Goal: Transaction & Acquisition: Book appointment/travel/reservation

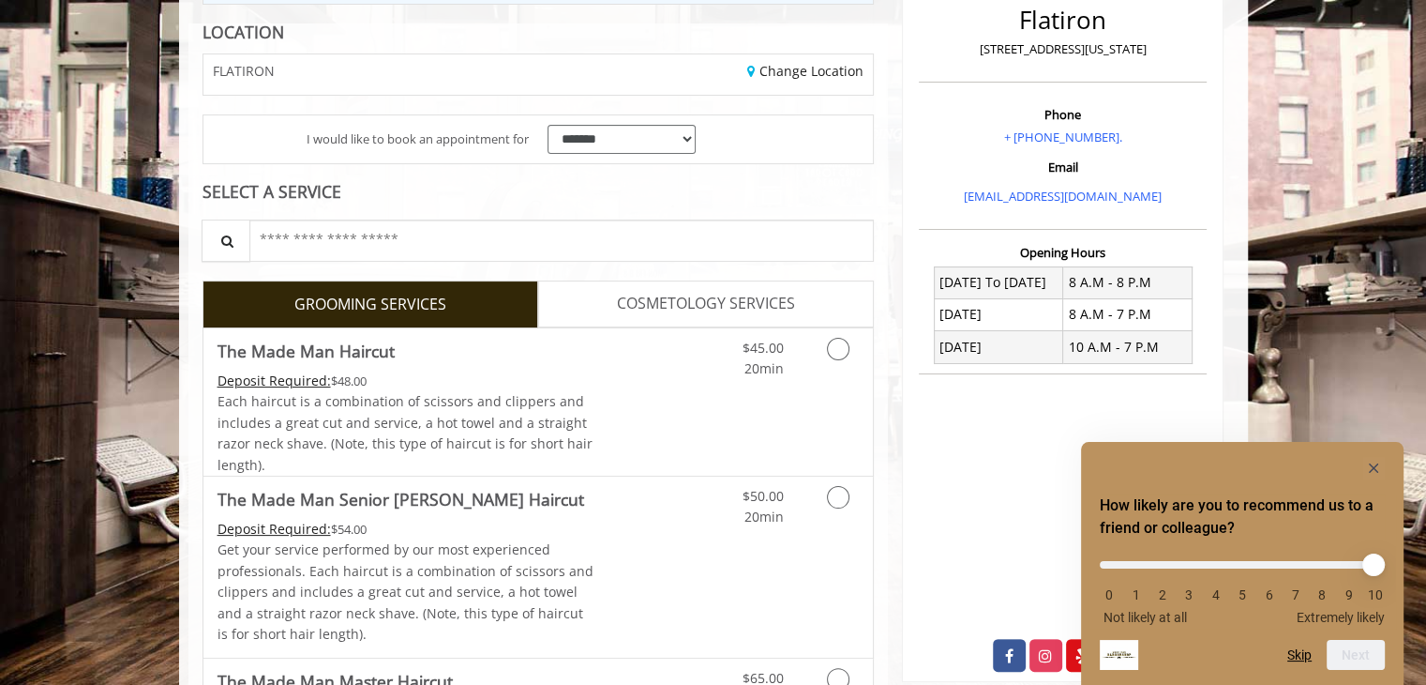
scroll to position [446, 0]
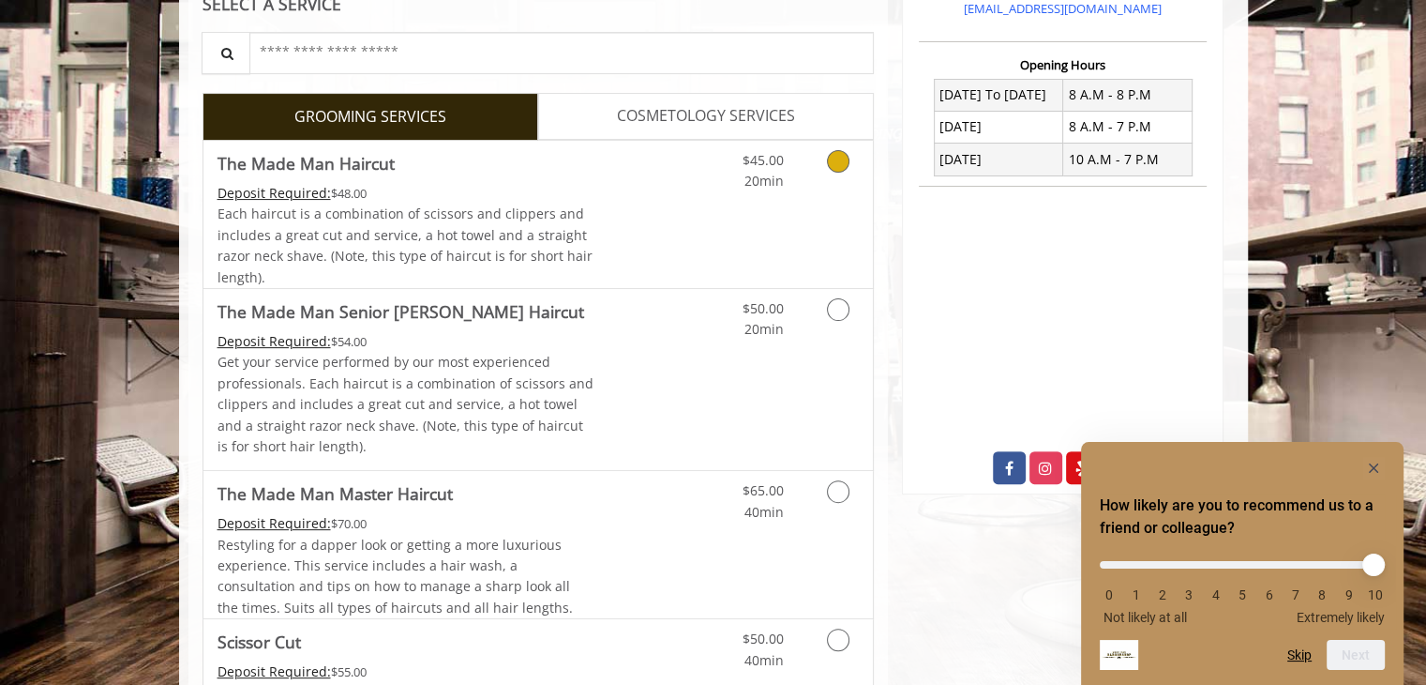
click at [839, 151] on icon "Grooming services" at bounding box center [838, 161] width 23 height 23
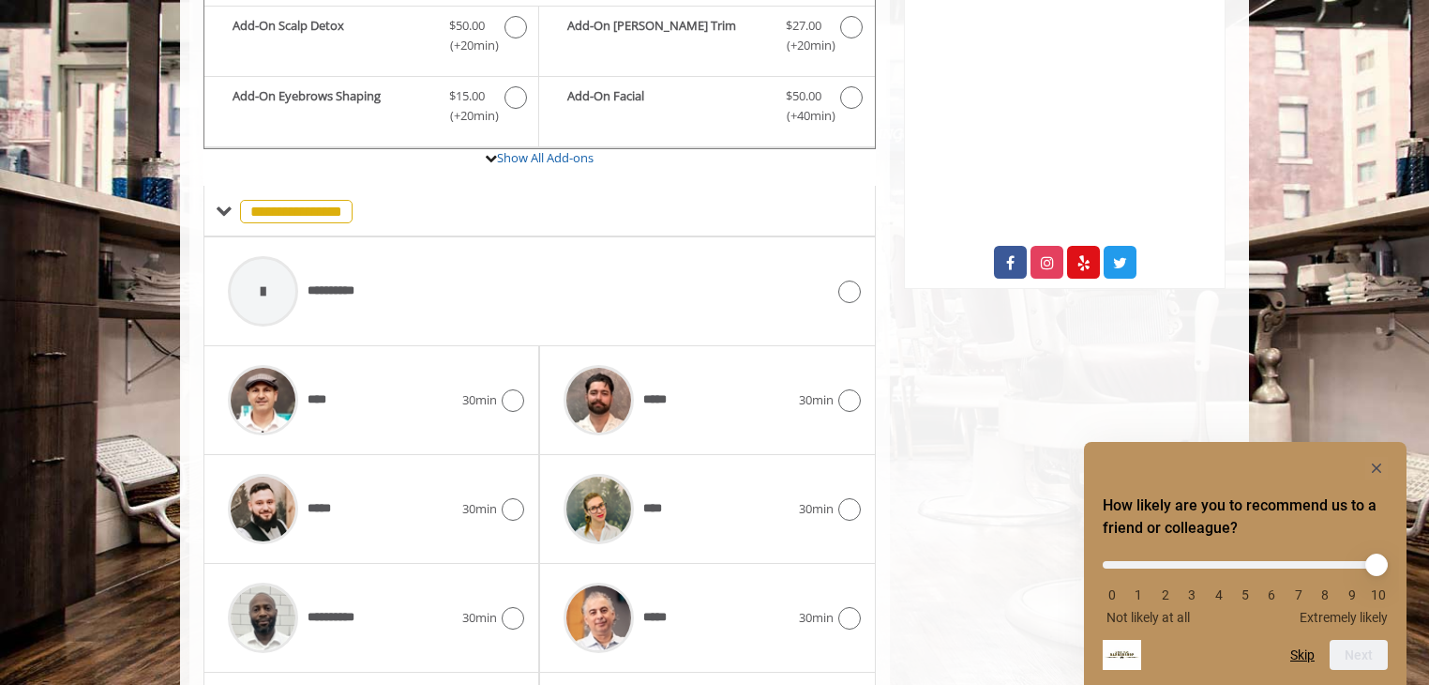
scroll to position [713, 0]
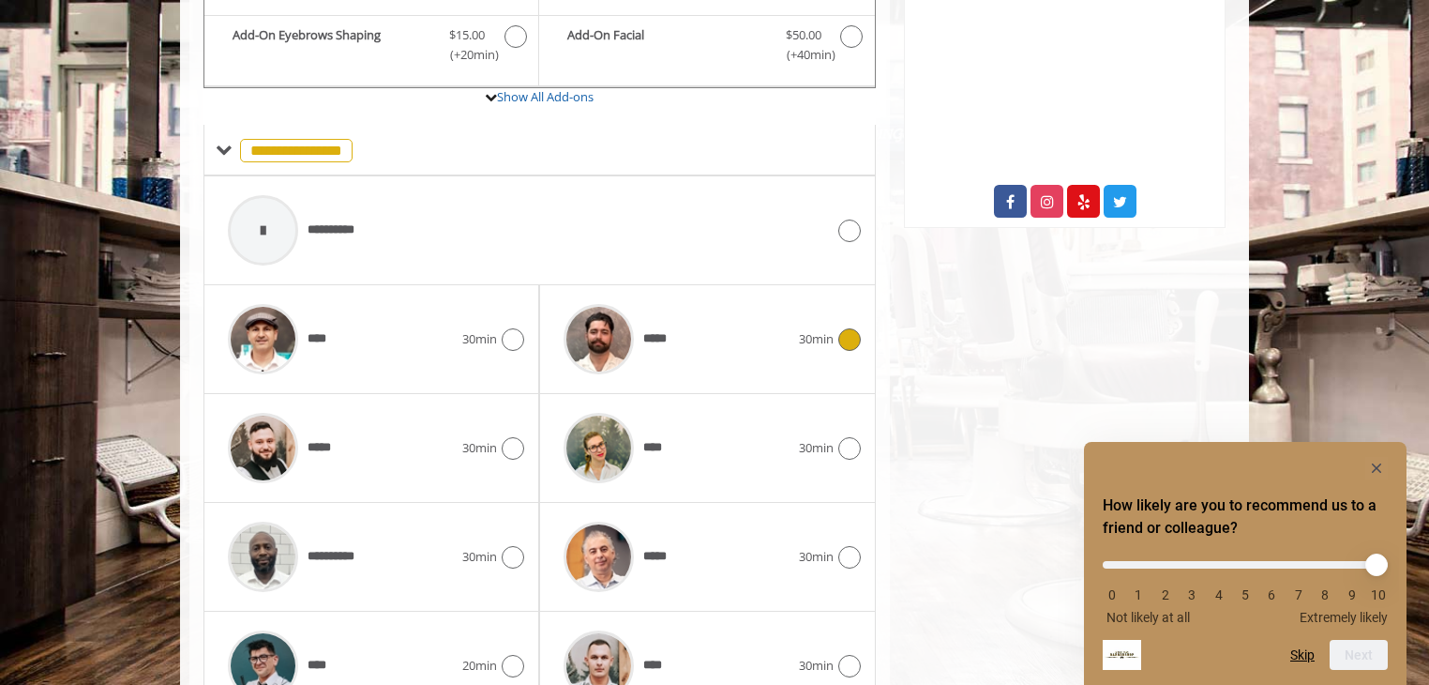
click at [847, 331] on icon at bounding box center [849, 339] width 23 height 23
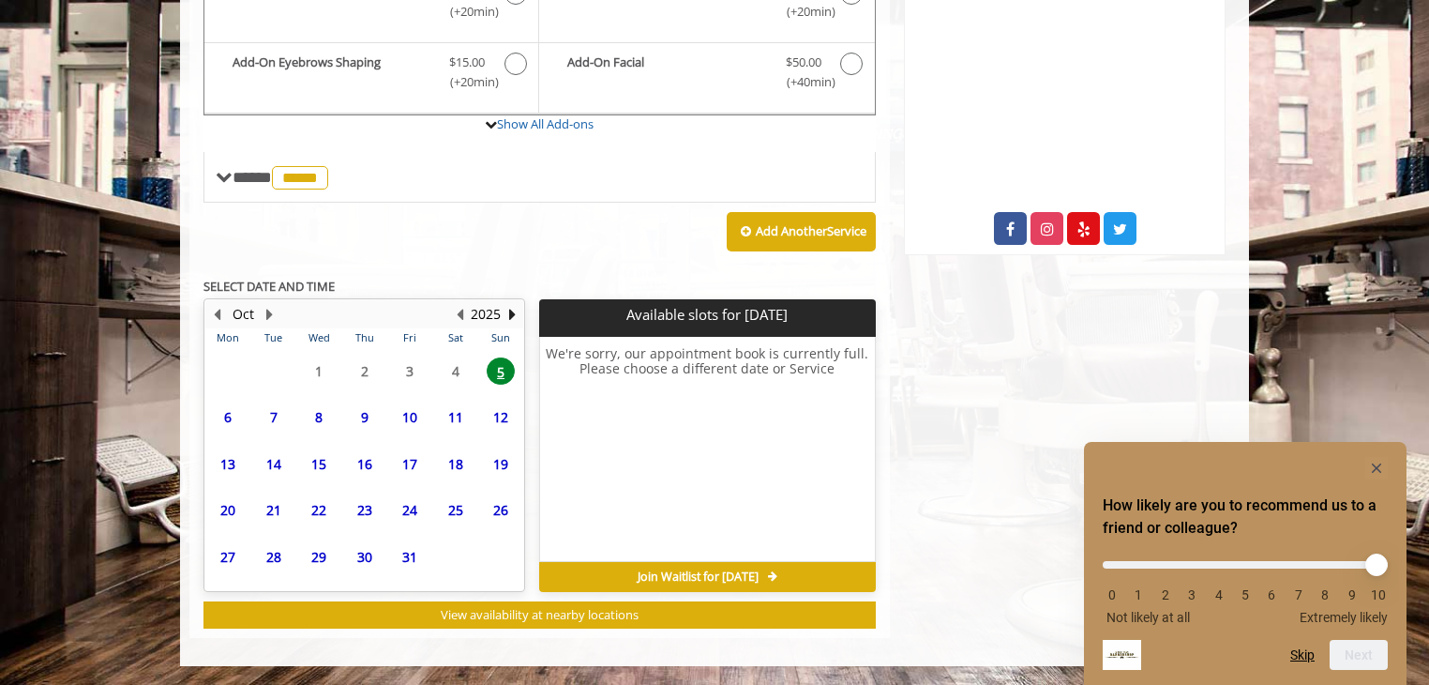
scroll to position [682, 0]
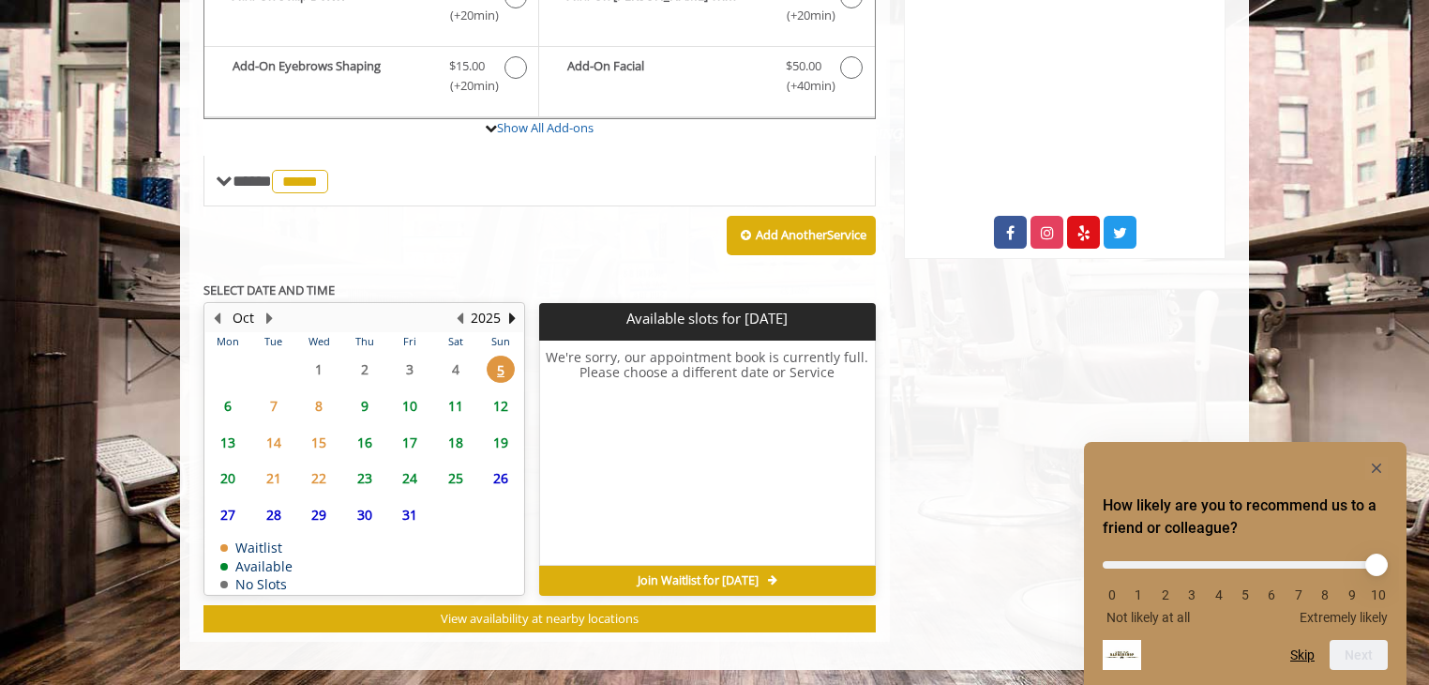
click at [759, 574] on span "Join Waitlist for [DATE]" at bounding box center [698, 580] width 121 height 15
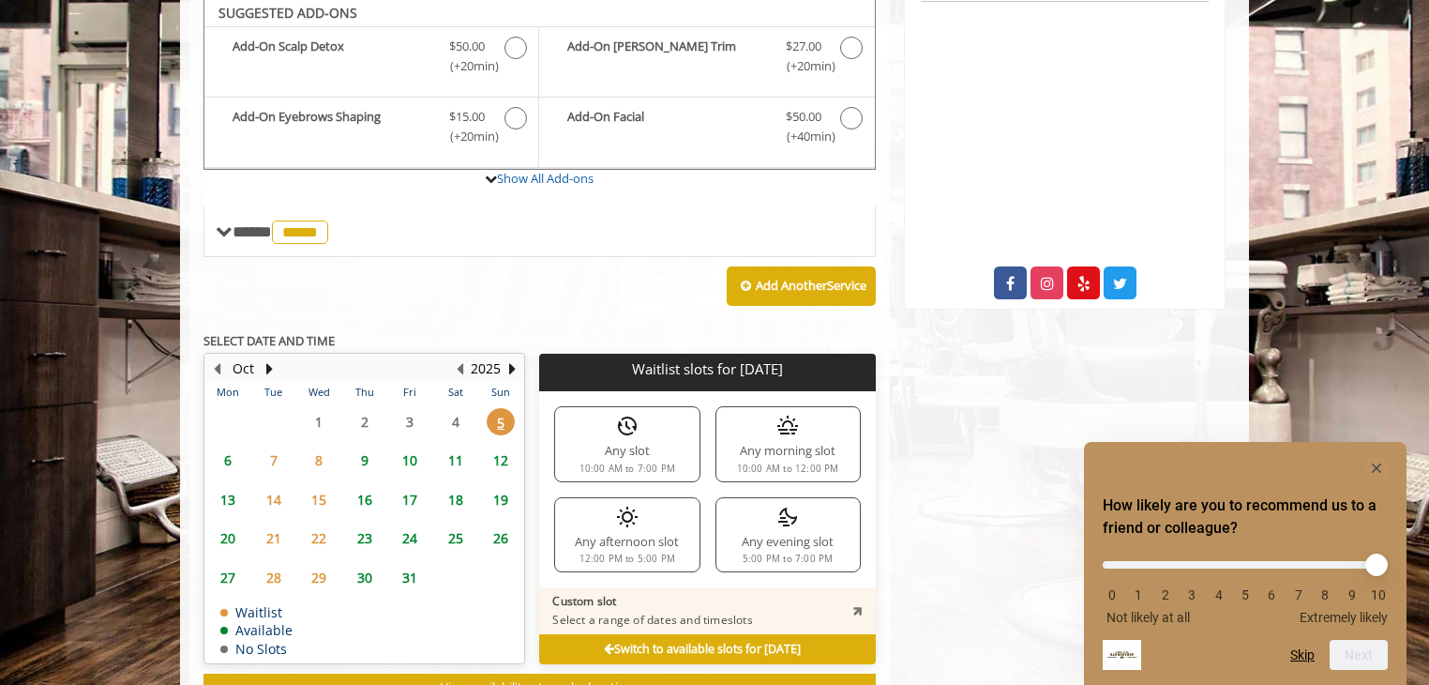
scroll to position [625, 0]
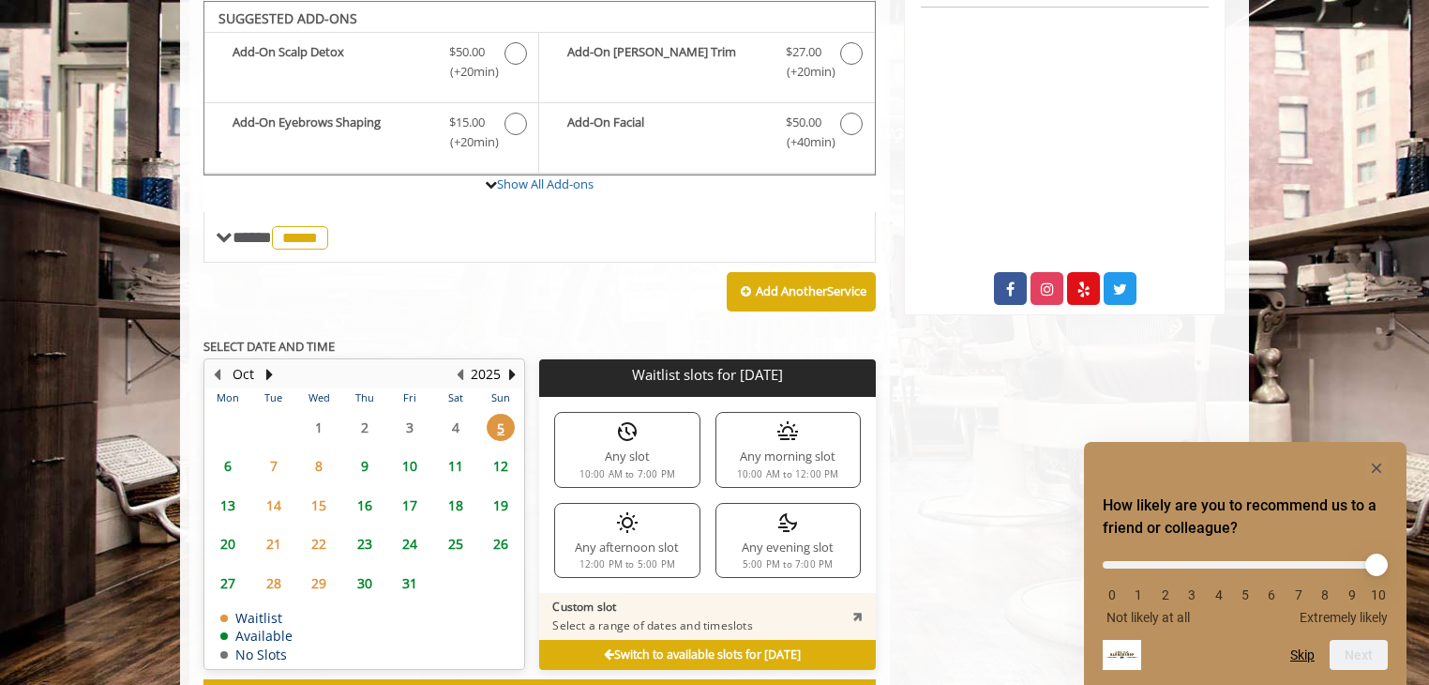
click at [790, 526] on img at bounding box center [787, 522] width 23 height 23
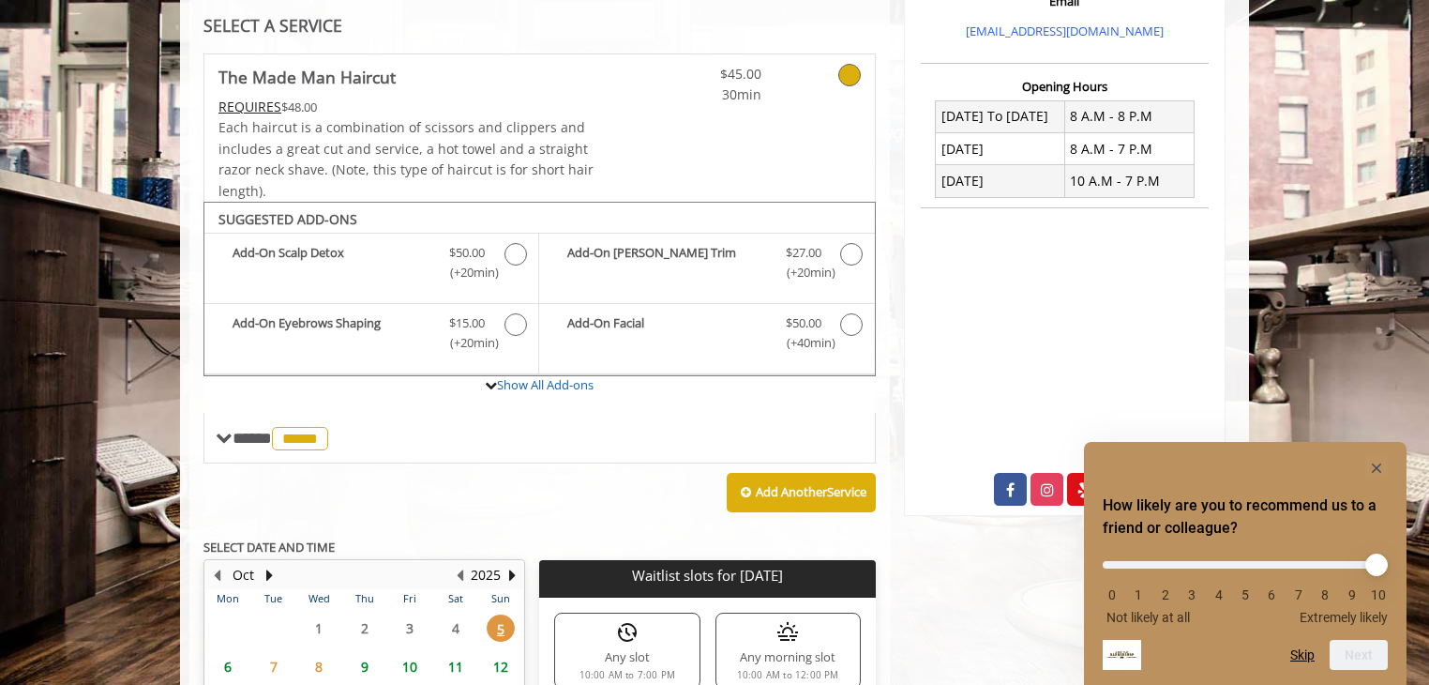
scroll to position [0, 0]
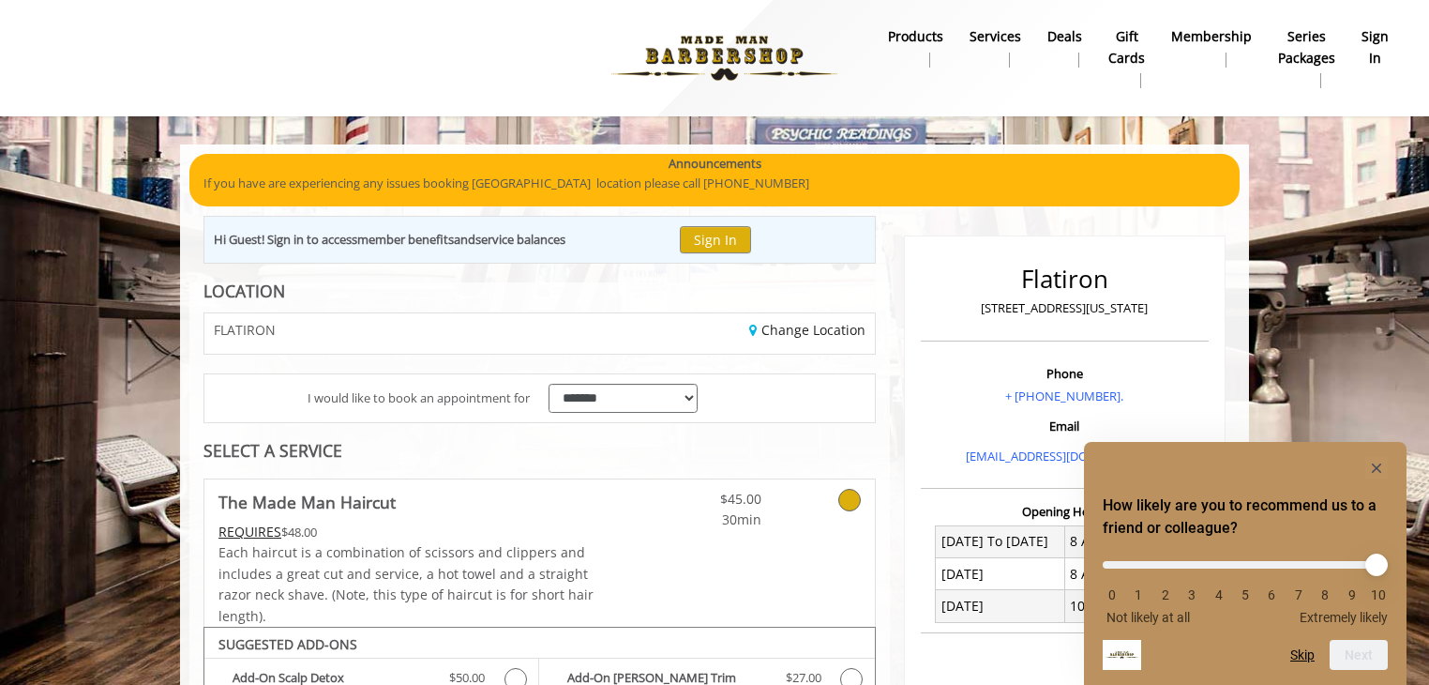
click at [809, 318] on div "Change Location" at bounding box center [713, 333] width 349 height 40
click at [806, 327] on link "Change Location" at bounding box center [807, 330] width 116 height 18
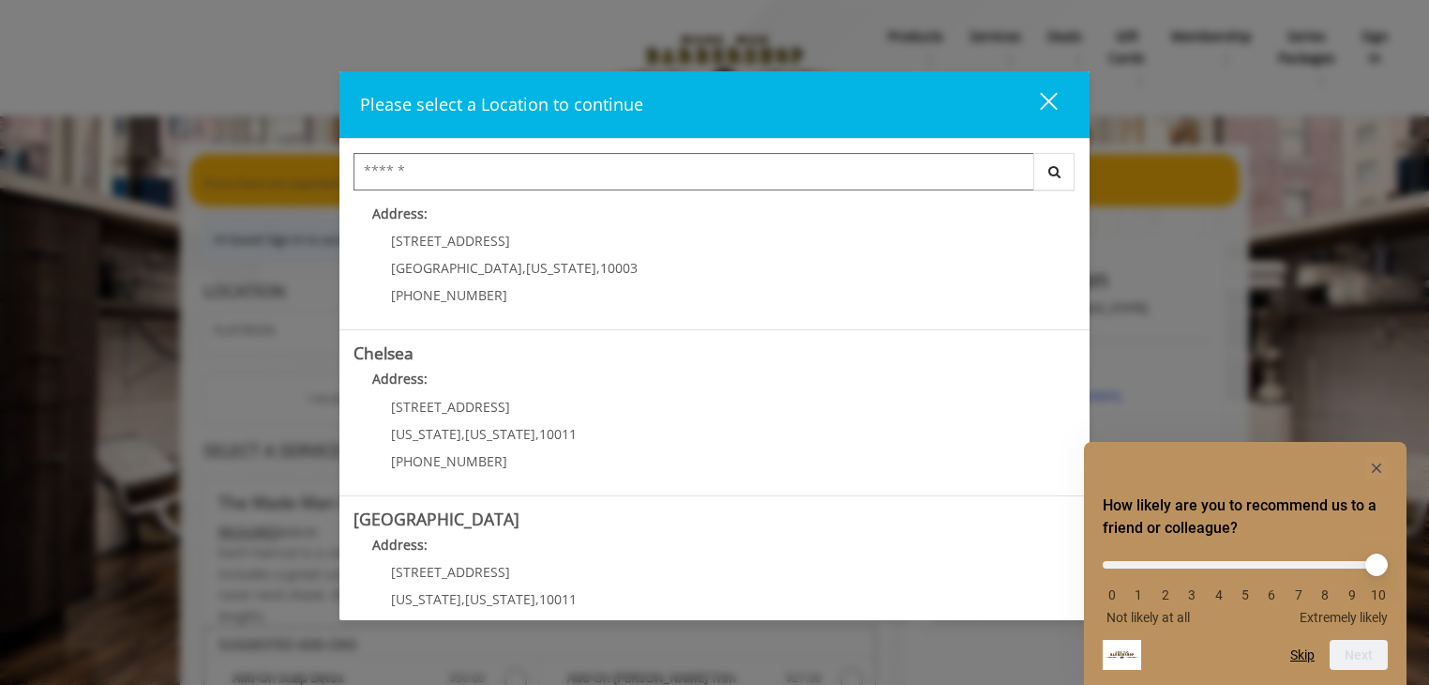
scroll to position [32, 0]
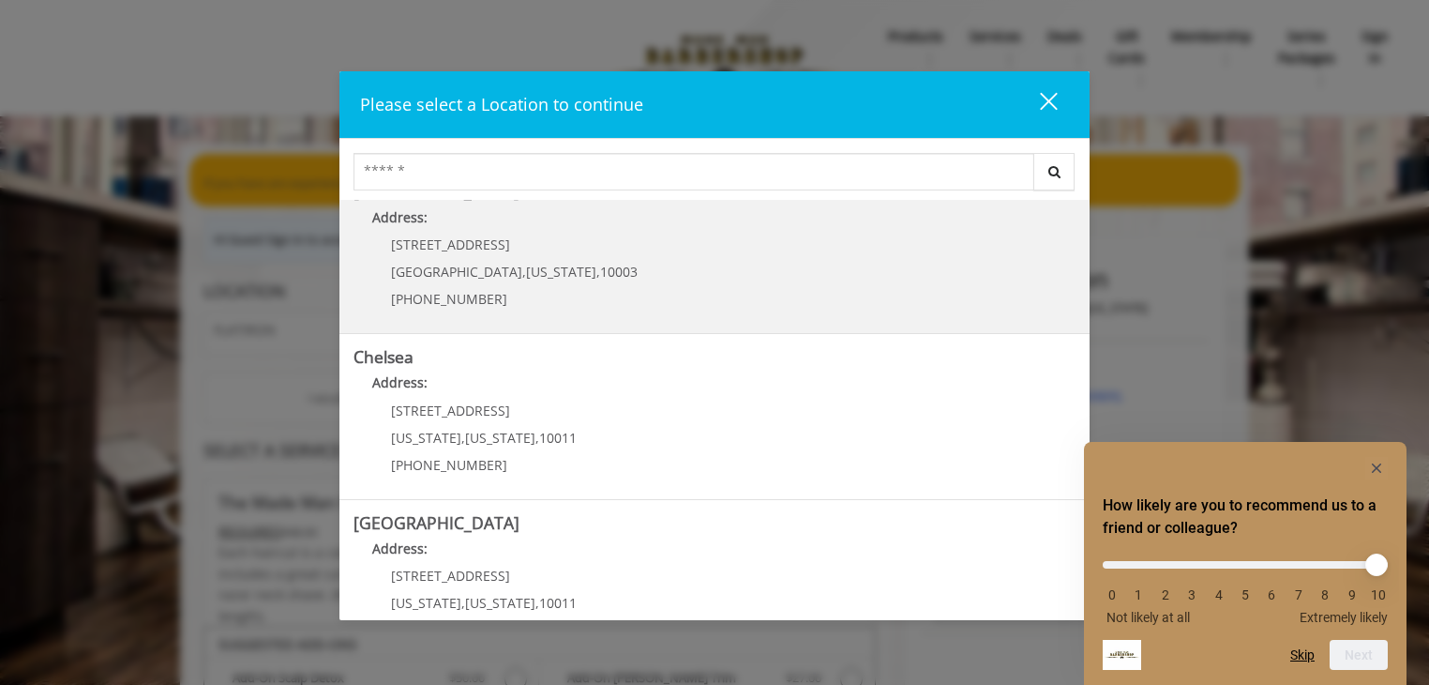
click at [664, 230] on Village "Address:" at bounding box center [715, 222] width 722 height 30
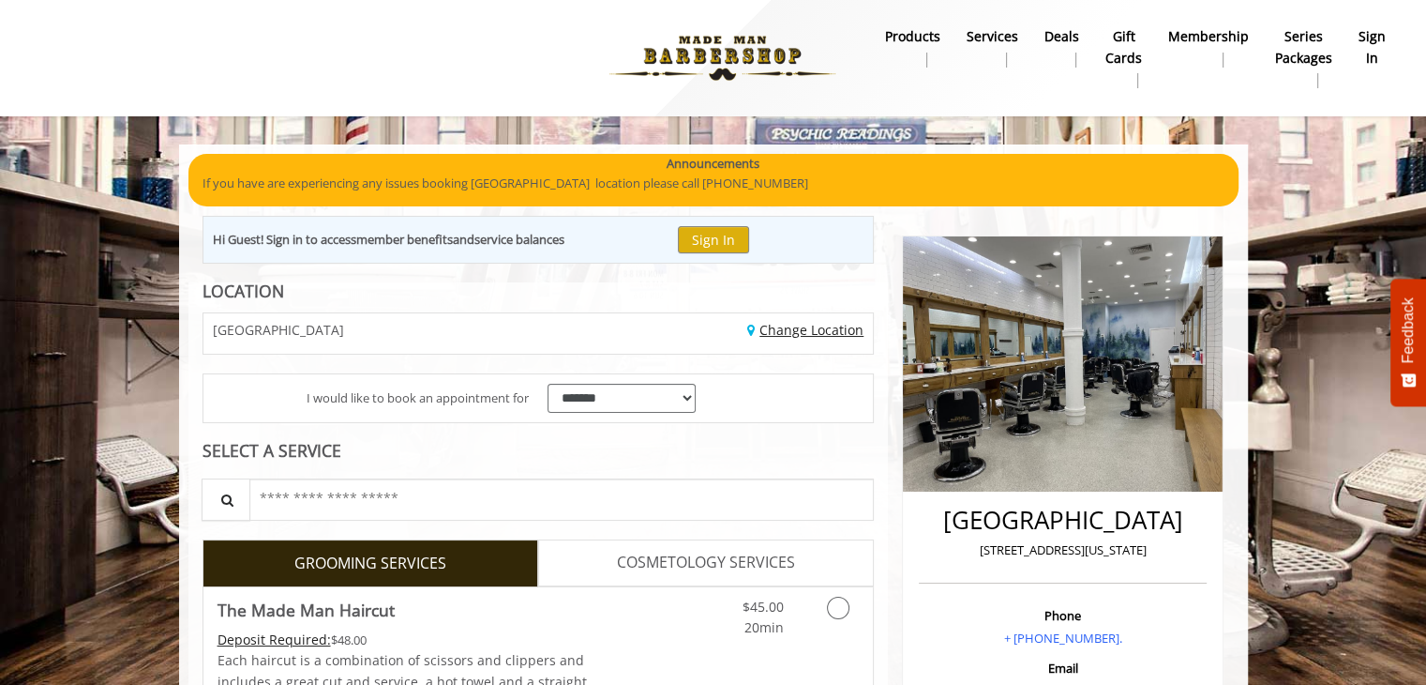
click at [814, 323] on link "Change Location" at bounding box center [805, 330] width 116 height 18
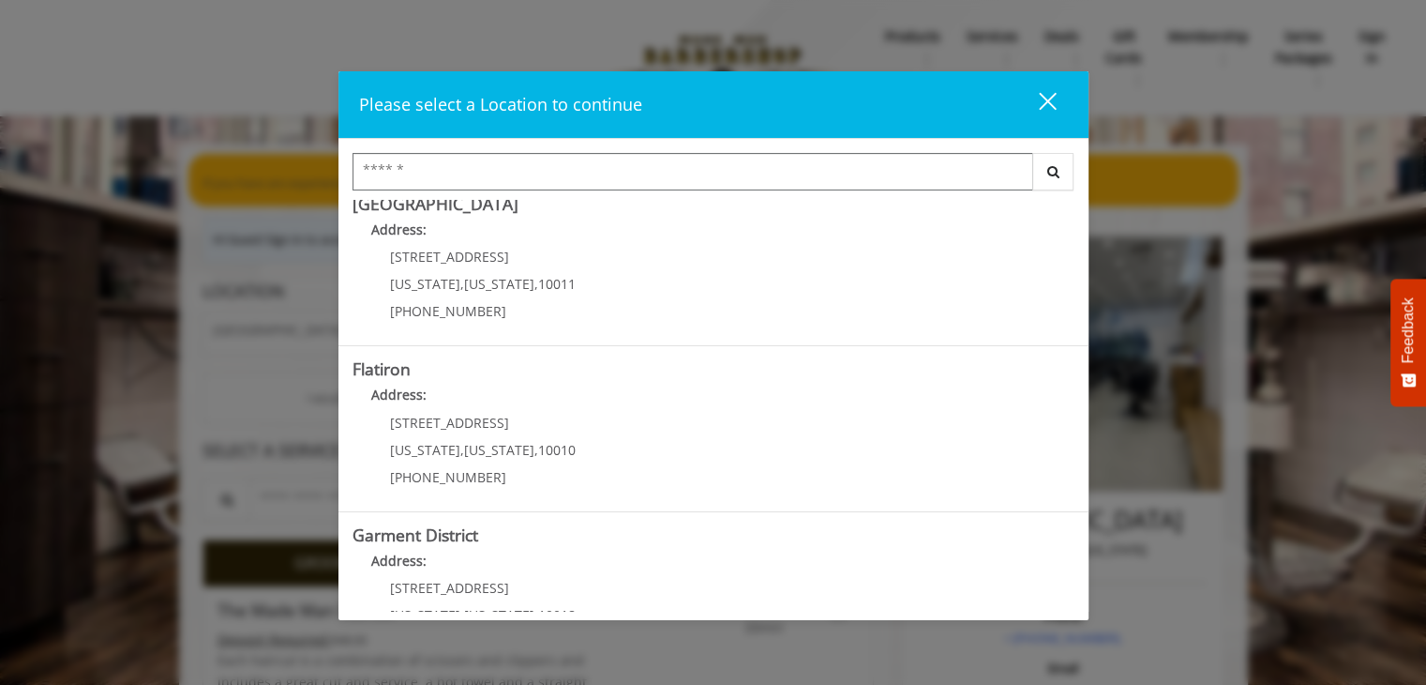
scroll to position [416, 0]
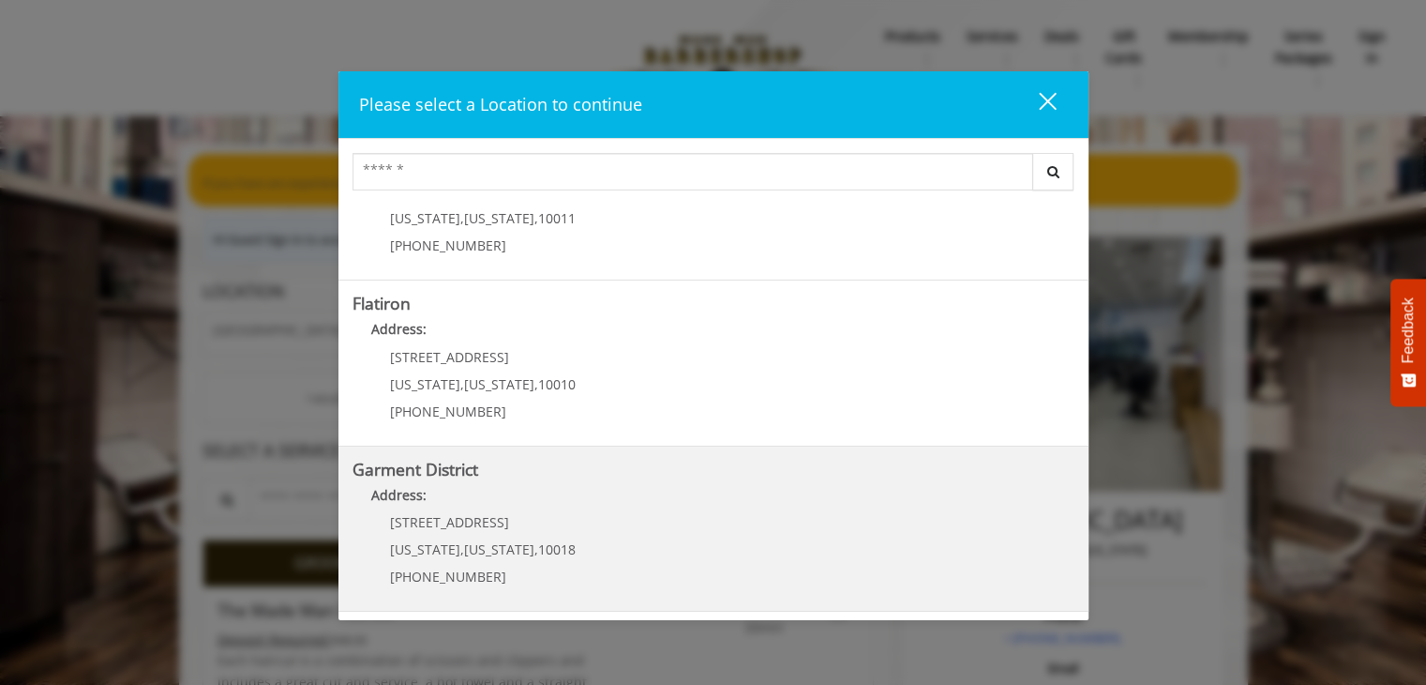
click at [615, 552] on District "Garment District Address: 1400 Broadway New York , New York , 10018 (212) 997-4…" at bounding box center [714, 528] width 722 height 137
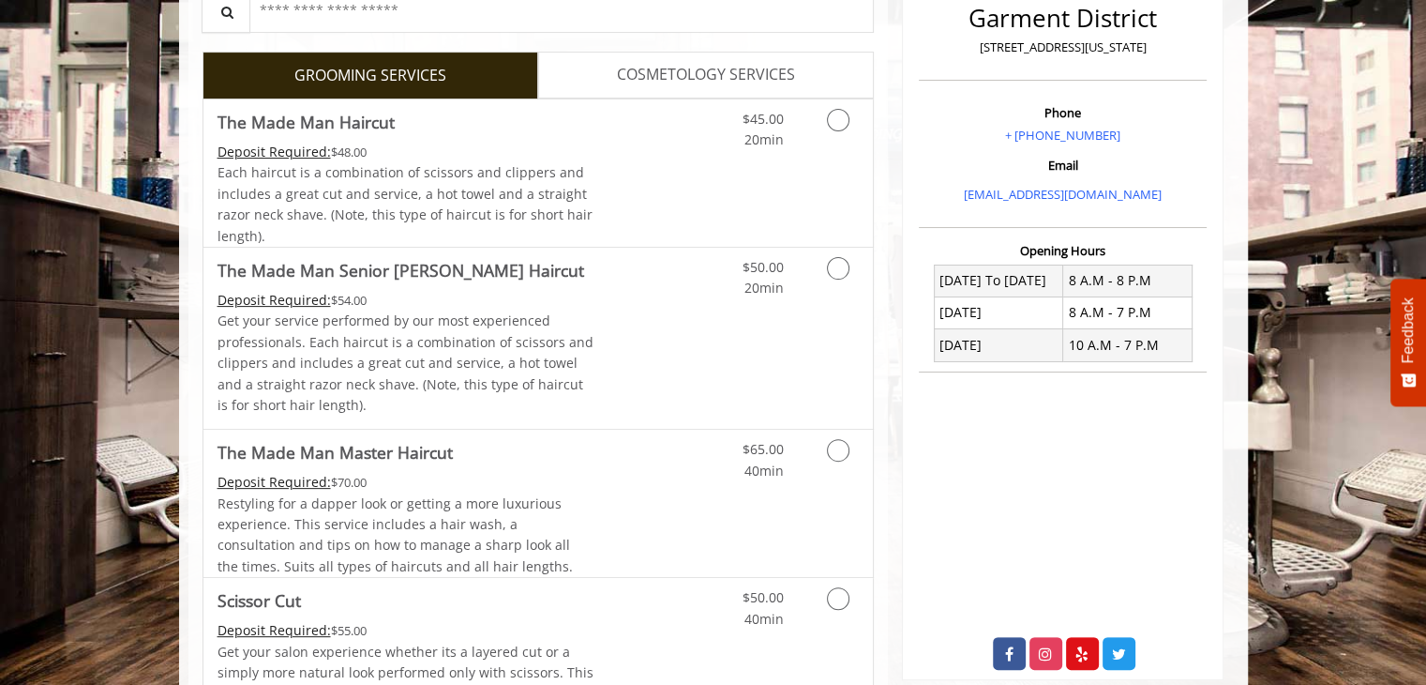
scroll to position [557, 0]
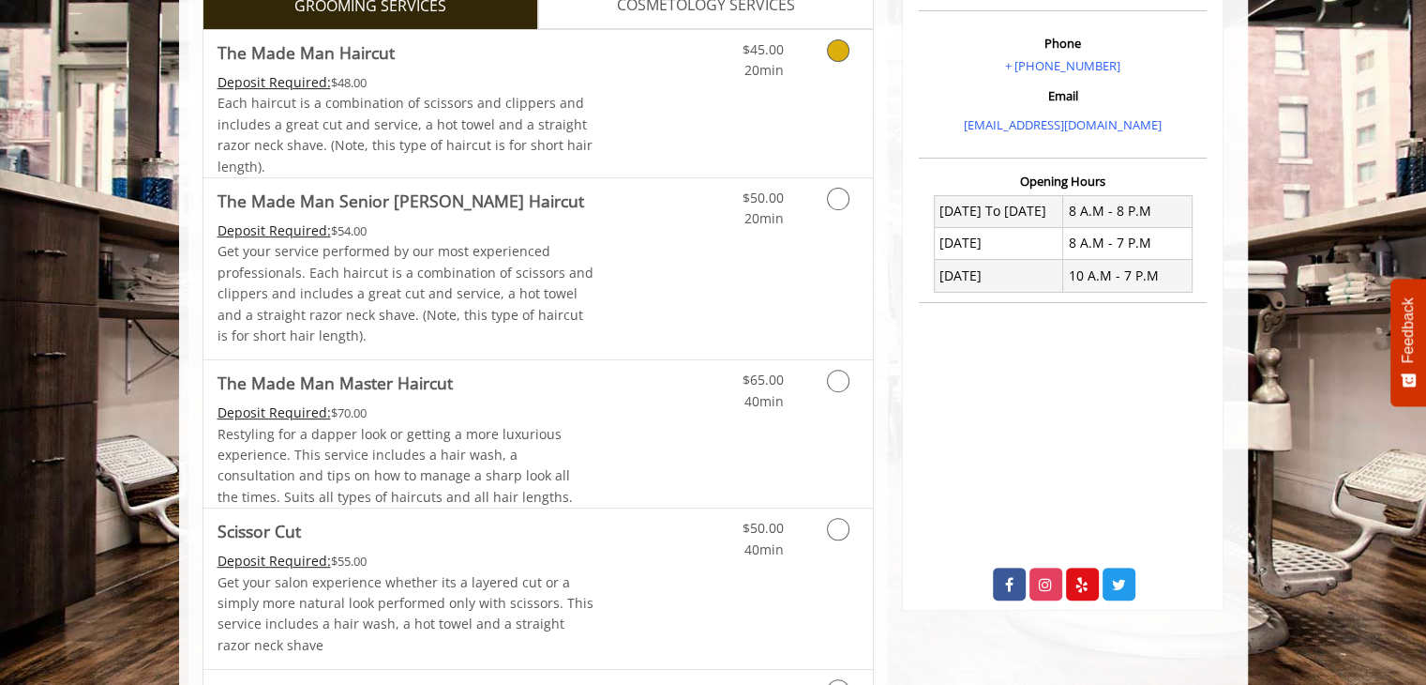
click at [831, 43] on icon "Grooming services" at bounding box center [838, 50] width 23 height 23
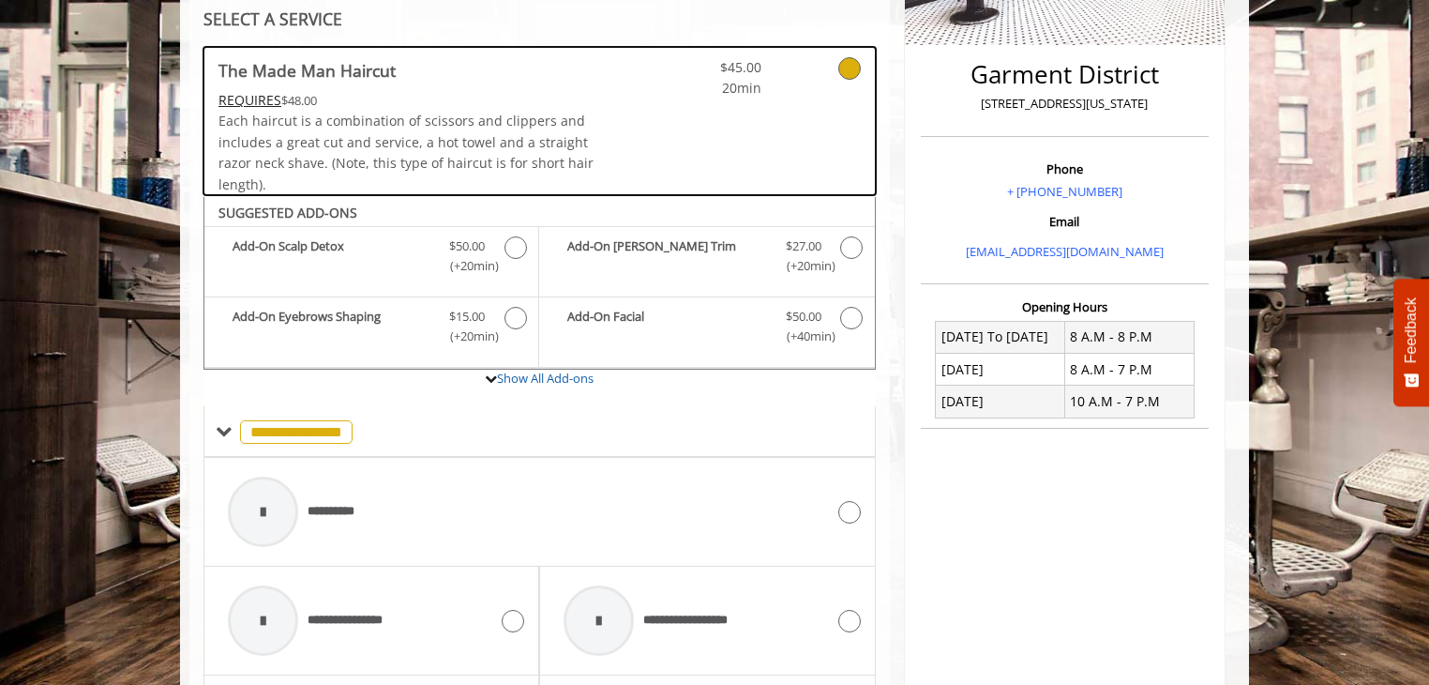
scroll to position [0, 0]
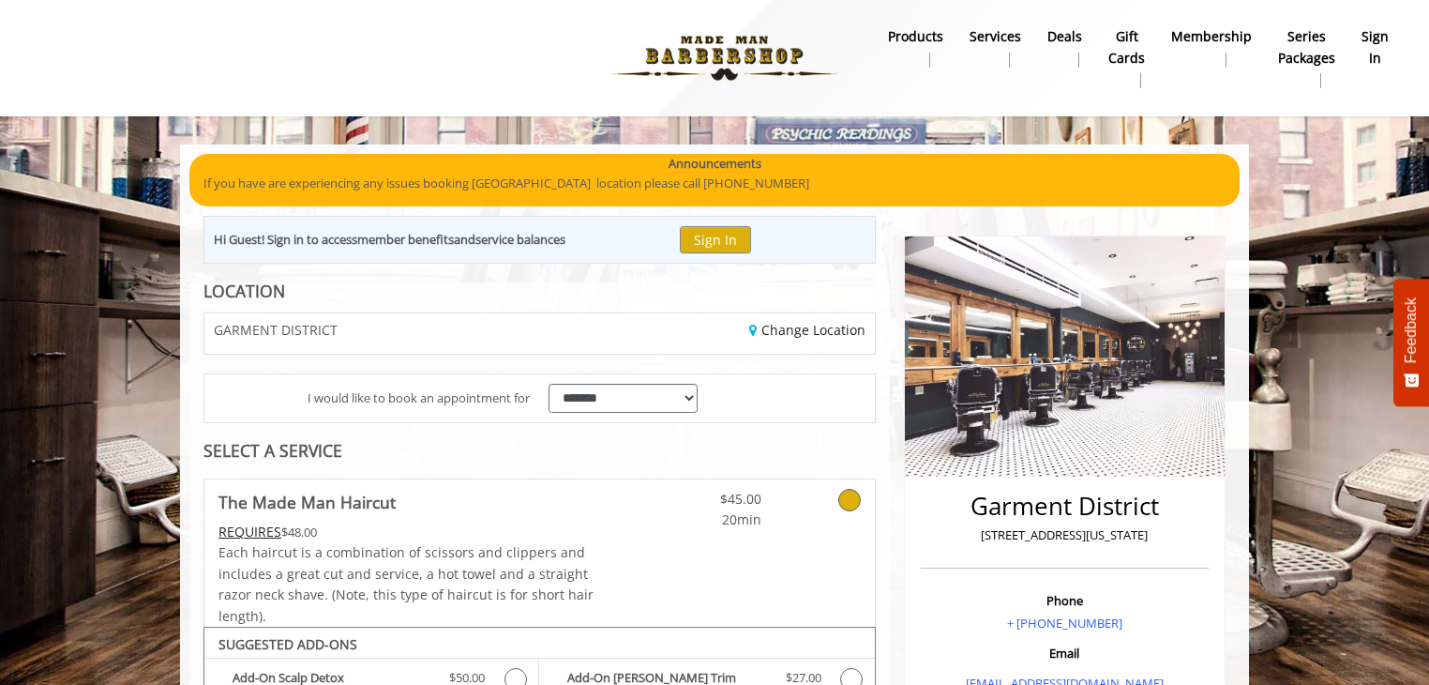
click at [1009, 38] on b "Services" at bounding box center [996, 36] width 52 height 21
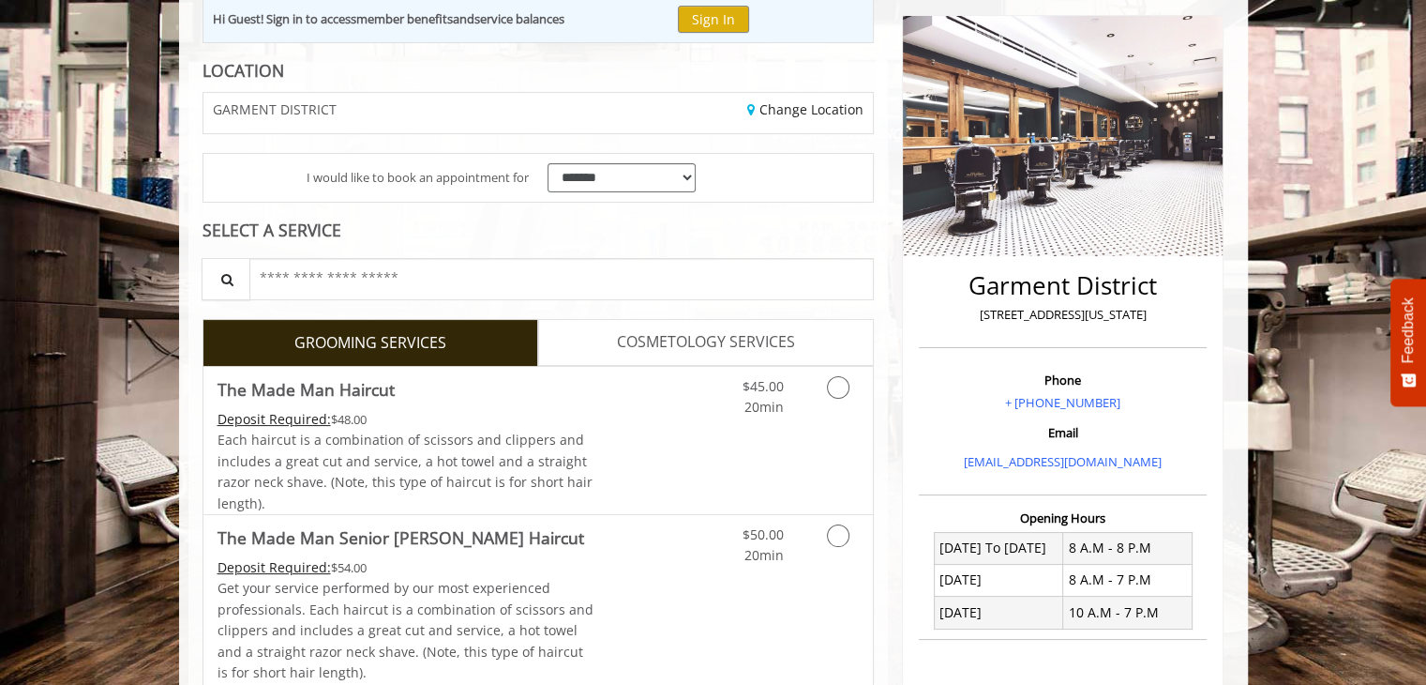
scroll to position [229, 0]
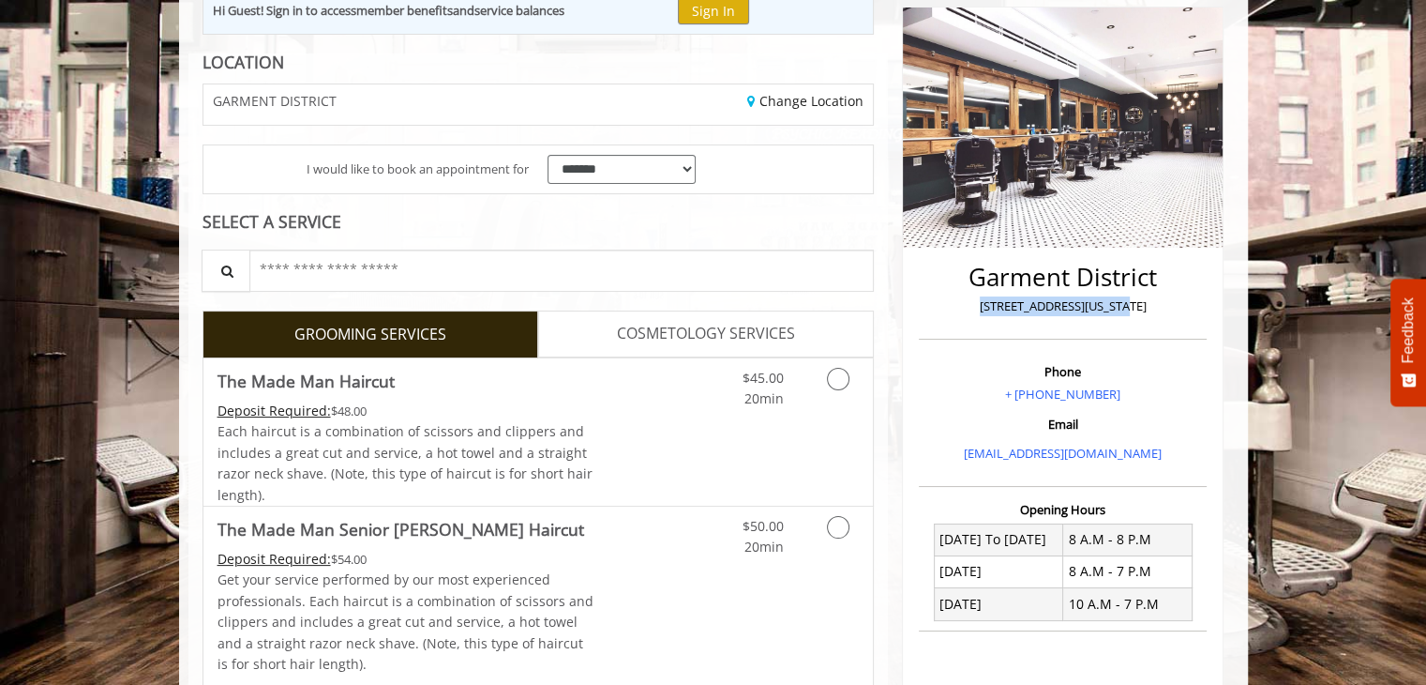
drag, startPoint x: 1152, startPoint y: 308, endPoint x: 973, endPoint y: 300, distance: 178.3
click at [973, 300] on p "[STREET_ADDRESS][US_STATE]" at bounding box center [1063, 306] width 279 height 20
copy p "[STREET_ADDRESS][US_STATE]"
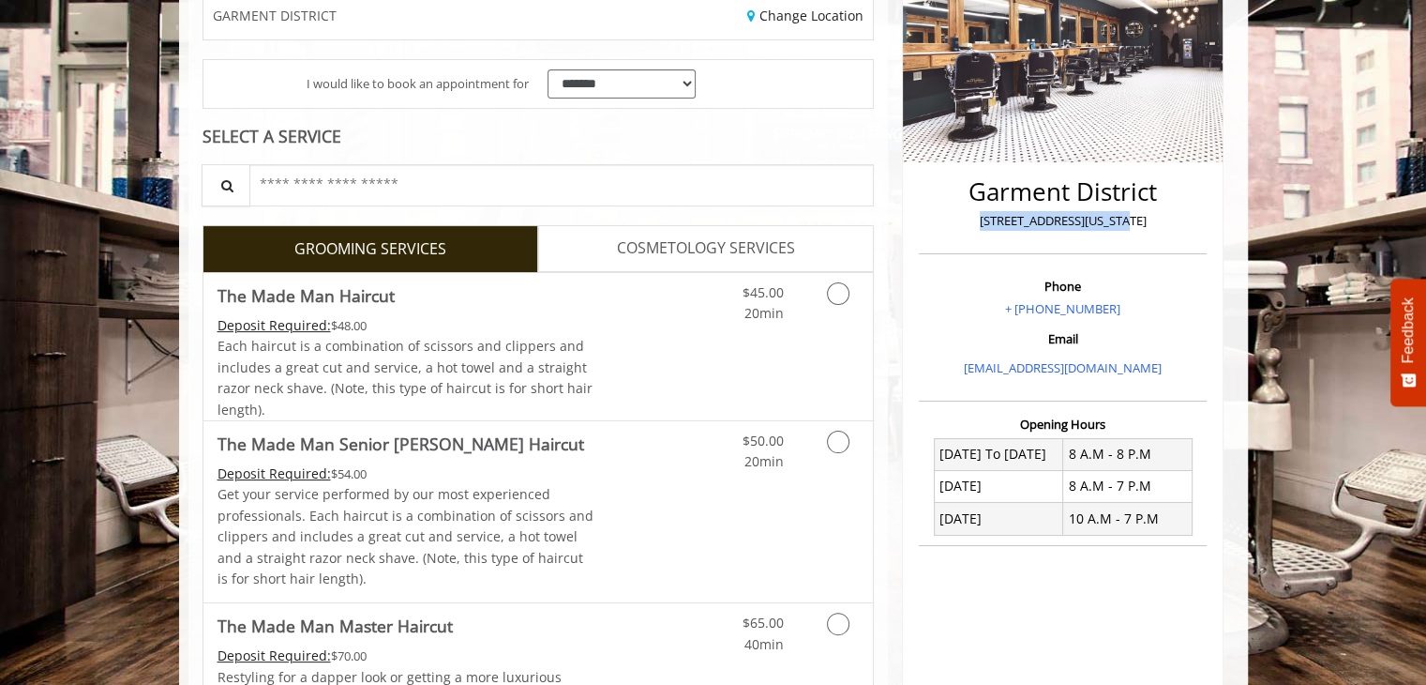
scroll to position [371, 0]
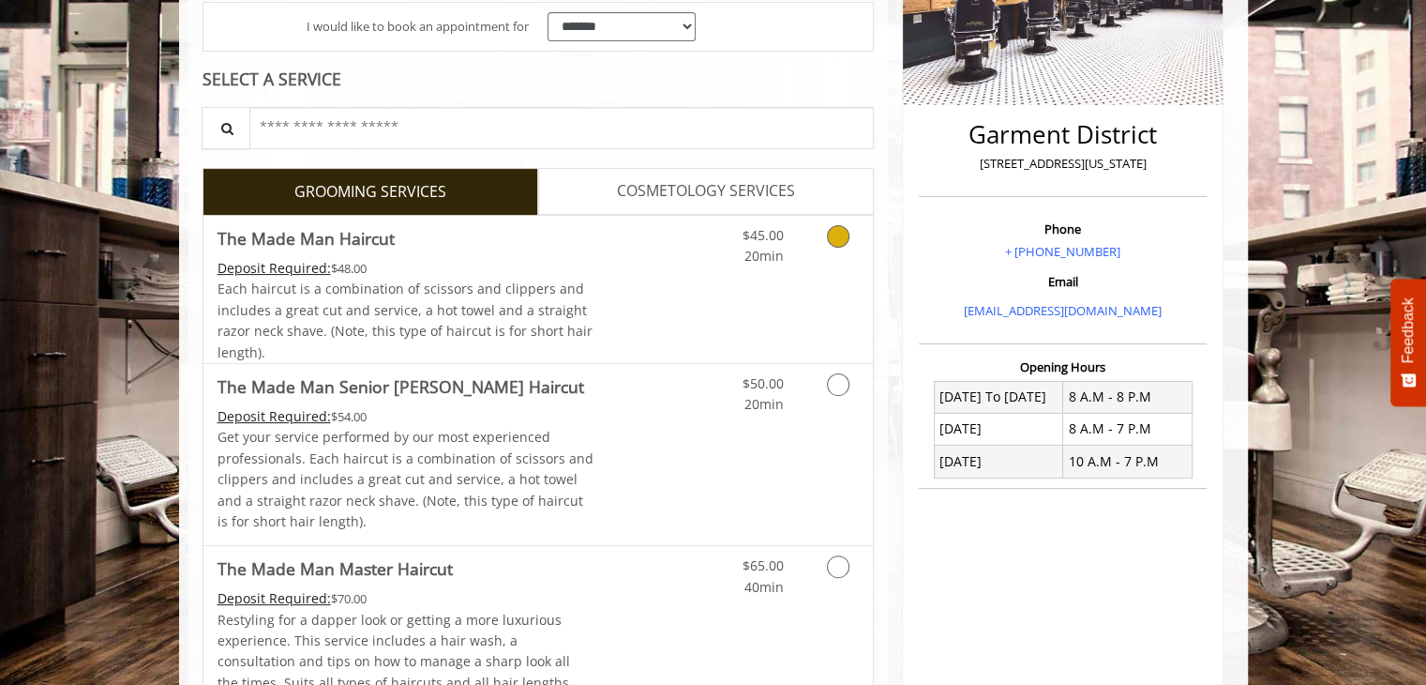
click at [836, 254] on link "Grooming services" at bounding box center [835, 242] width 48 height 52
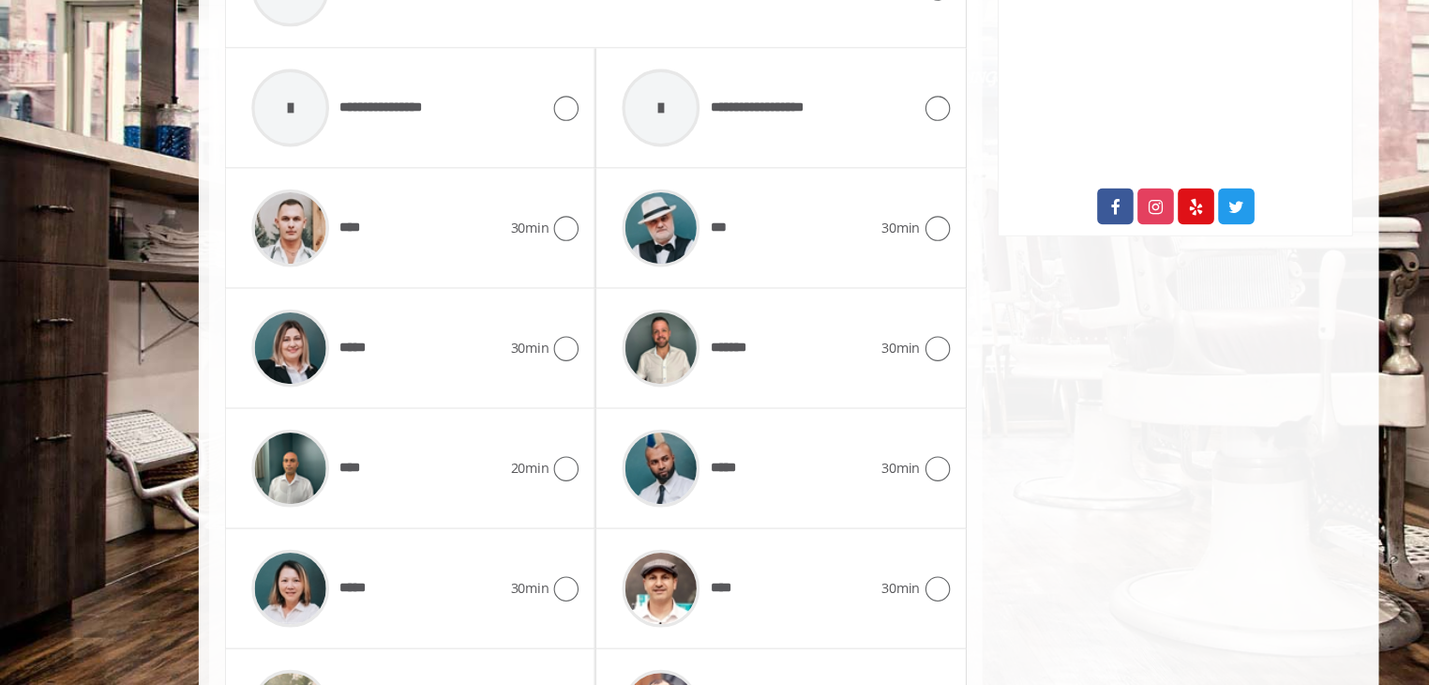
scroll to position [893, 0]
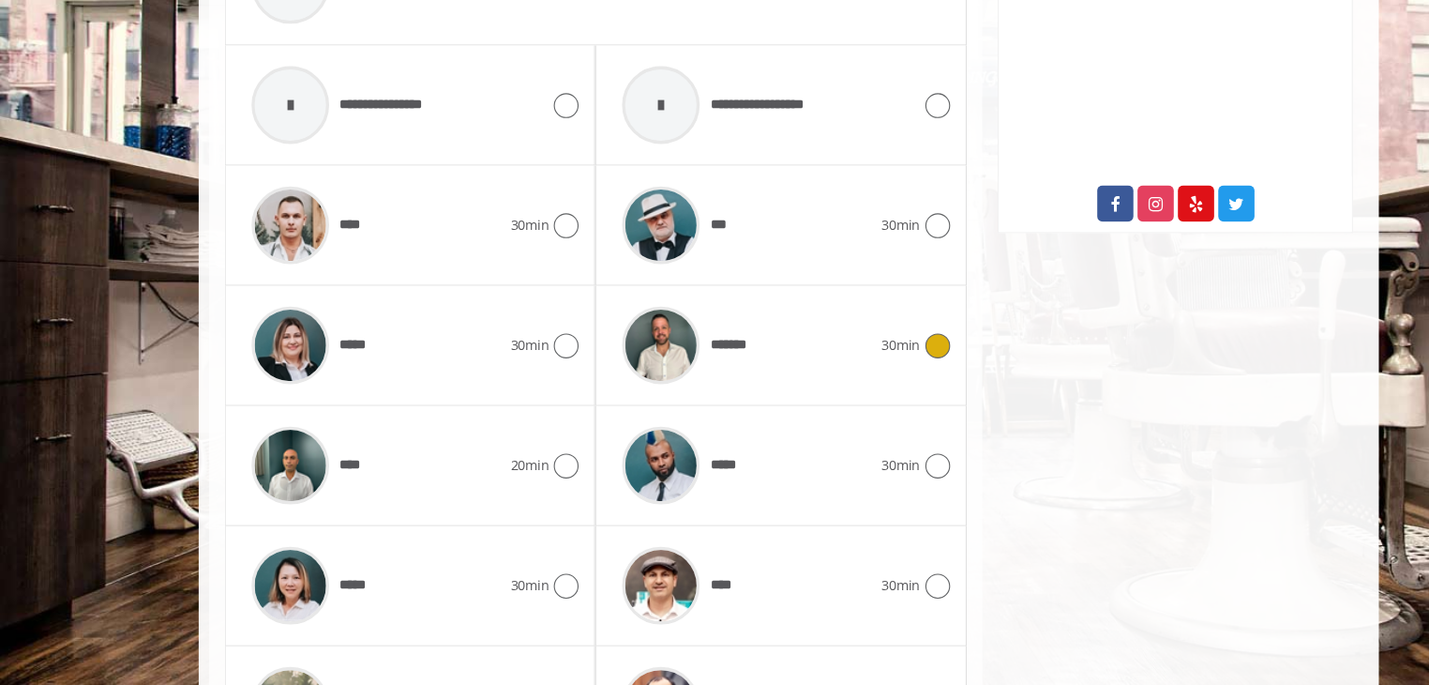
click at [841, 374] on icon at bounding box center [849, 377] width 23 height 23
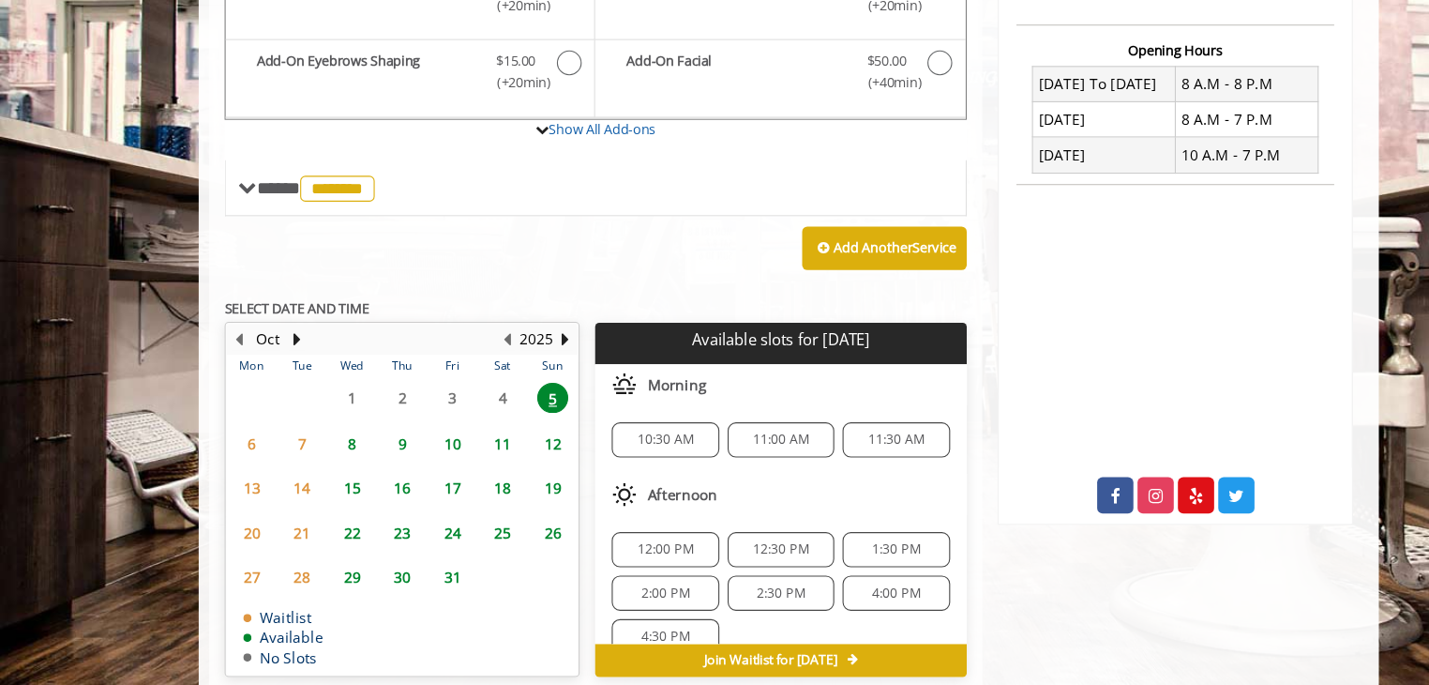
scroll to position [625, 0]
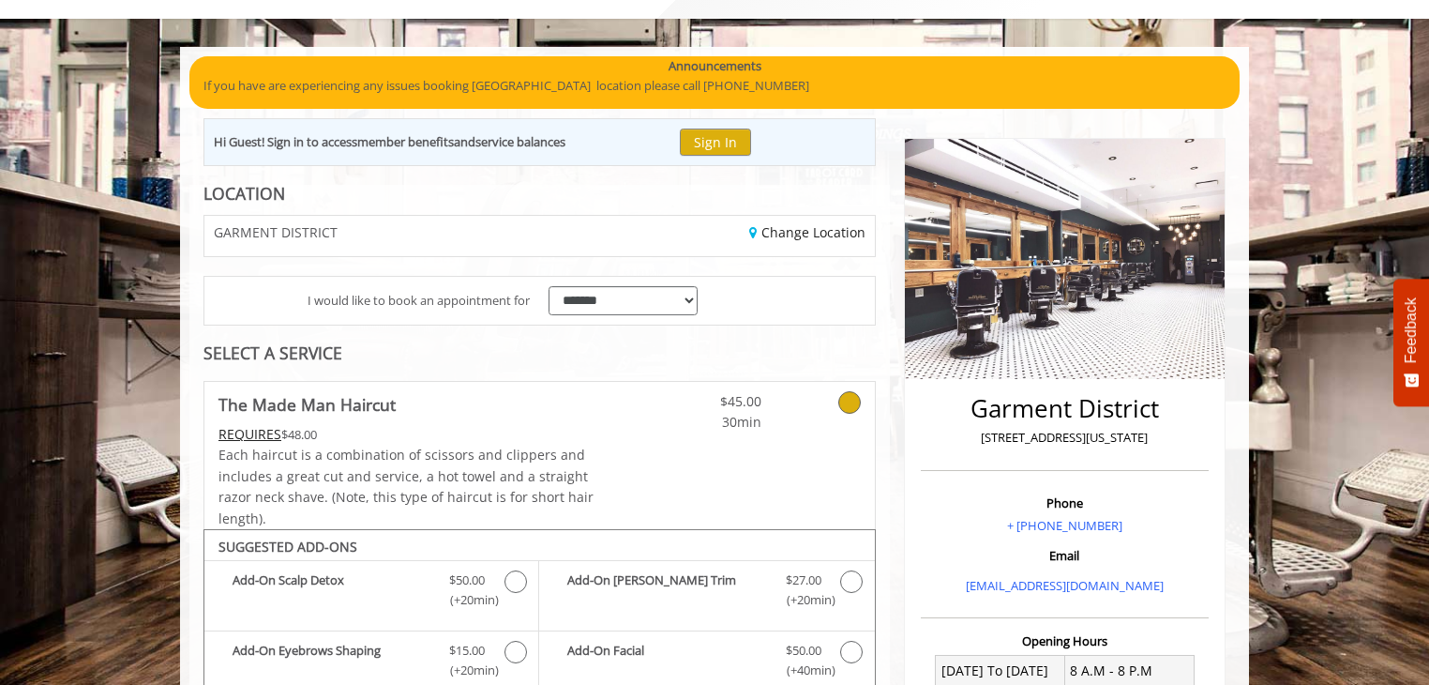
scroll to position [94, 0]
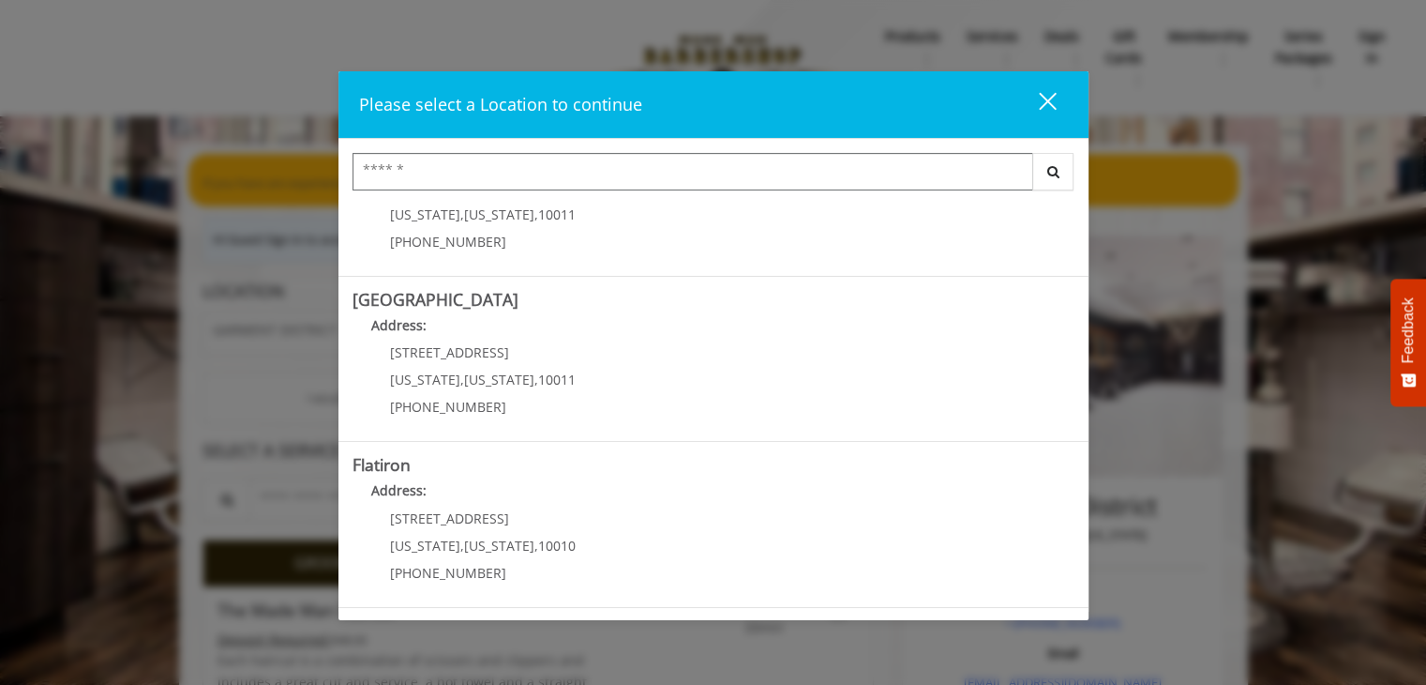
scroll to position [416, 0]
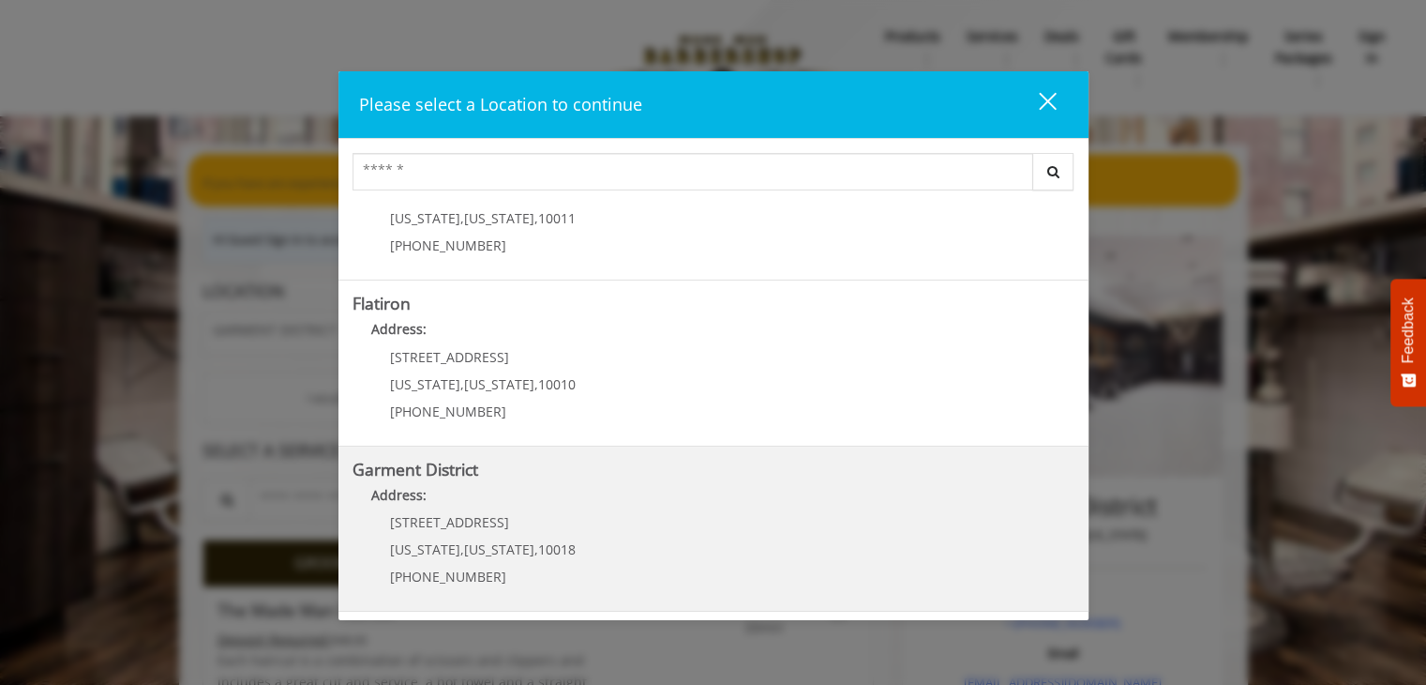
click at [658, 556] on District "Garment District Address: 1400 Broadway New York , New York , 10018 (212) 997-4…" at bounding box center [714, 528] width 722 height 137
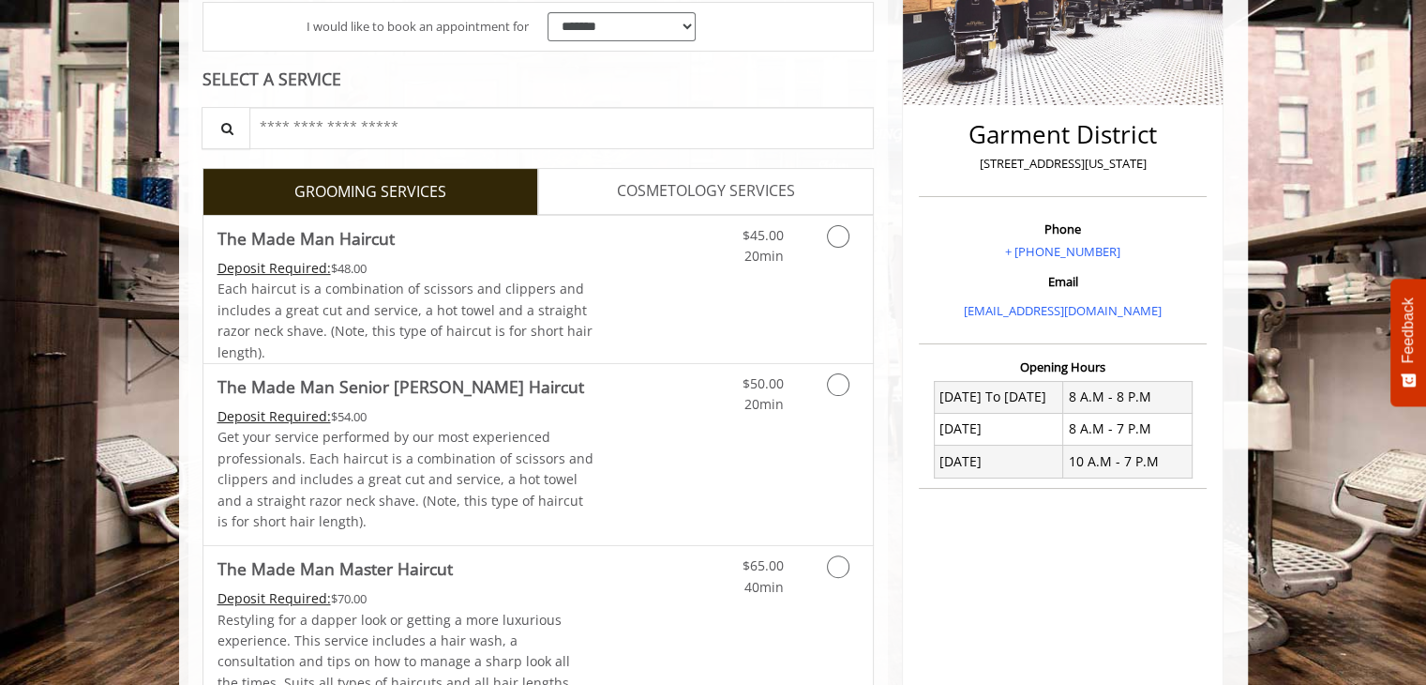
scroll to position [363, 0]
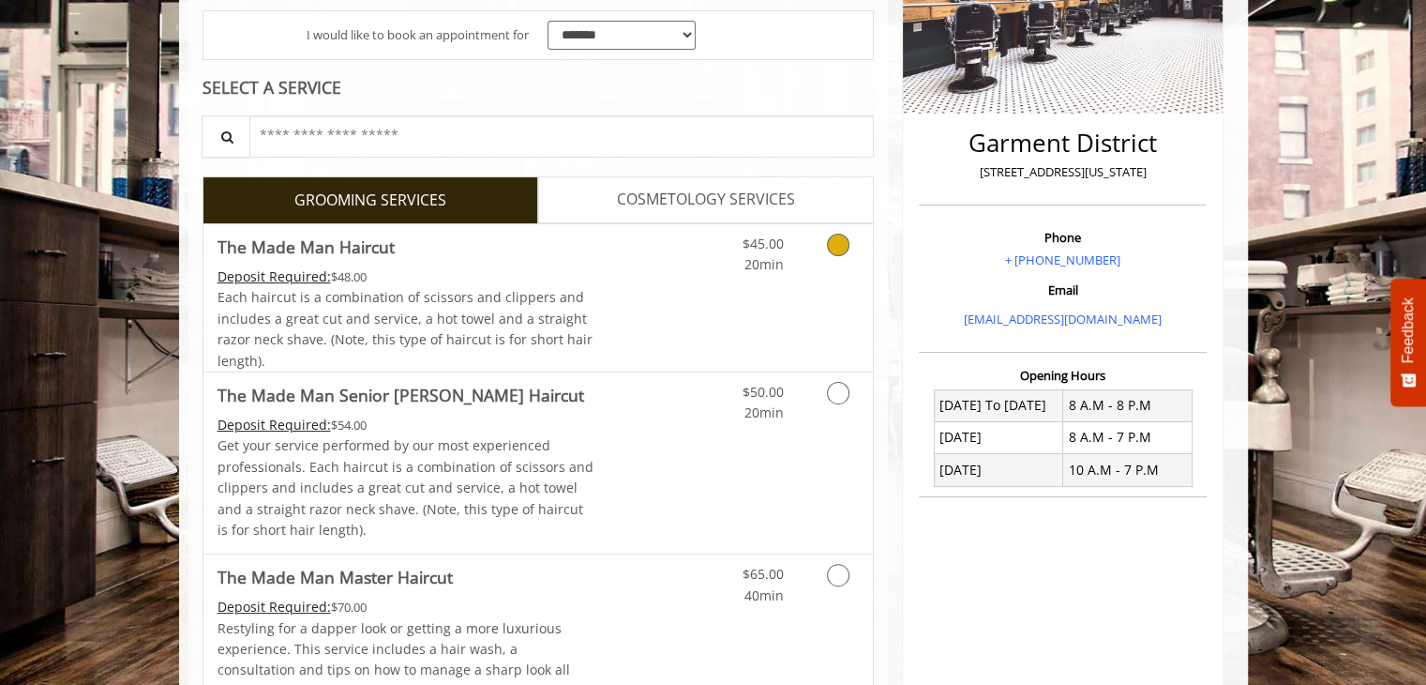
click at [842, 252] on icon "Grooming services" at bounding box center [838, 245] width 23 height 23
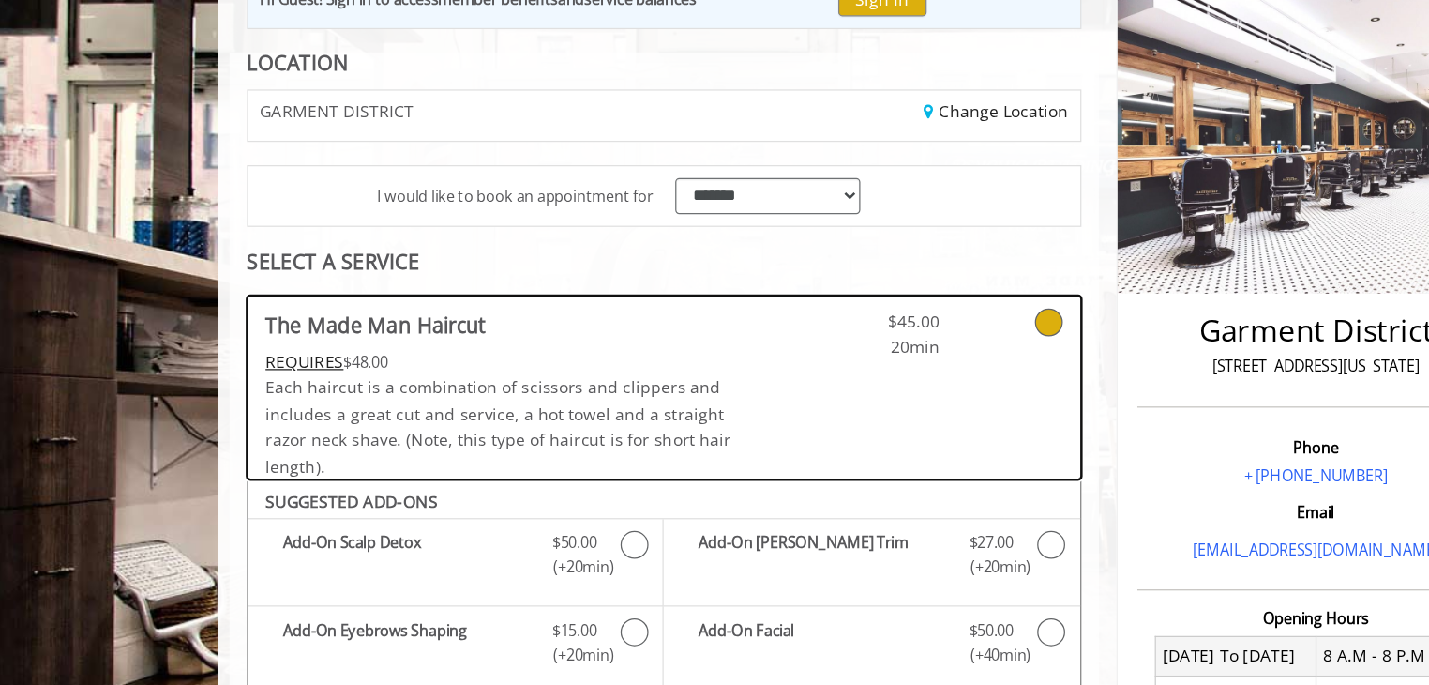
scroll to position [234, 0]
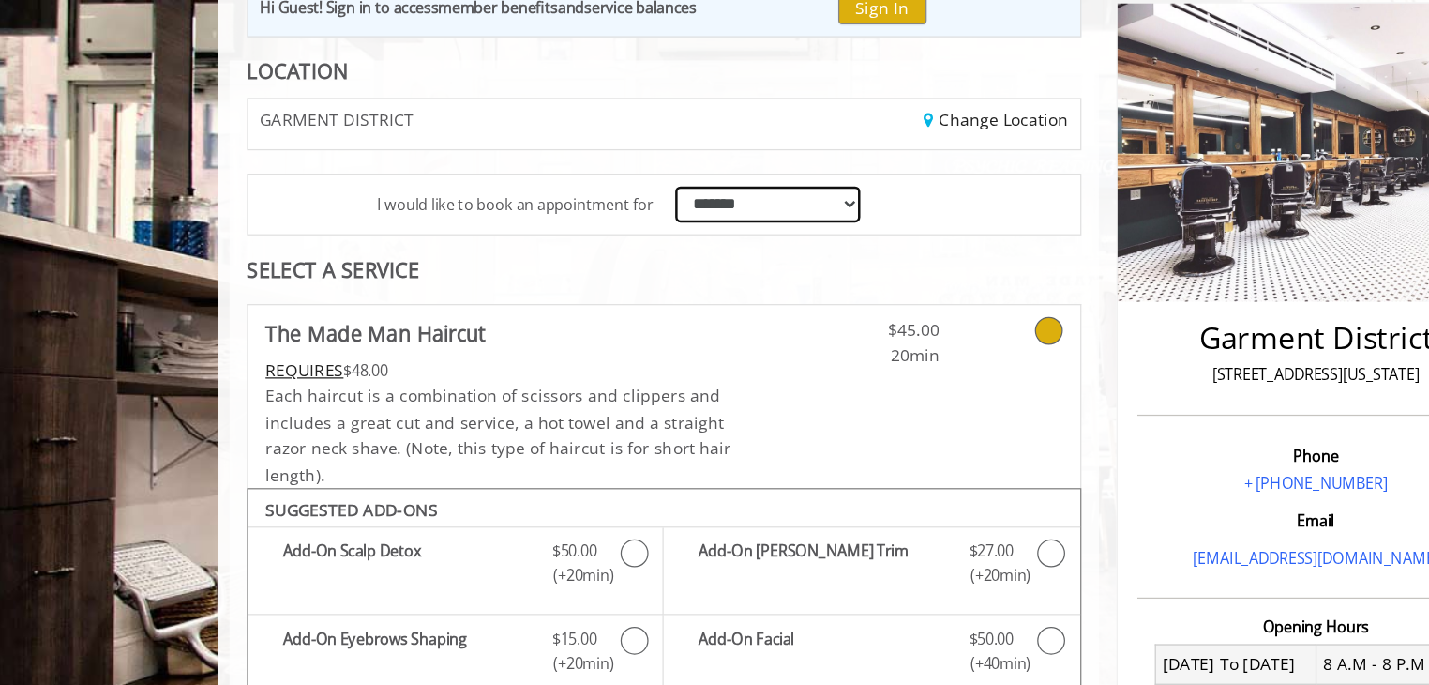
click at [648, 162] on select "**********" at bounding box center [623, 164] width 149 height 29
click at [823, 95] on link "Change Location" at bounding box center [807, 96] width 116 height 18
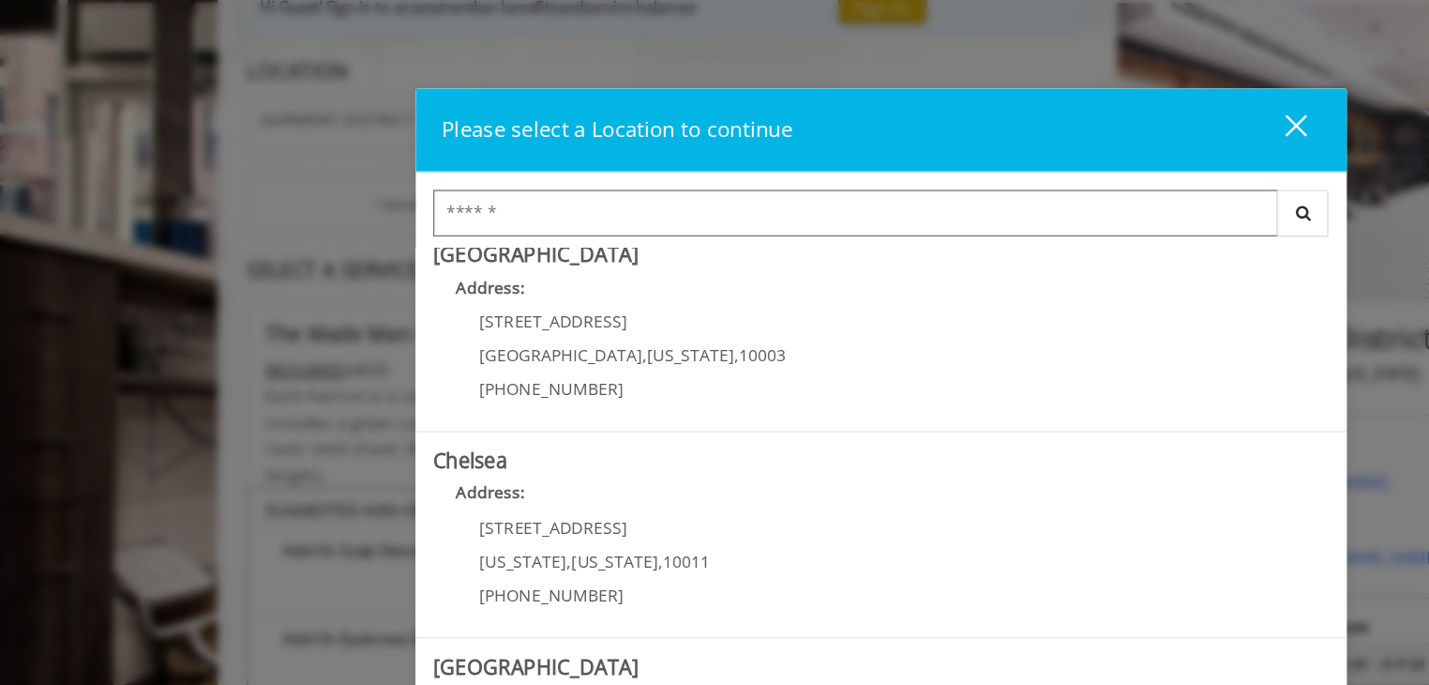
scroll to position [0, 0]
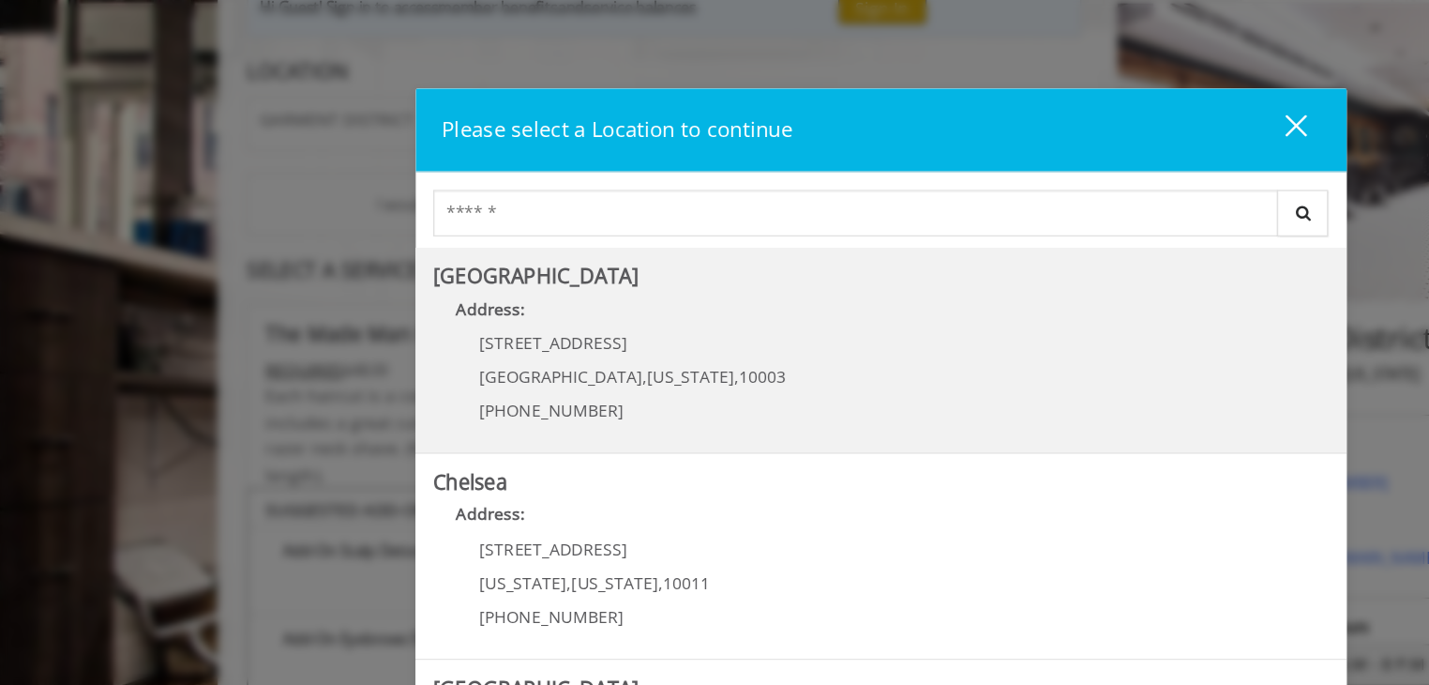
click at [695, 271] on Village "Greenwich Village Address: 60 E 8th St Manhattan , New York , 10003 (212) 598-1…" at bounding box center [715, 282] width 722 height 137
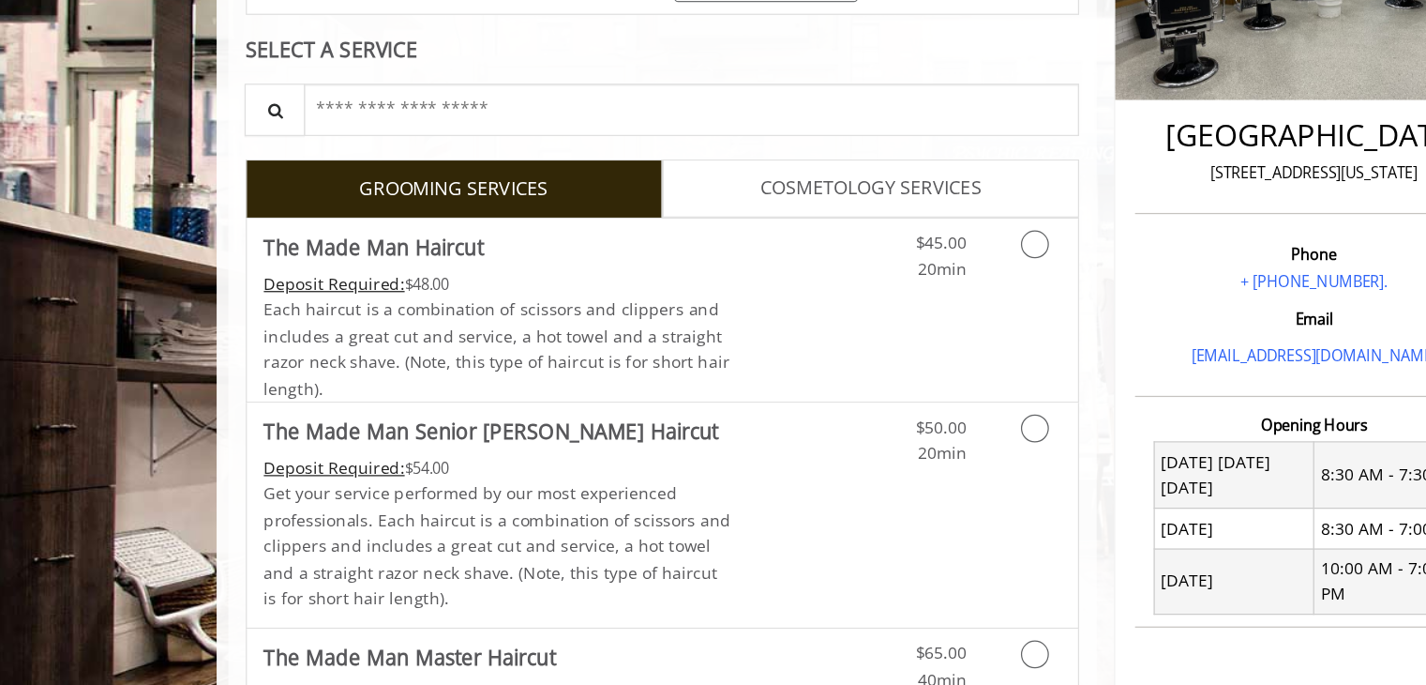
scroll to position [400, 0]
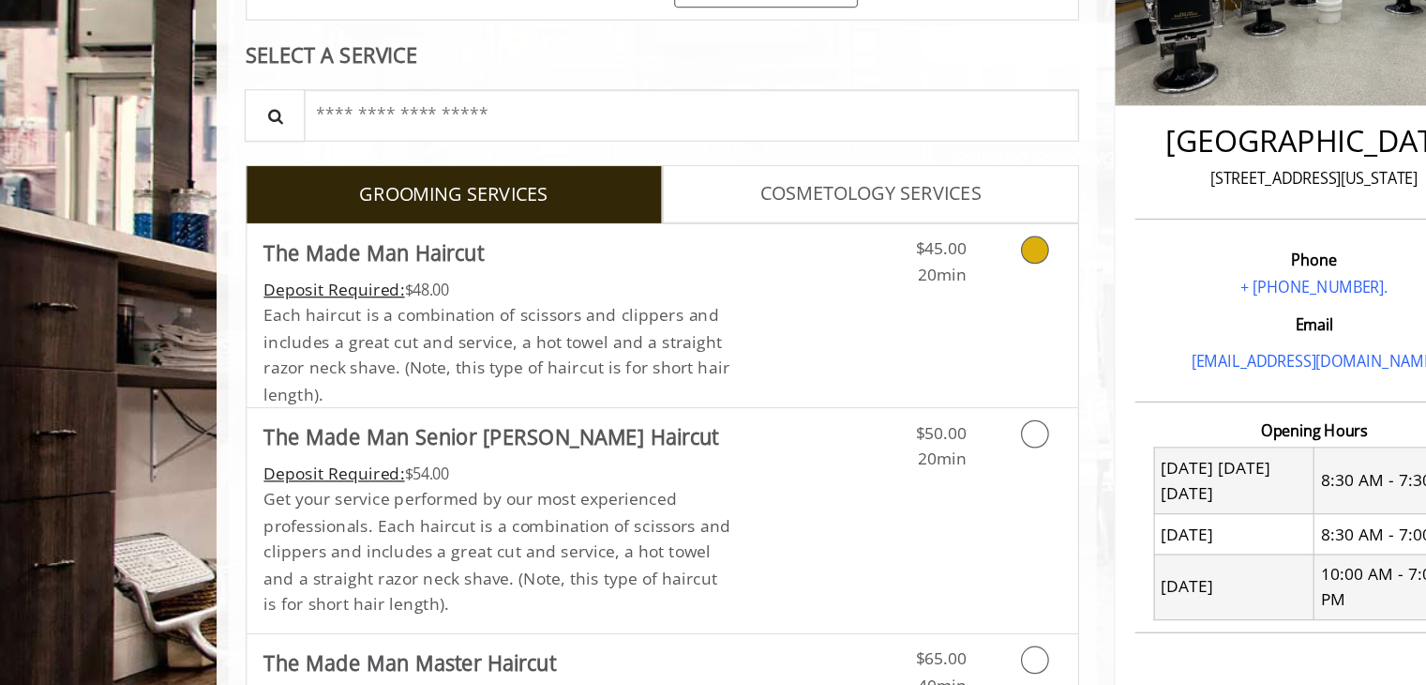
click at [825, 218] on link "Grooming services" at bounding box center [835, 213] width 48 height 52
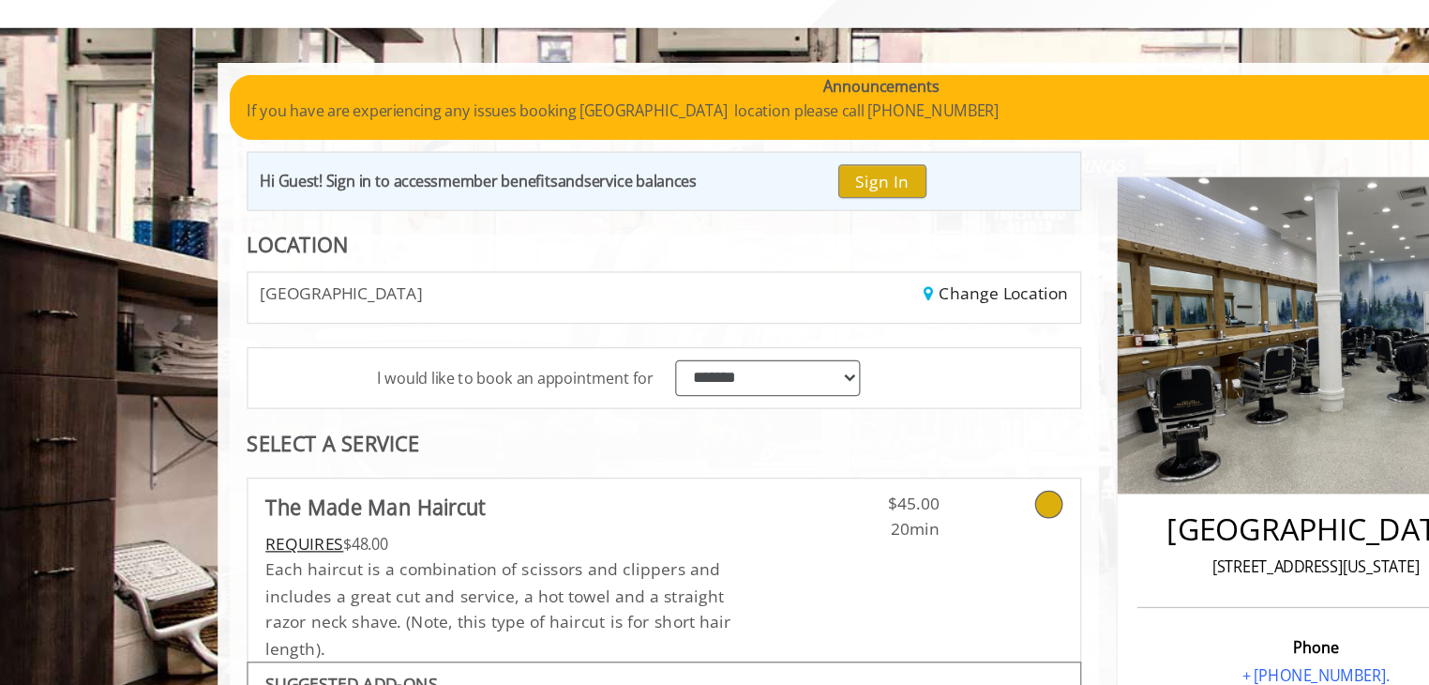
scroll to position [92, 0]
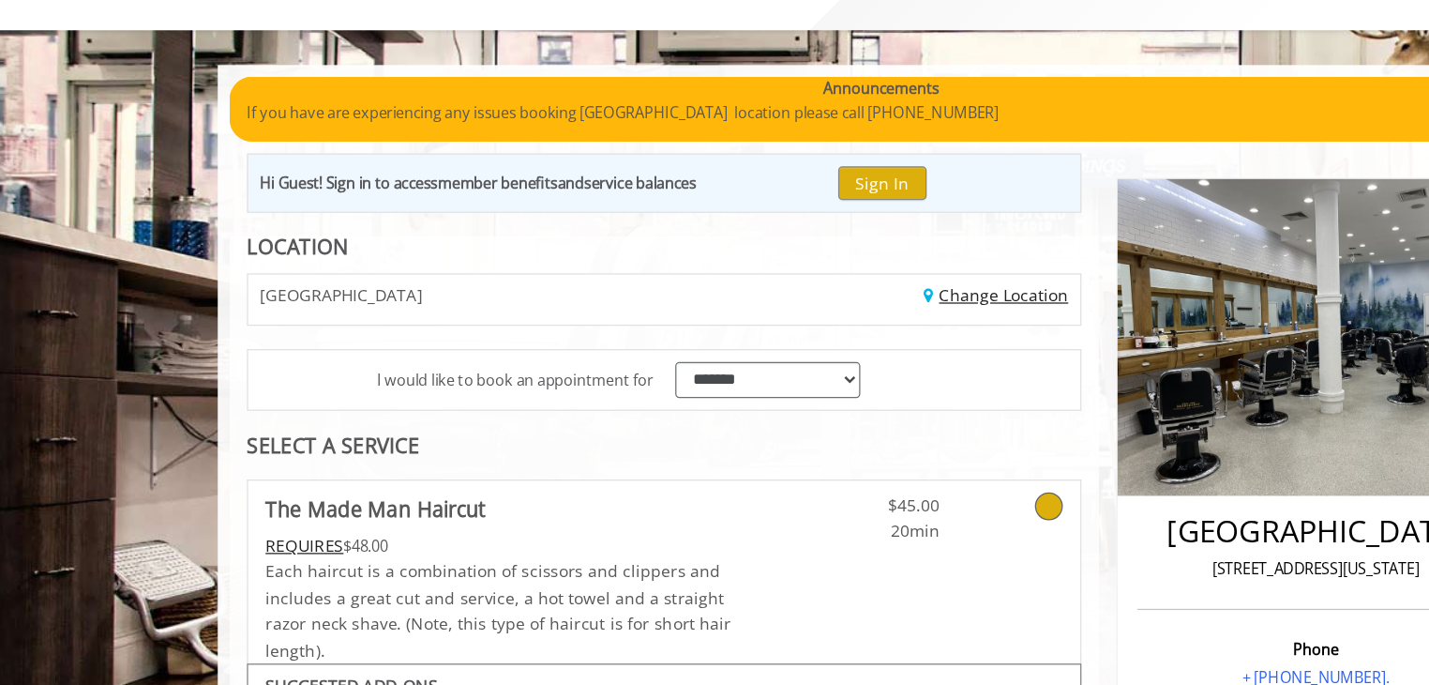
click at [830, 235] on link "Change Location" at bounding box center [807, 238] width 116 height 18
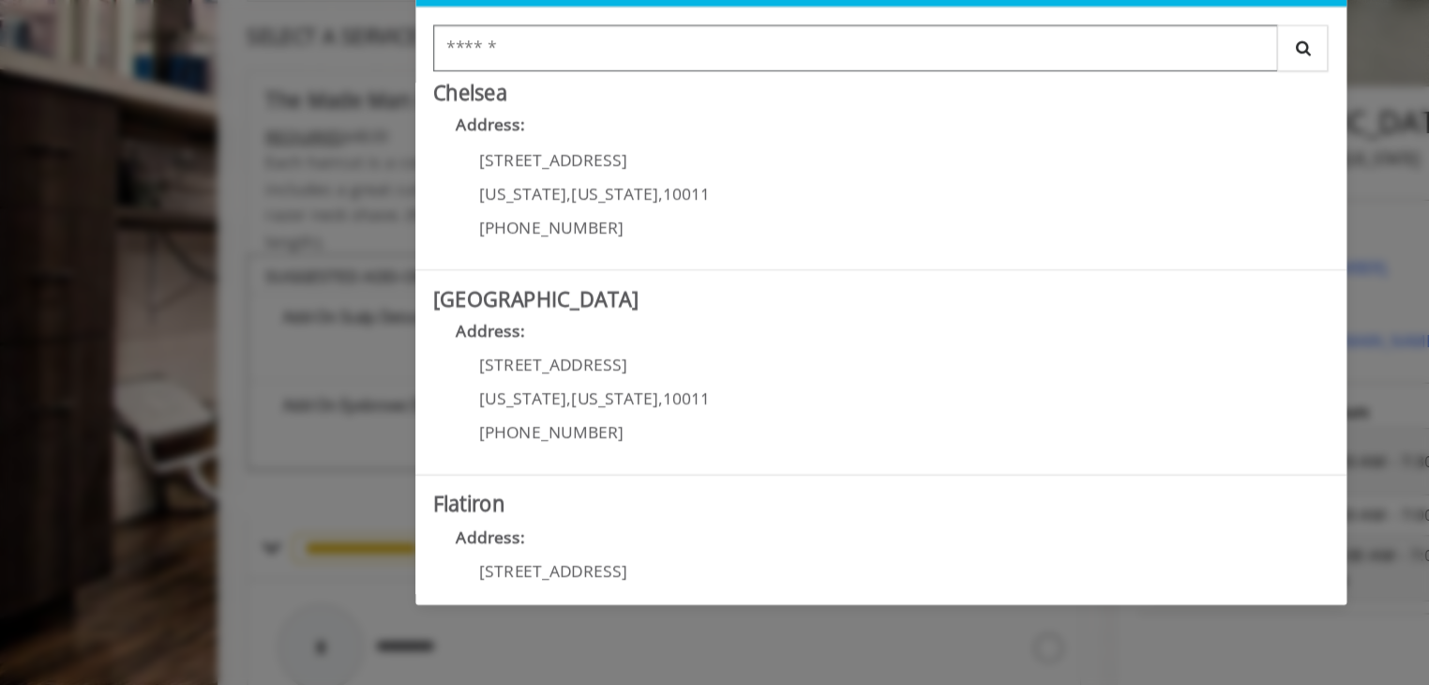
scroll to position [152, 0]
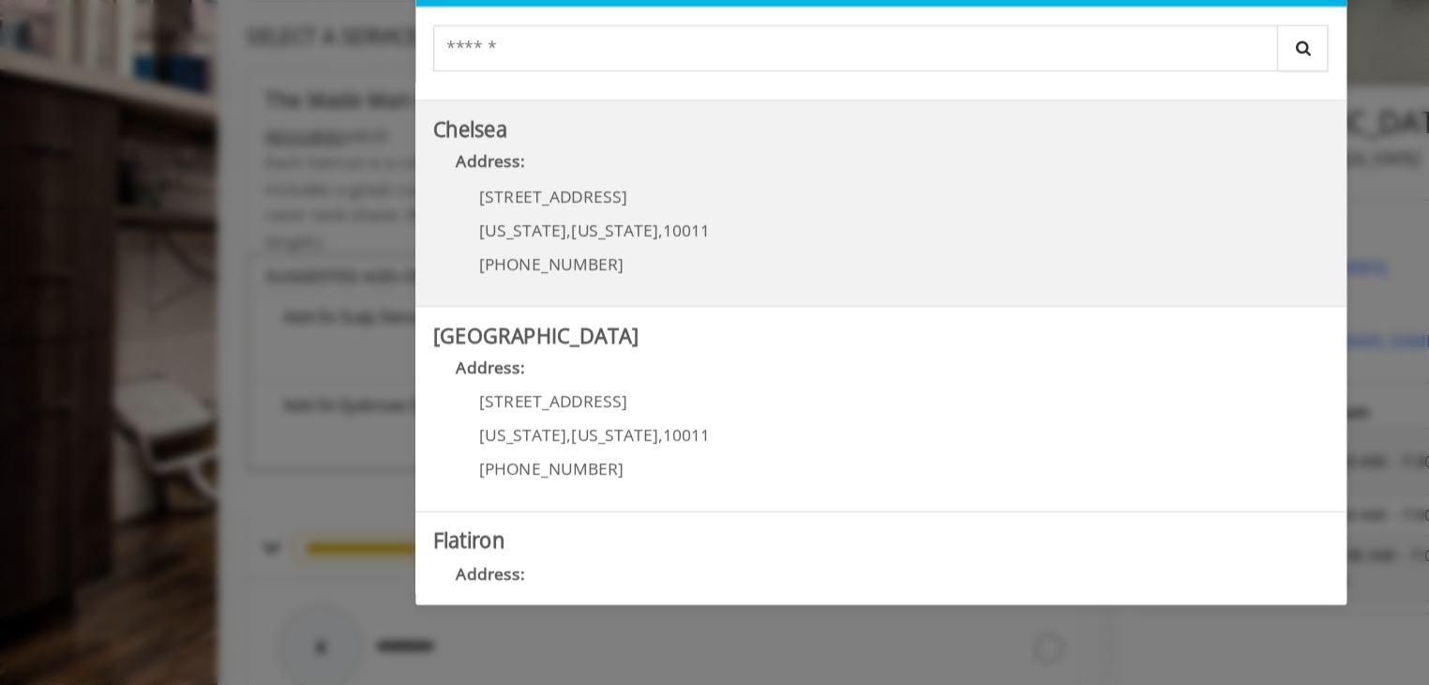
click at [811, 233] on h5 "Chelsea" at bounding box center [715, 237] width 722 height 18
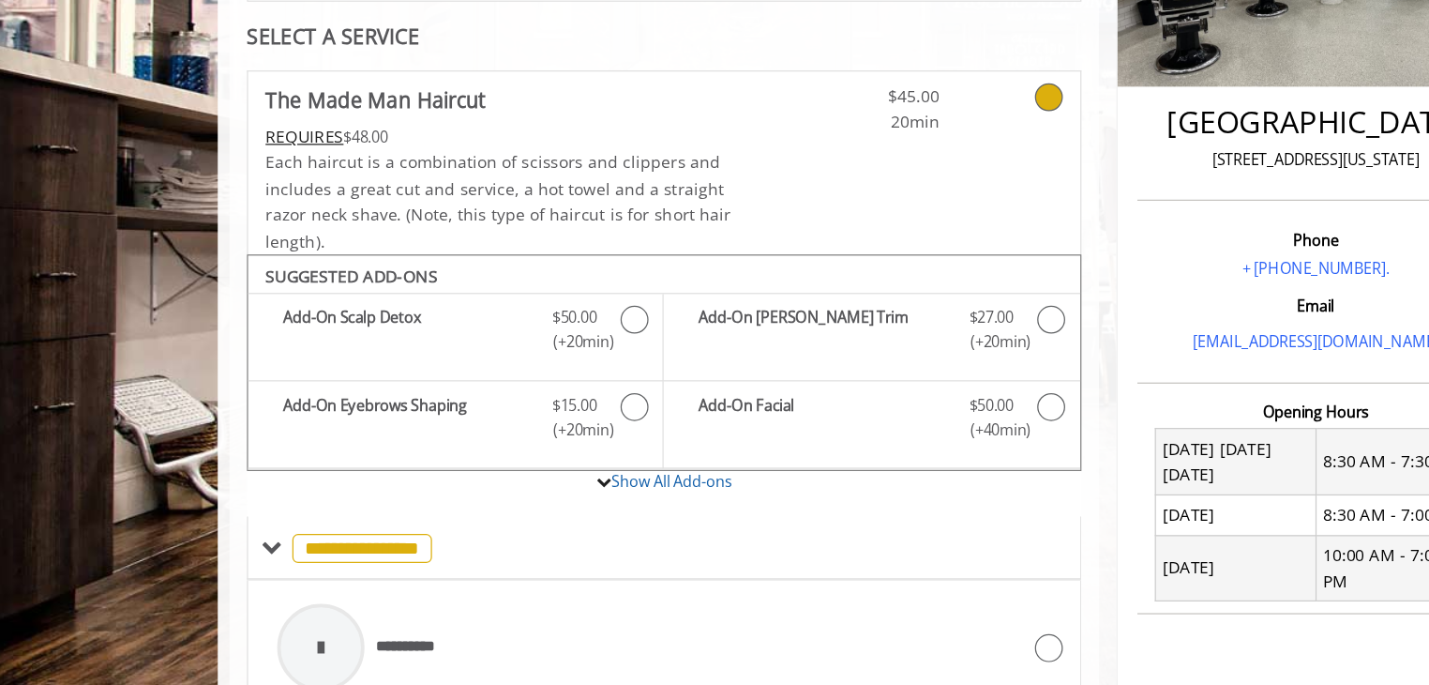
scroll to position [53, 0]
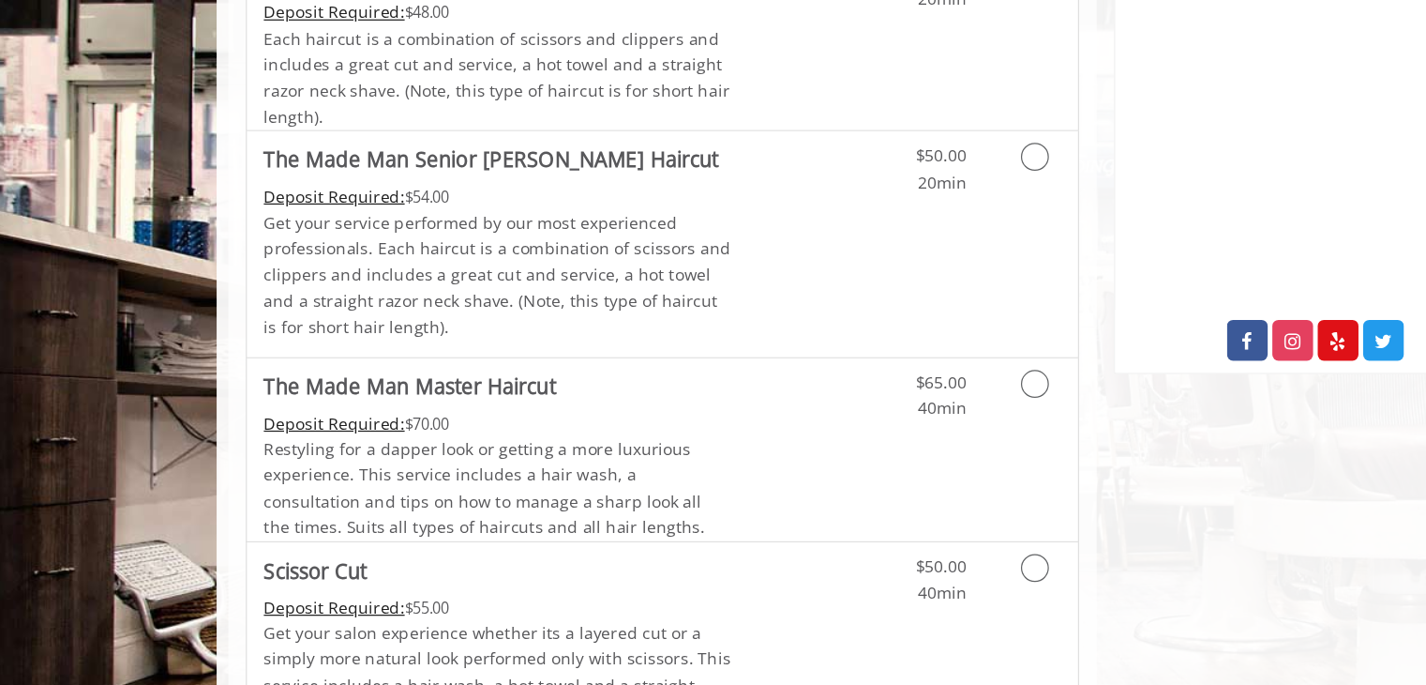
scroll to position [639, 0]
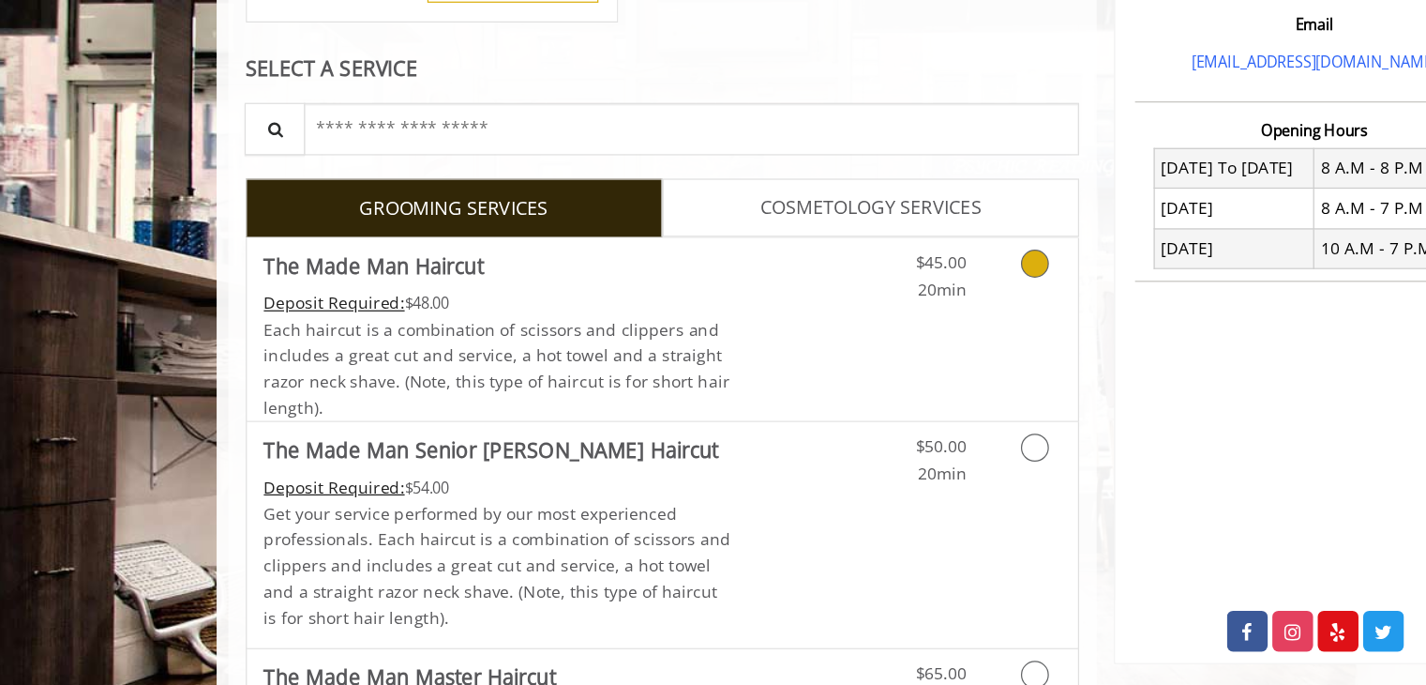
click at [850, 216] on link "Grooming services" at bounding box center [835, 217] width 48 height 52
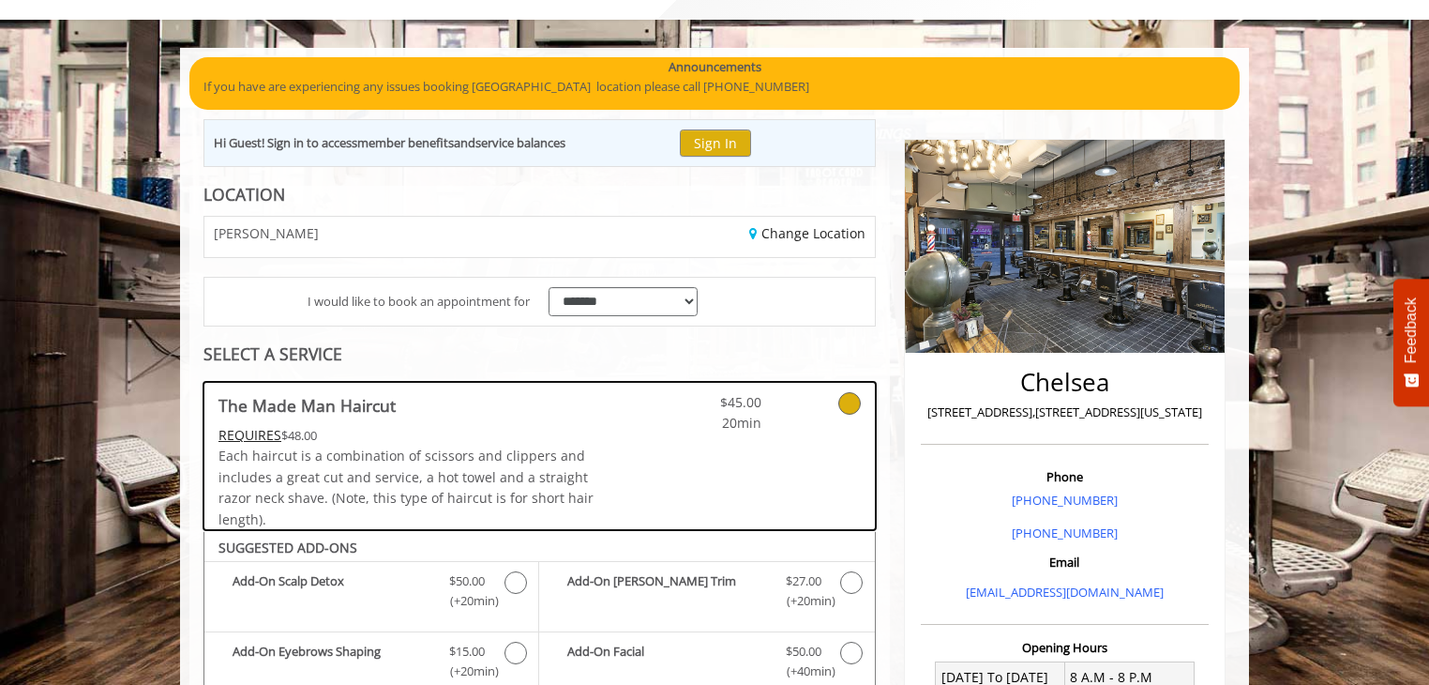
scroll to position [0, 0]
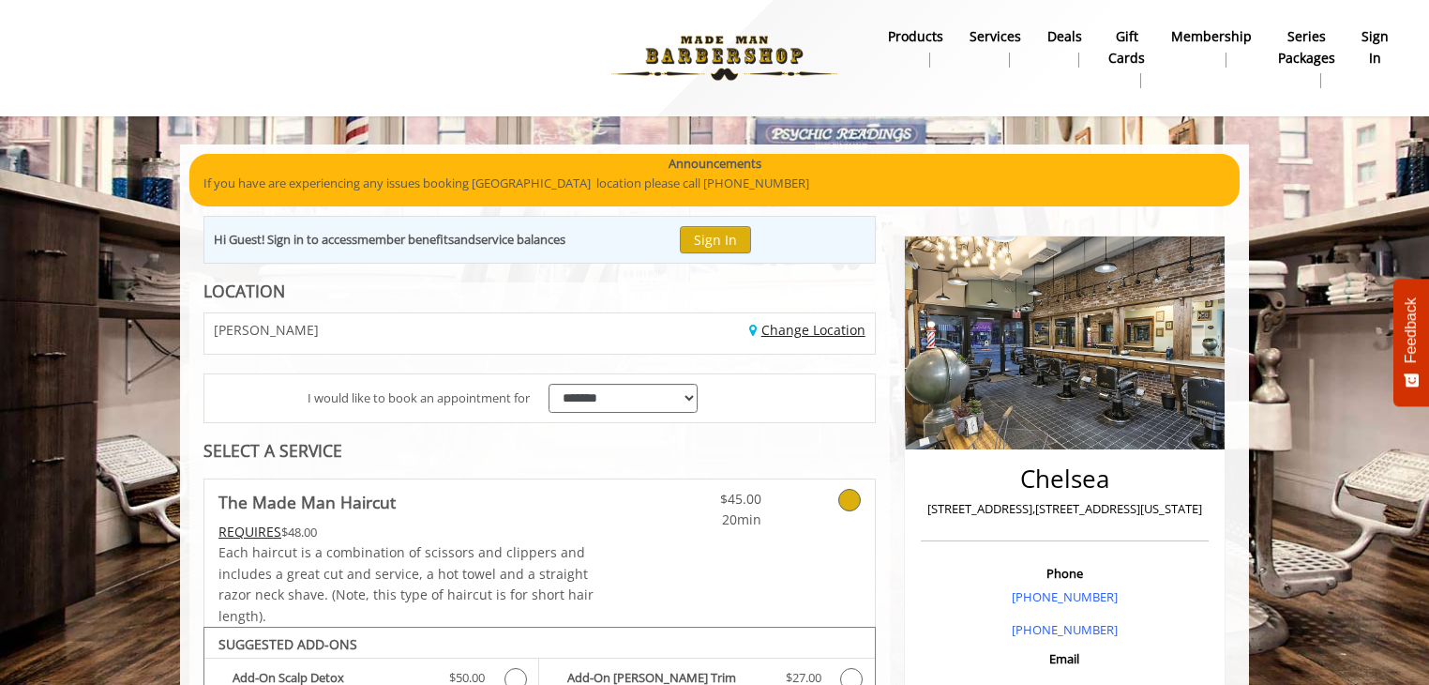
click at [792, 329] on link "Change Location" at bounding box center [807, 330] width 116 height 18
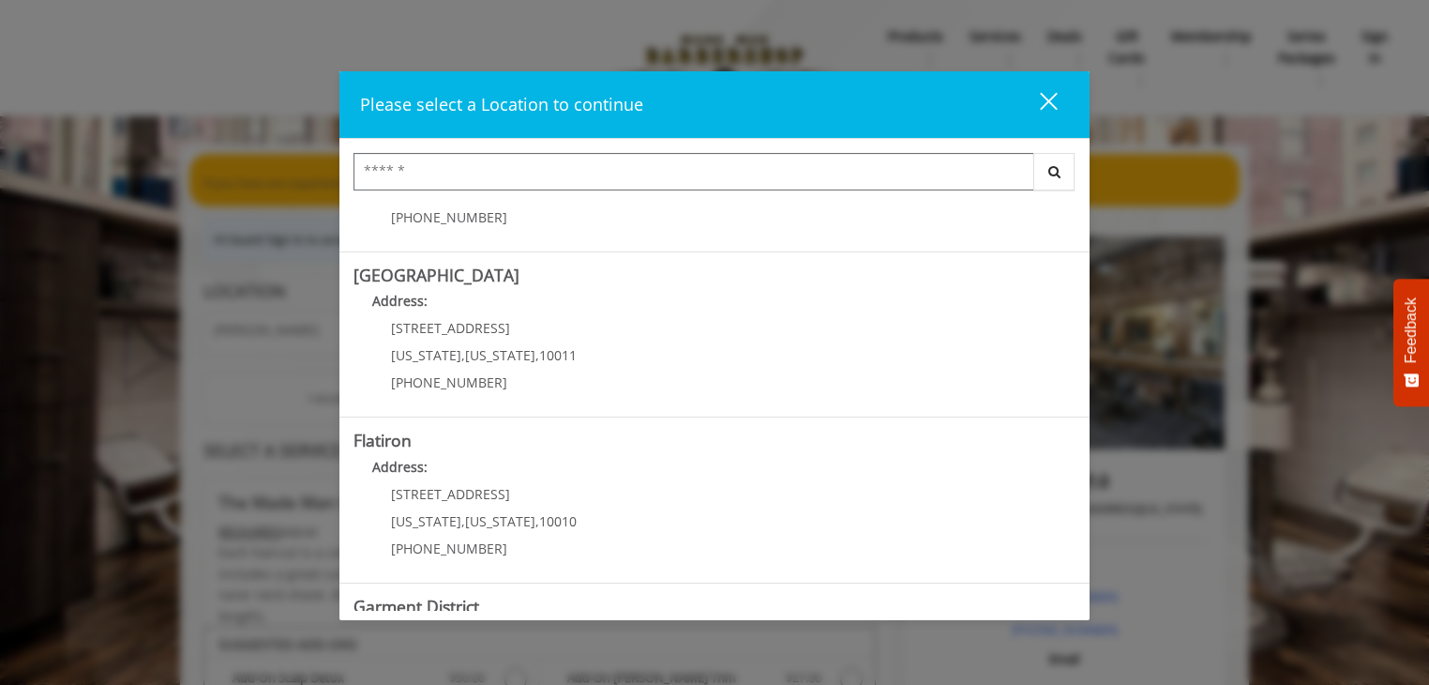
scroll to position [201, 0]
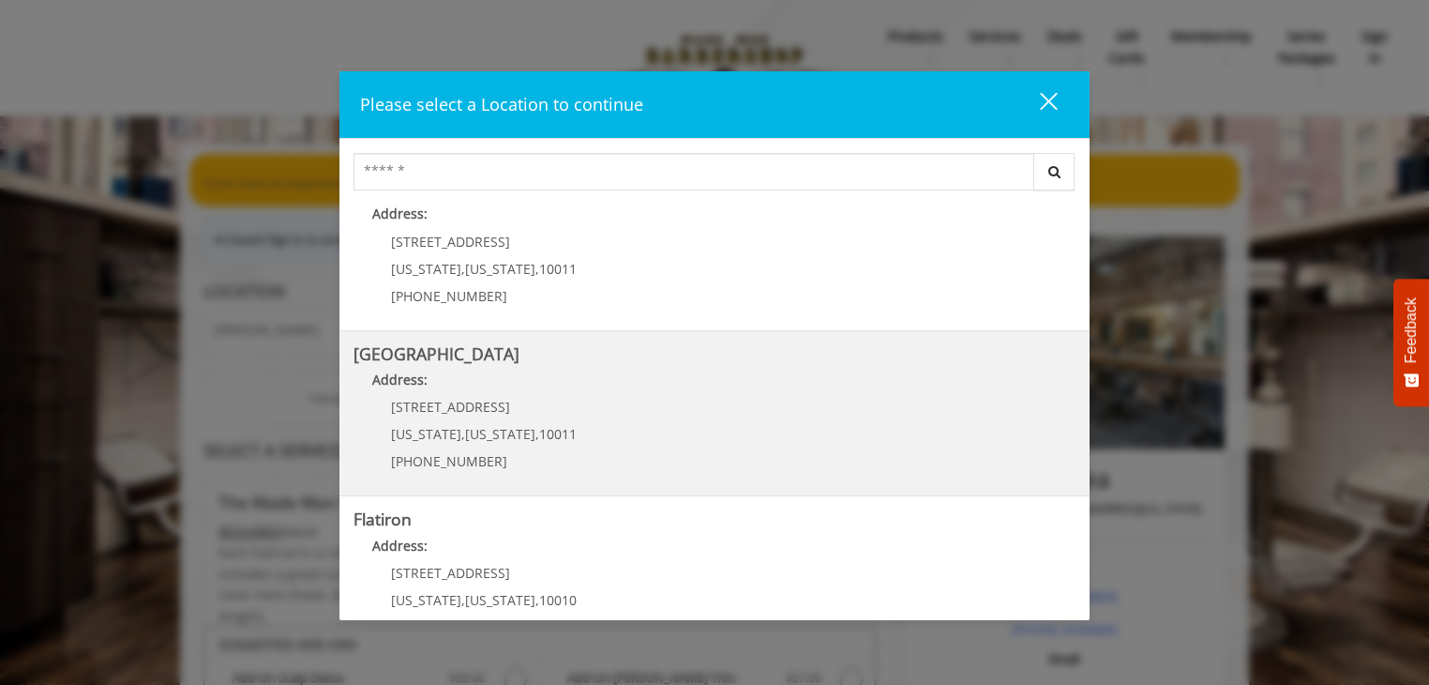
click at [684, 429] on Street "Chelsea 15th Street Address: 267 W 15th St New York , New York , 10011 (646) 85…" at bounding box center [715, 413] width 722 height 137
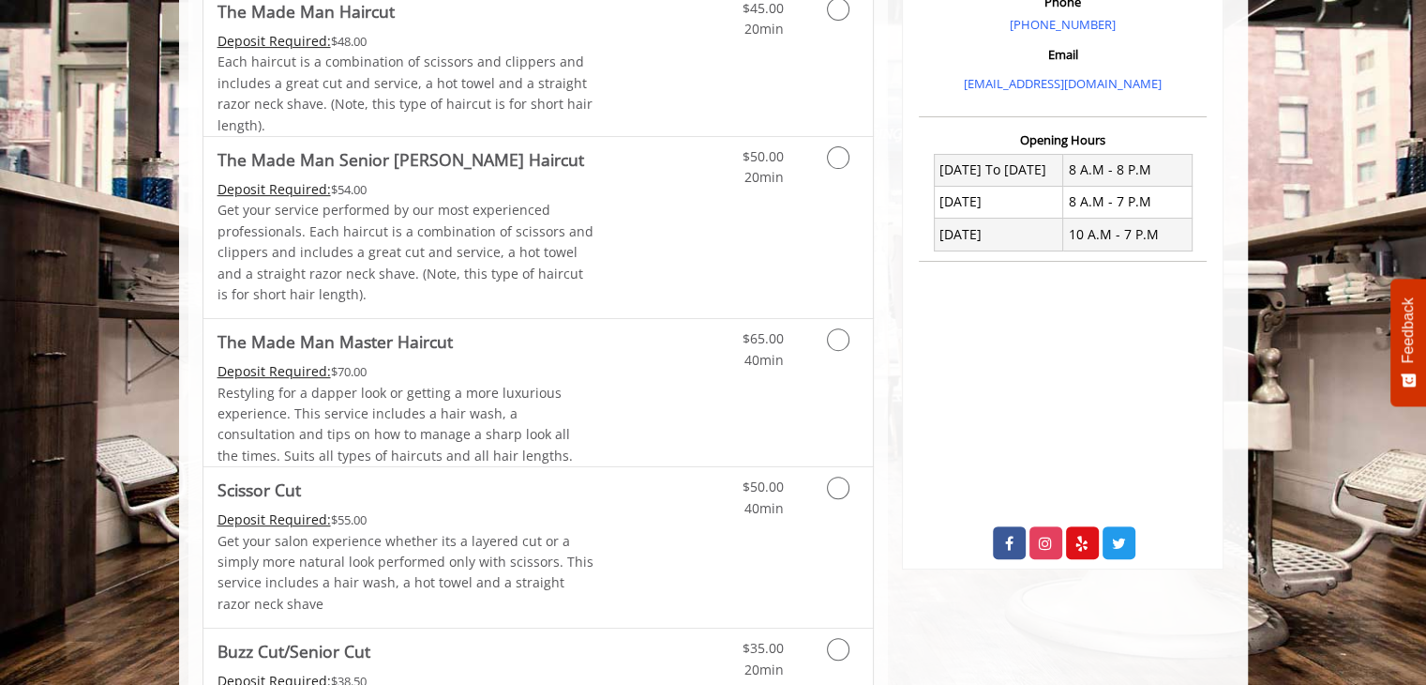
scroll to position [384, 0]
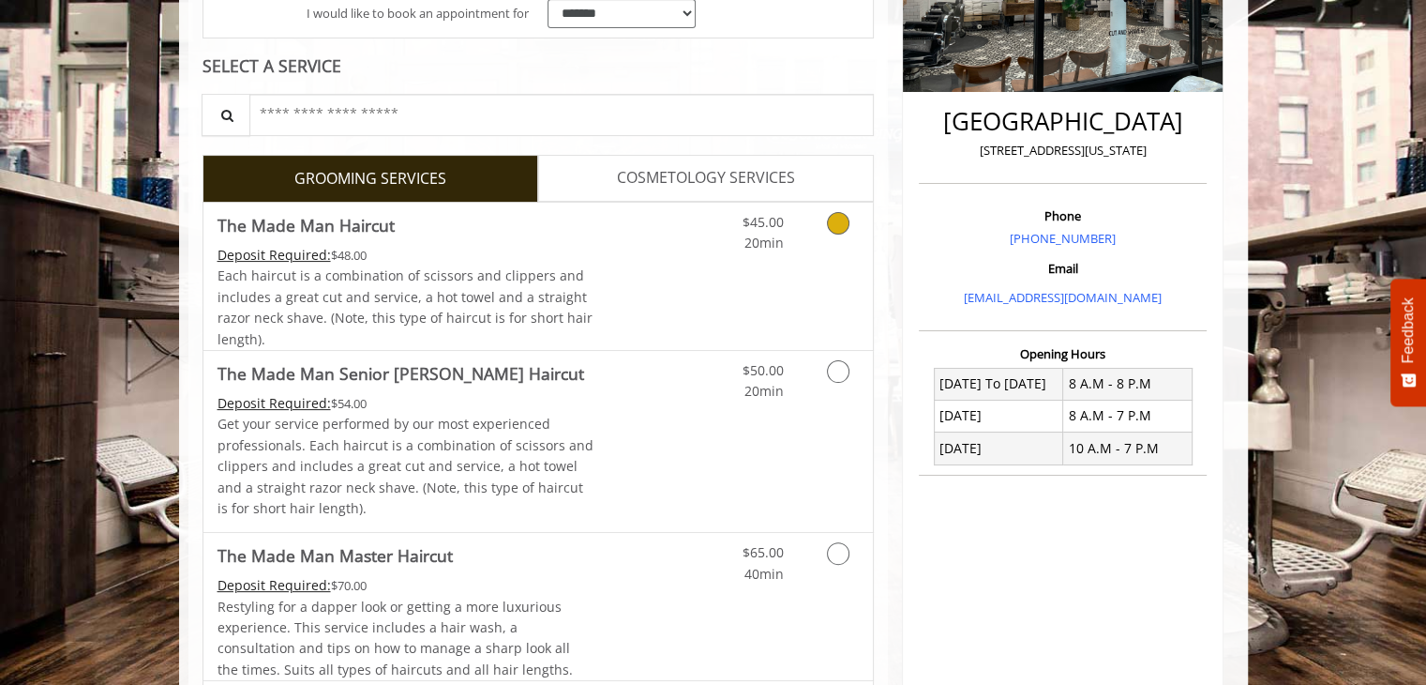
click at [843, 226] on icon "Grooming services" at bounding box center [838, 223] width 23 height 23
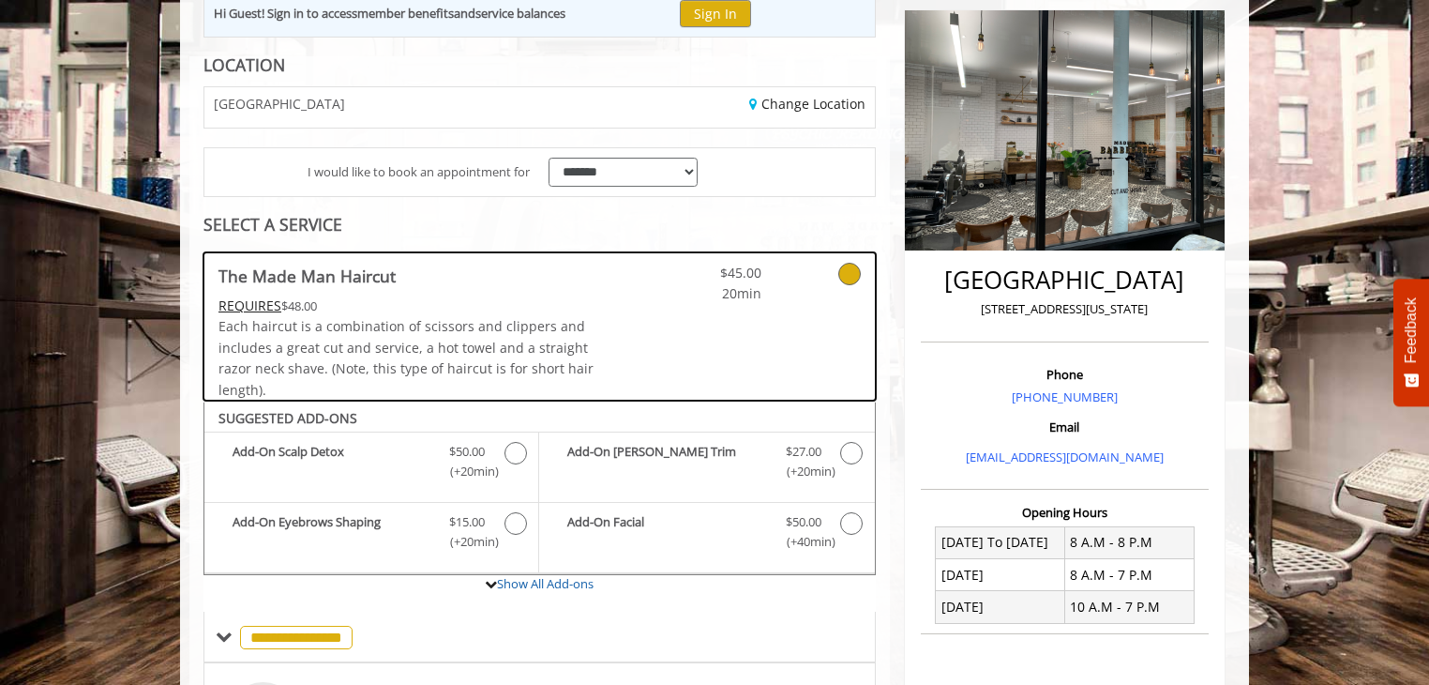
scroll to position [105, 0]
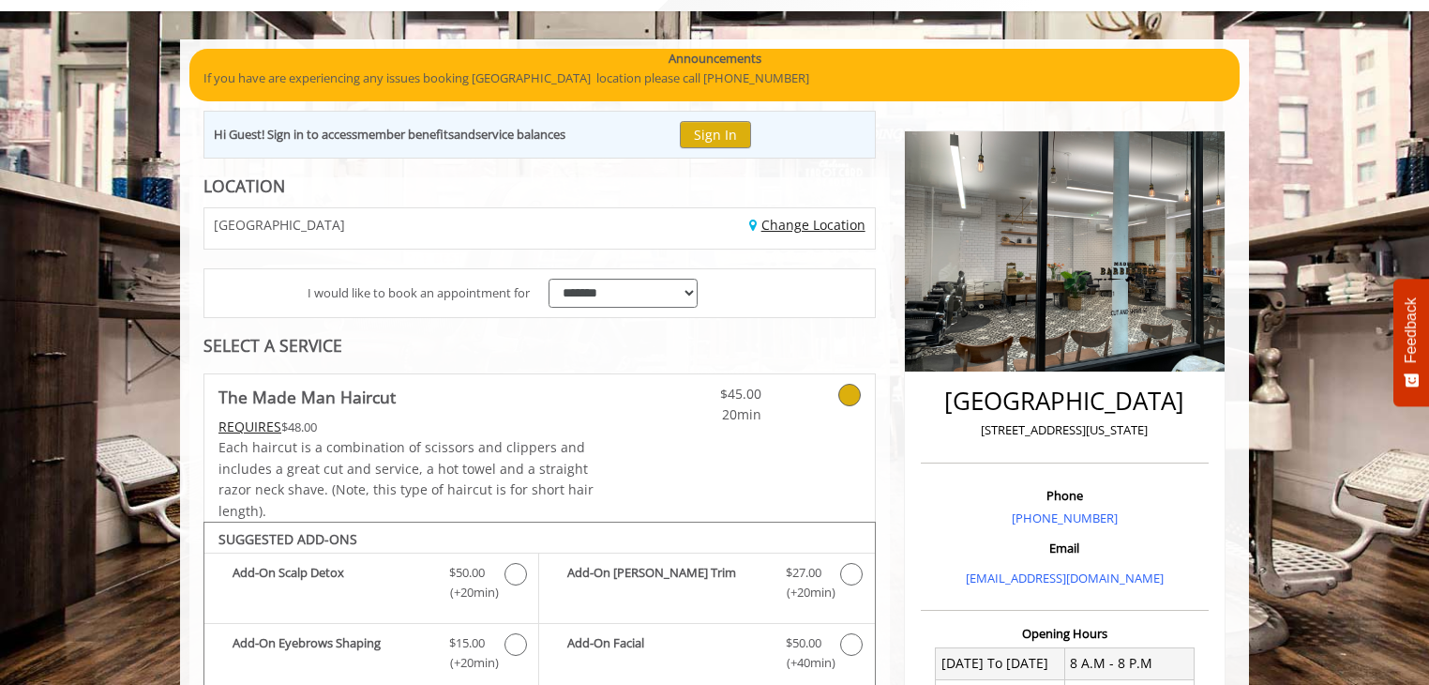
click at [814, 229] on link "Change Location" at bounding box center [807, 225] width 116 height 18
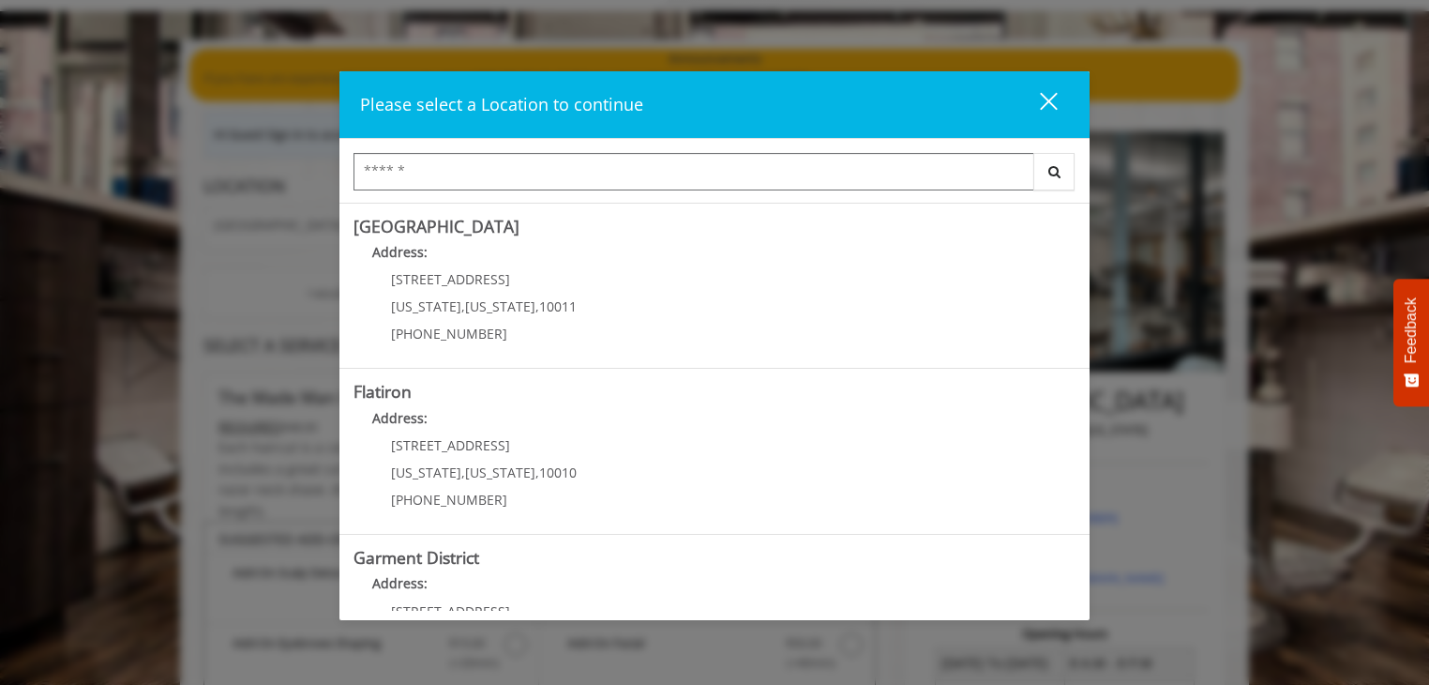
scroll to position [416, 0]
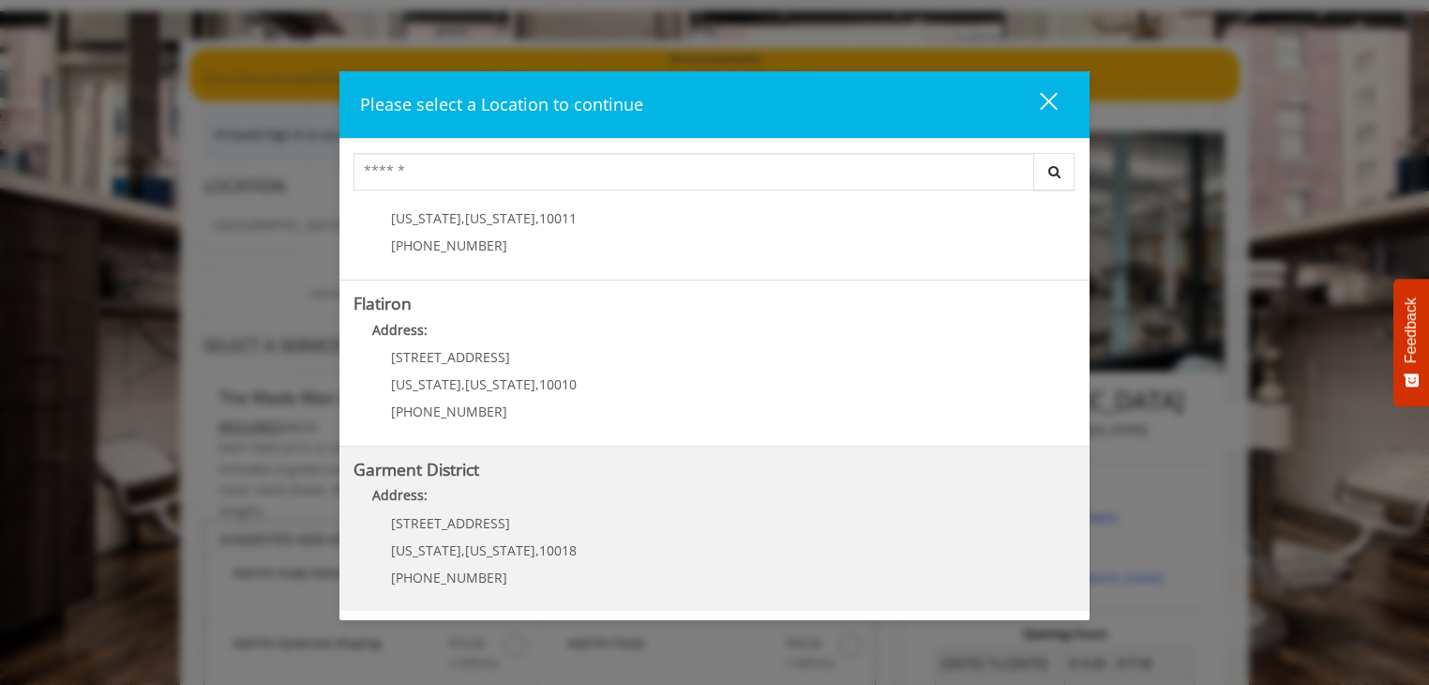
click at [720, 517] on District "Garment District Address: 1400 Broadway New York , New York , 10018 (212) 997-4…" at bounding box center [715, 528] width 722 height 137
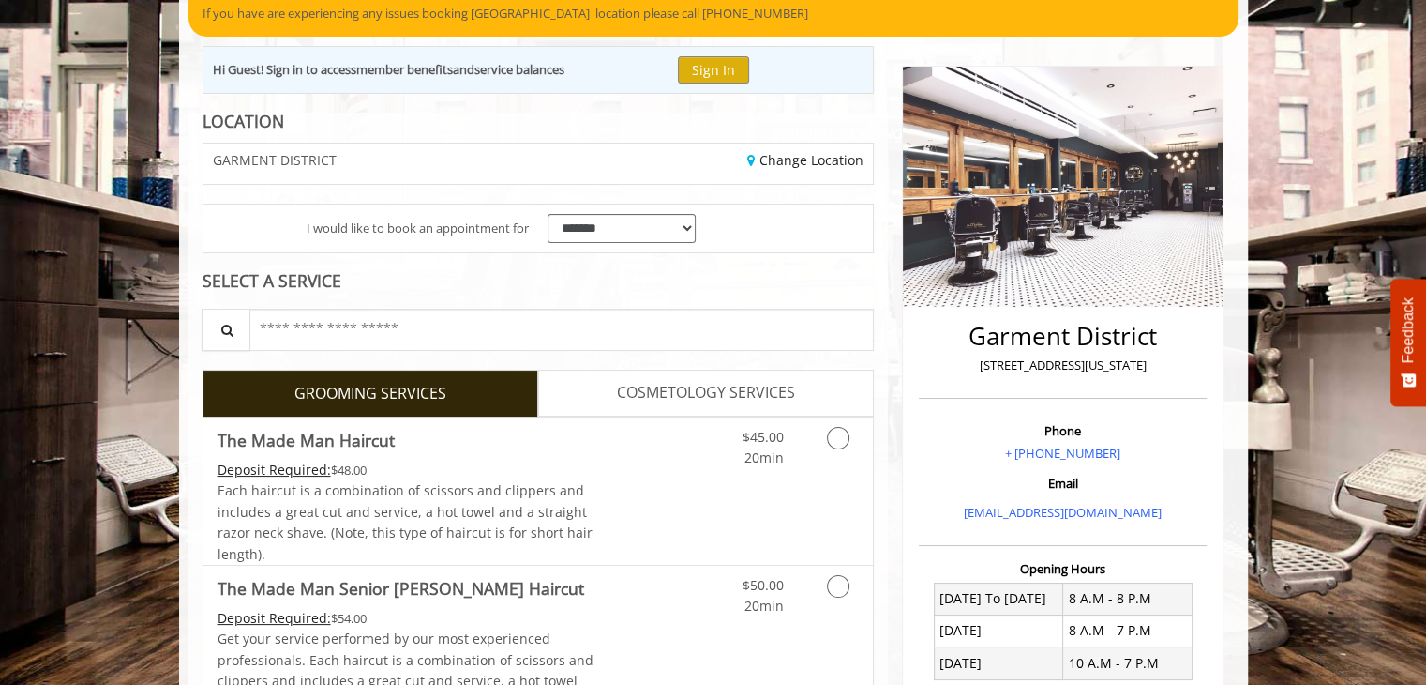
scroll to position [190, 0]
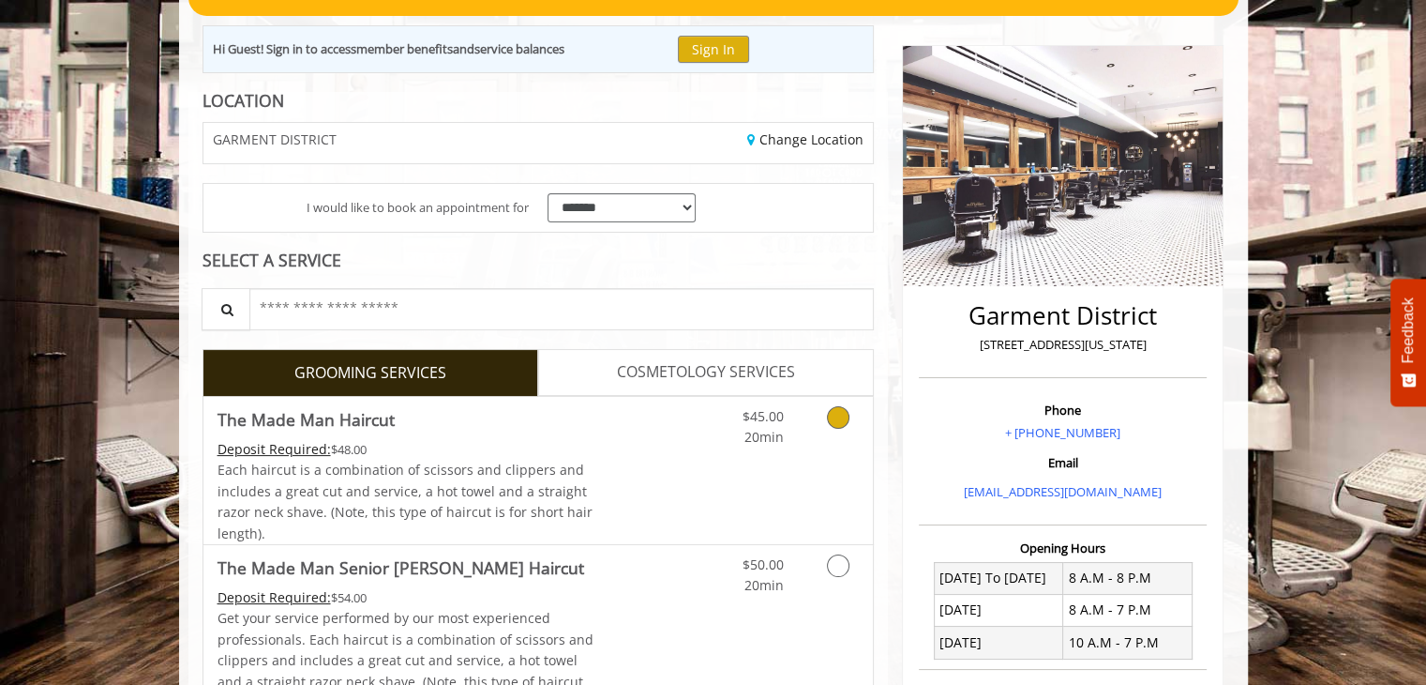
click at [828, 417] on icon "Grooming services" at bounding box center [838, 417] width 23 height 23
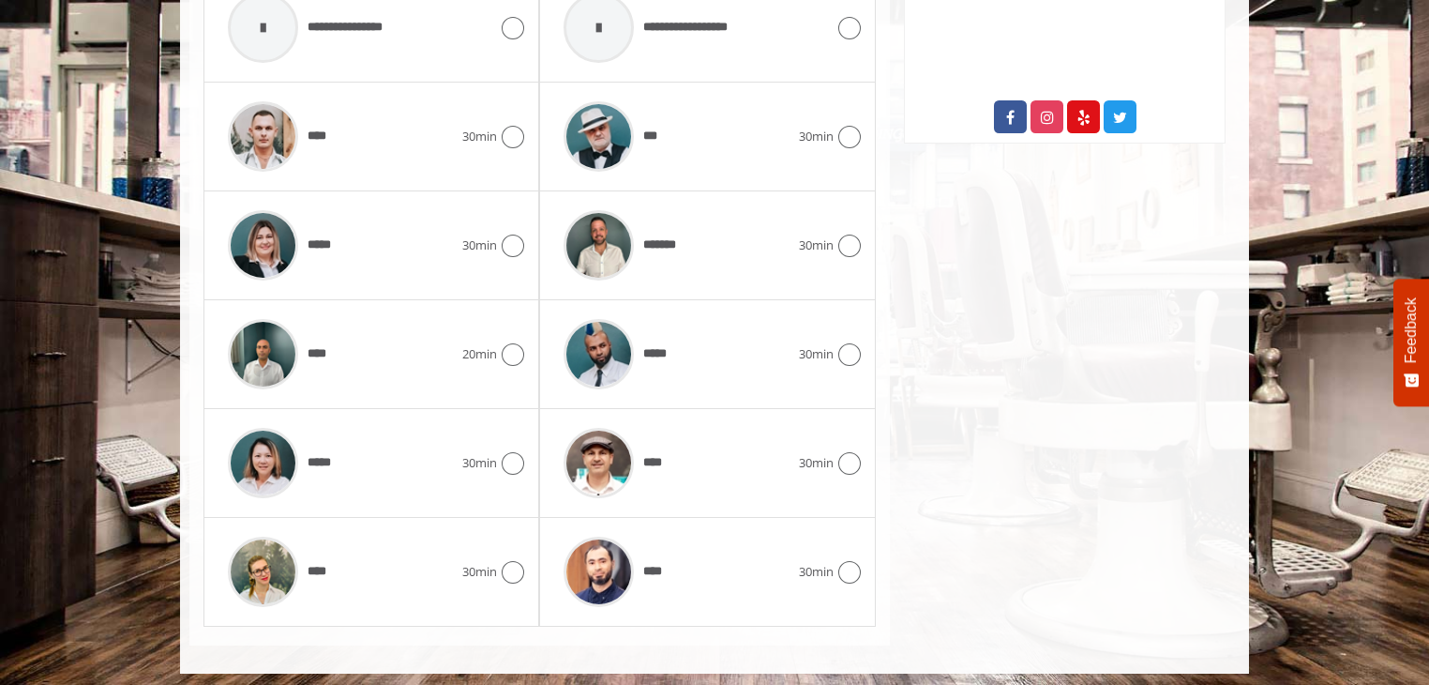
scroll to position [1024, 0]
click at [860, 246] on div at bounding box center [847, 245] width 27 height 23
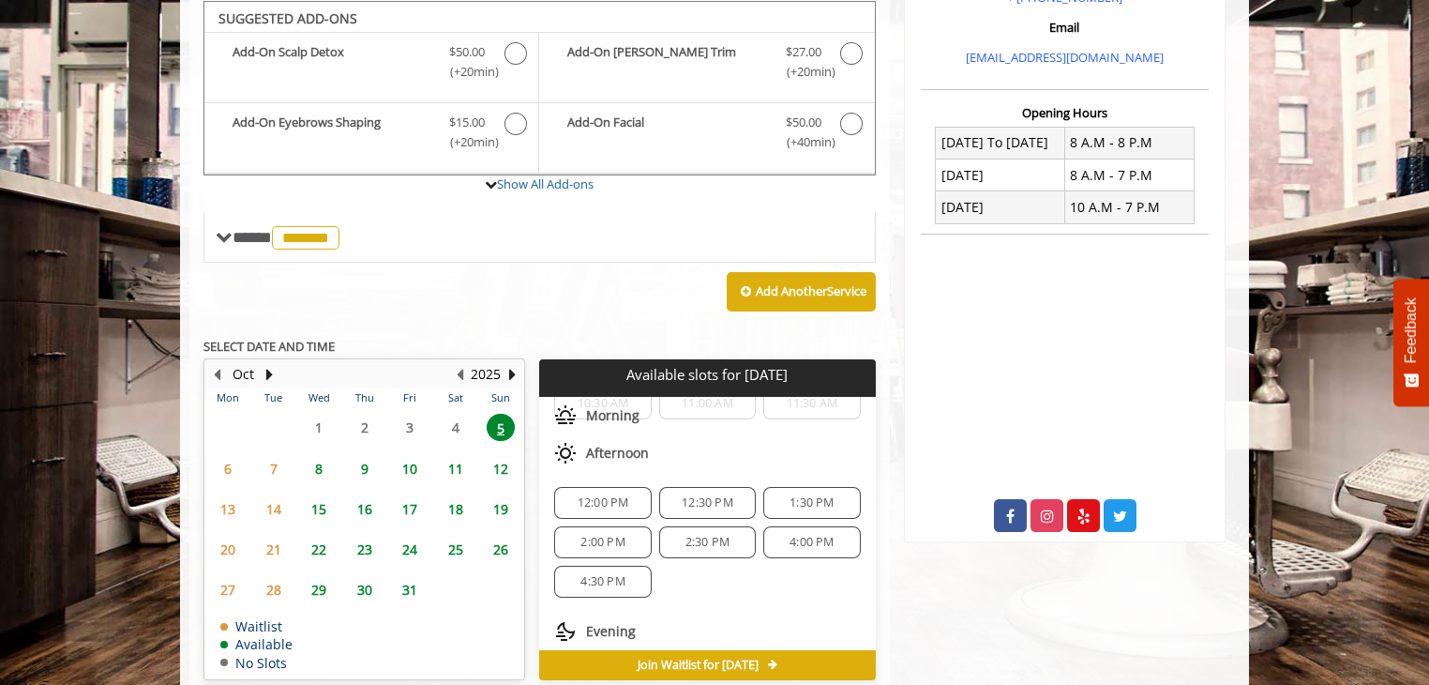
scroll to position [0, 0]
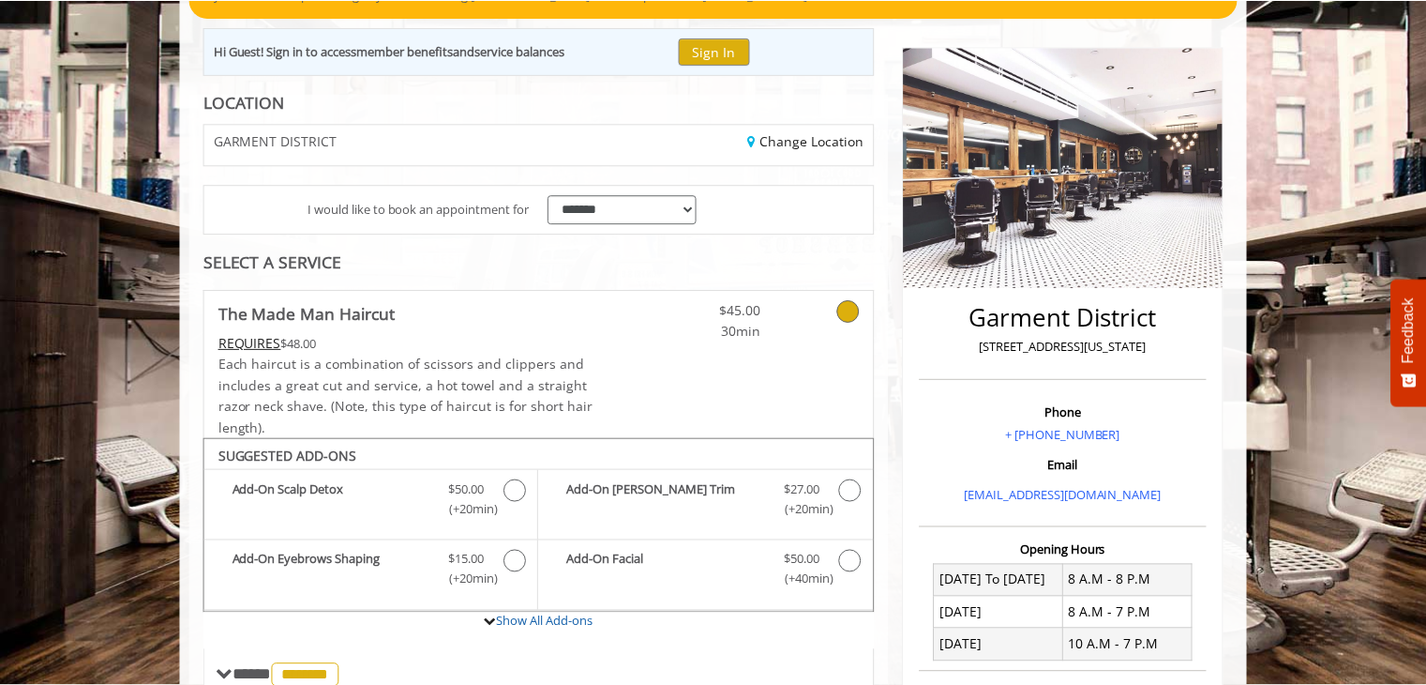
scroll to position [189, 0]
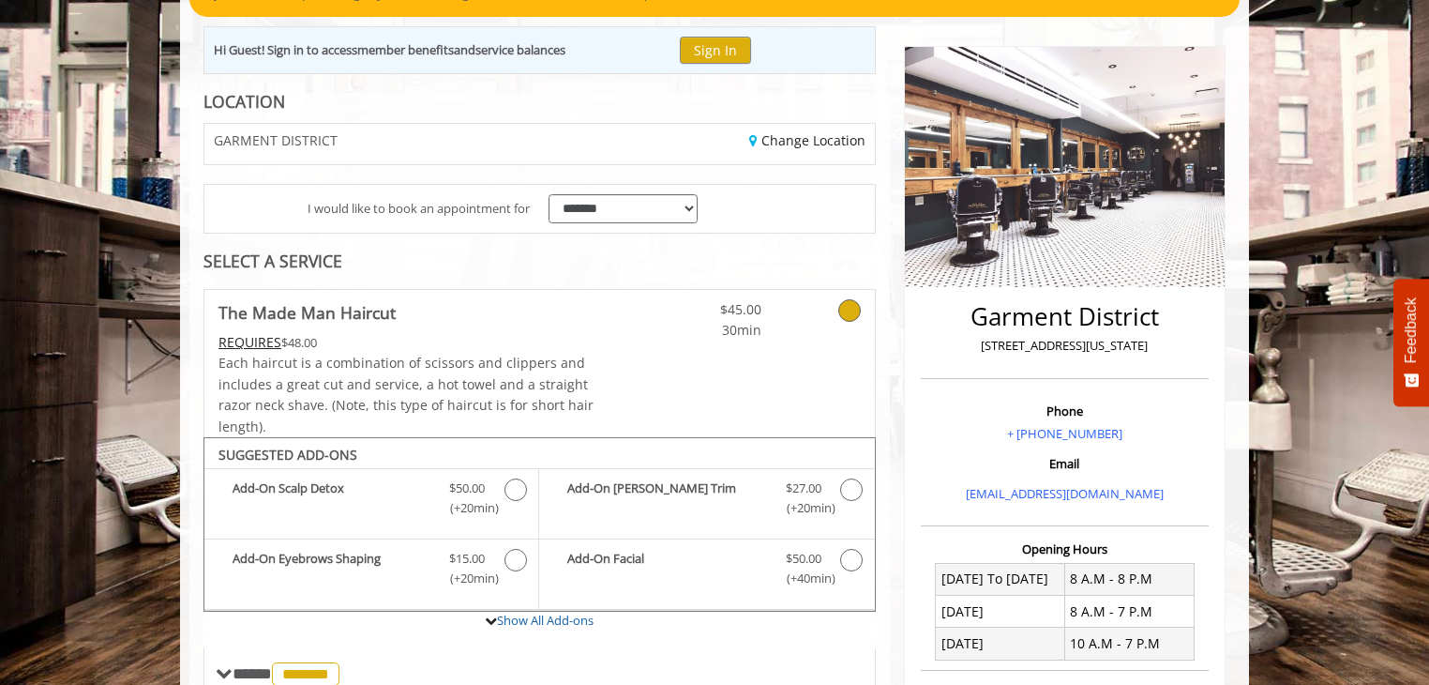
click at [851, 300] on icon at bounding box center [849, 310] width 23 height 23
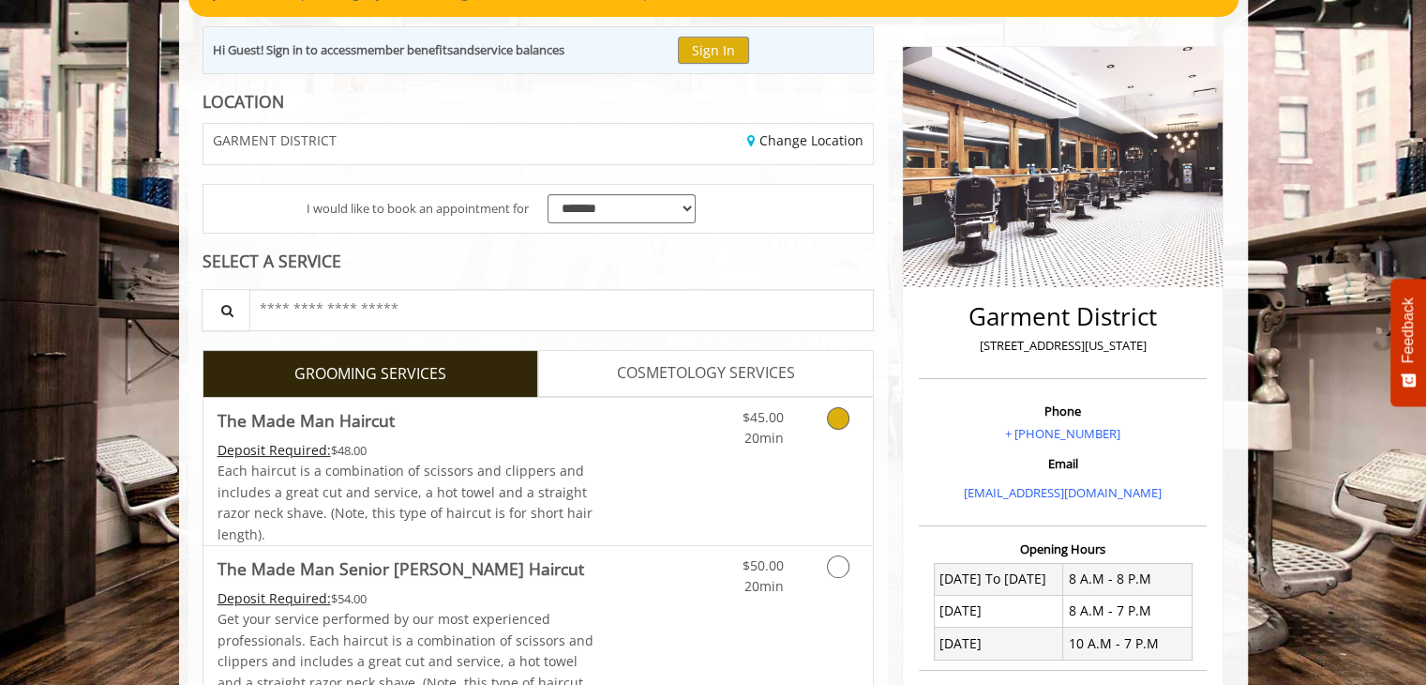
click at [839, 411] on icon "Grooming services" at bounding box center [838, 418] width 23 height 23
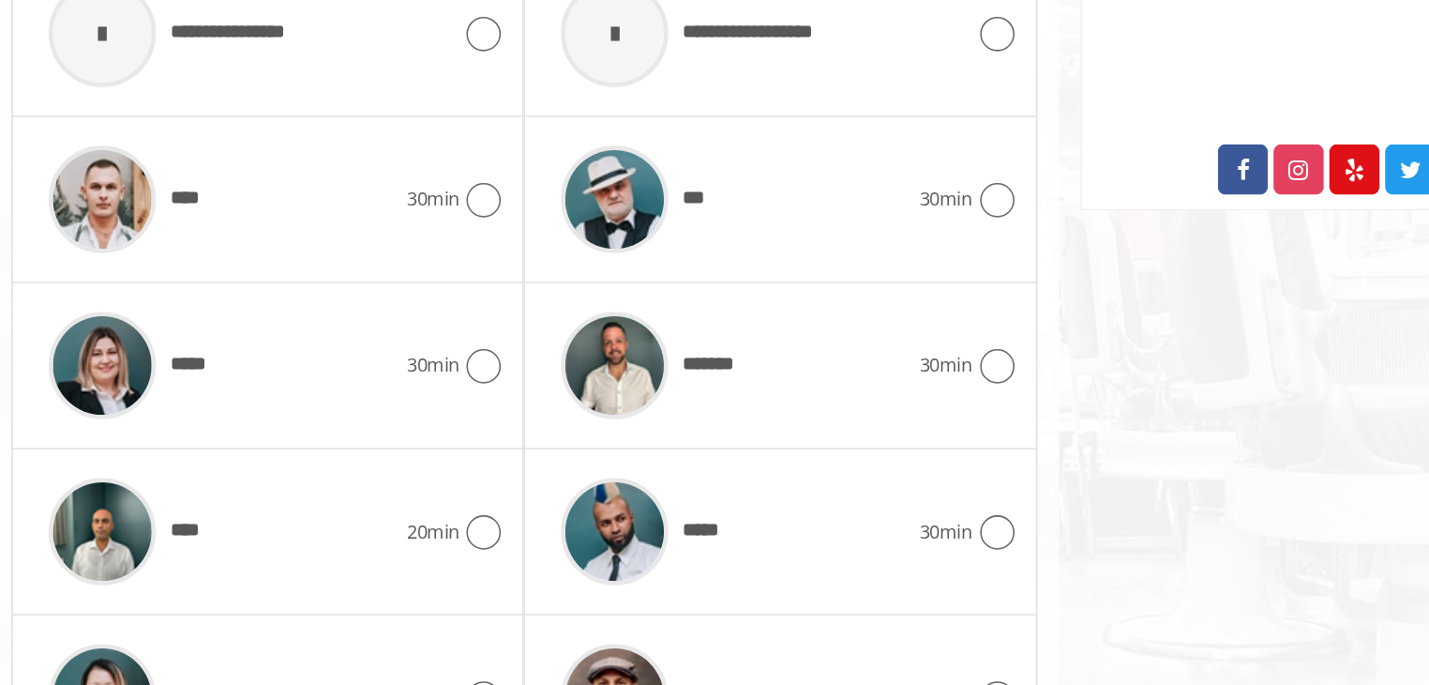
scroll to position [936, 0]
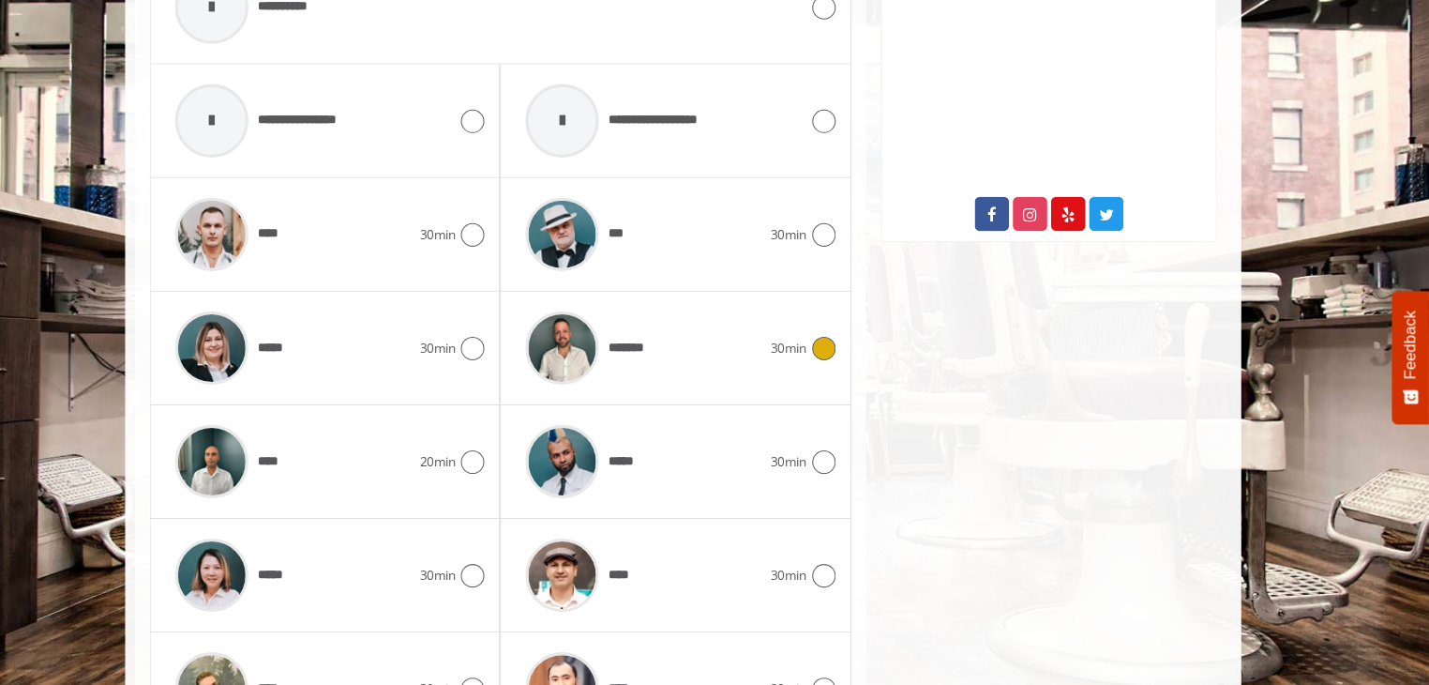
click at [844, 323] on icon at bounding box center [849, 334] width 23 height 23
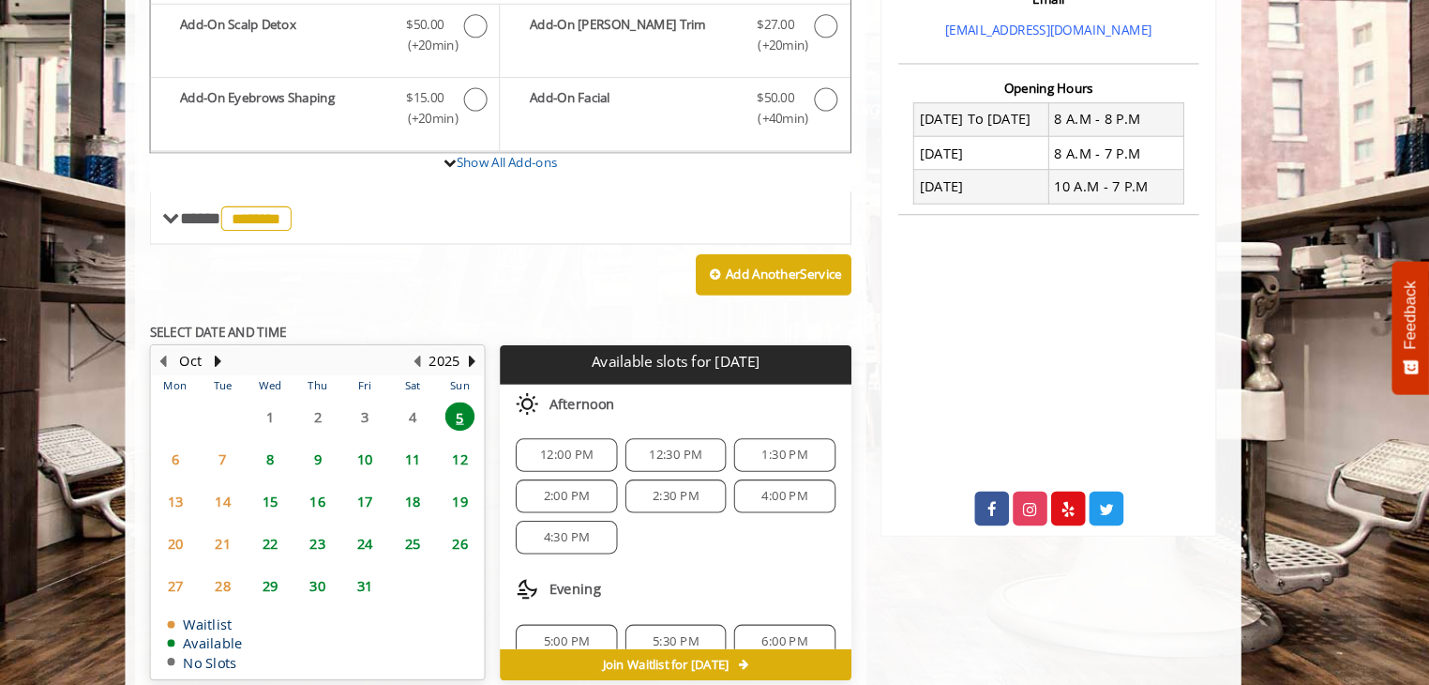
scroll to position [23, 0]
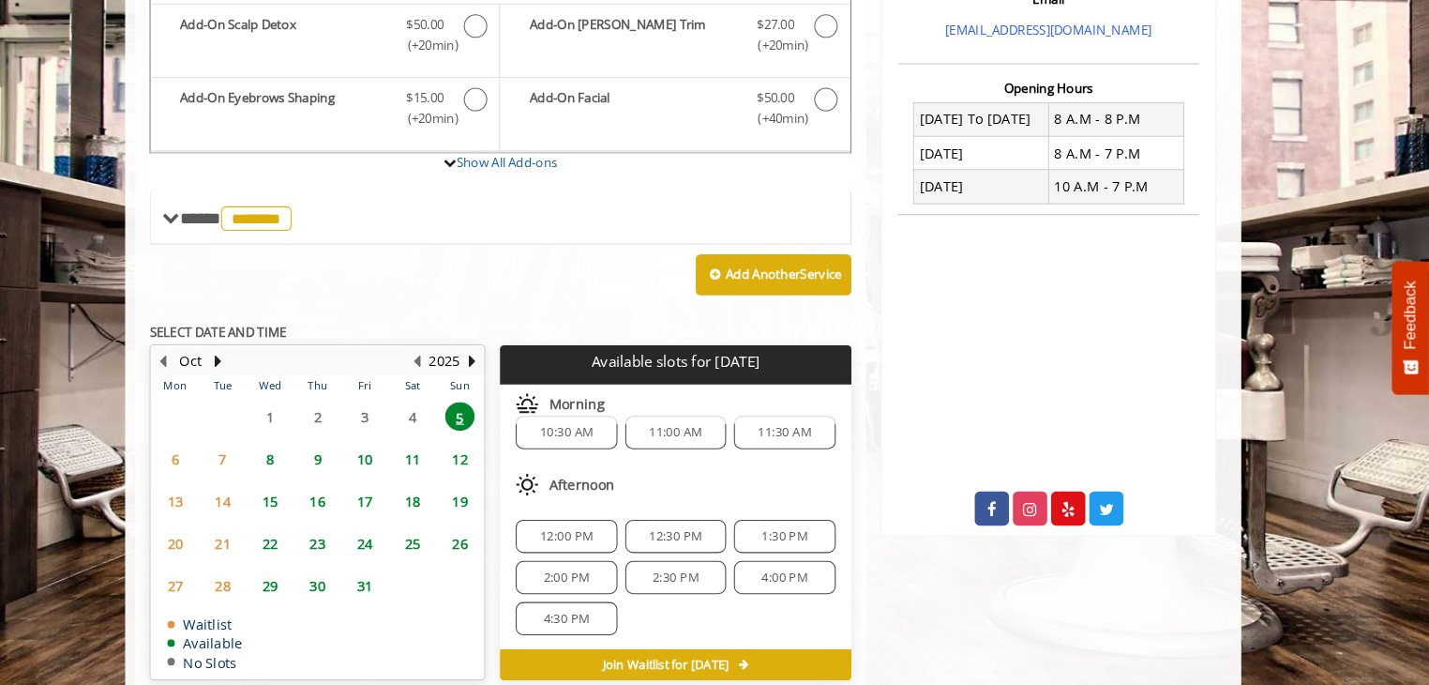
click at [694, 528] on div "12:30 PM" at bounding box center [707, 542] width 97 height 32
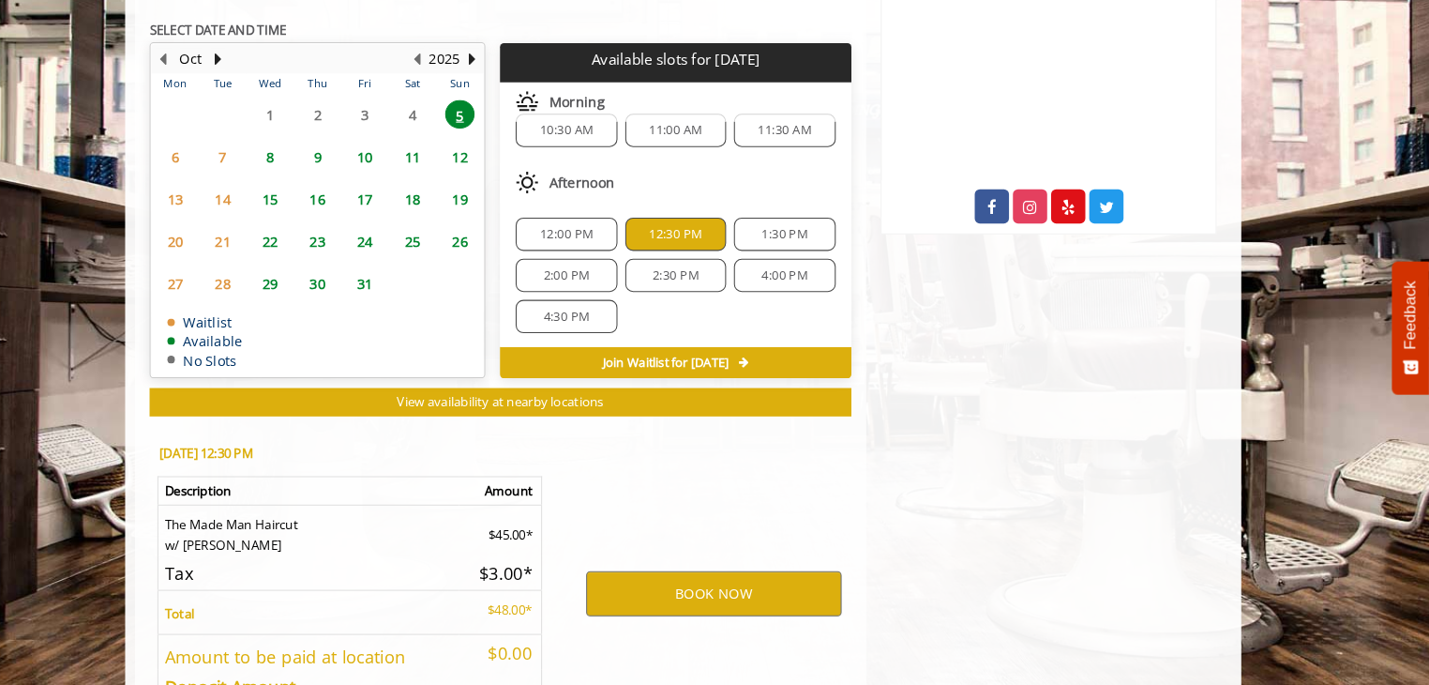
scroll to position [1047, 0]
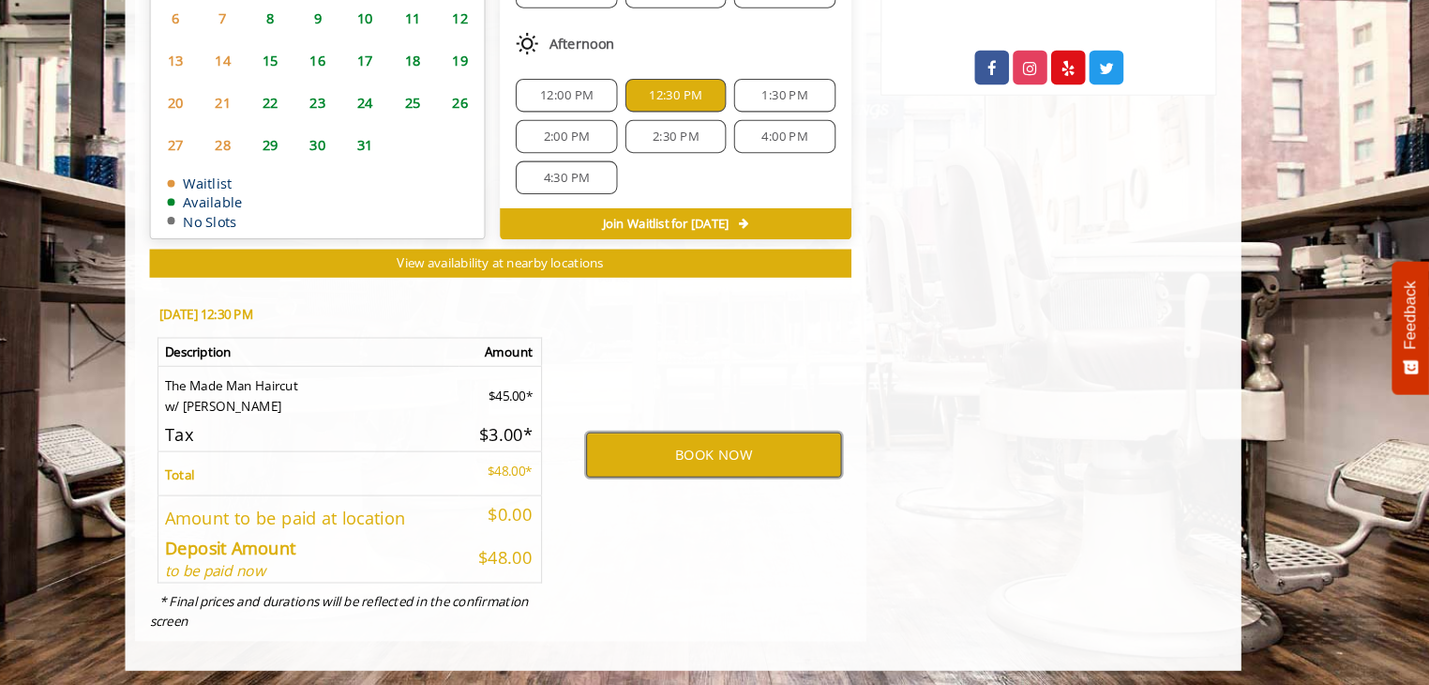
click at [717, 465] on button "BOOK NOW" at bounding box center [744, 464] width 245 height 43
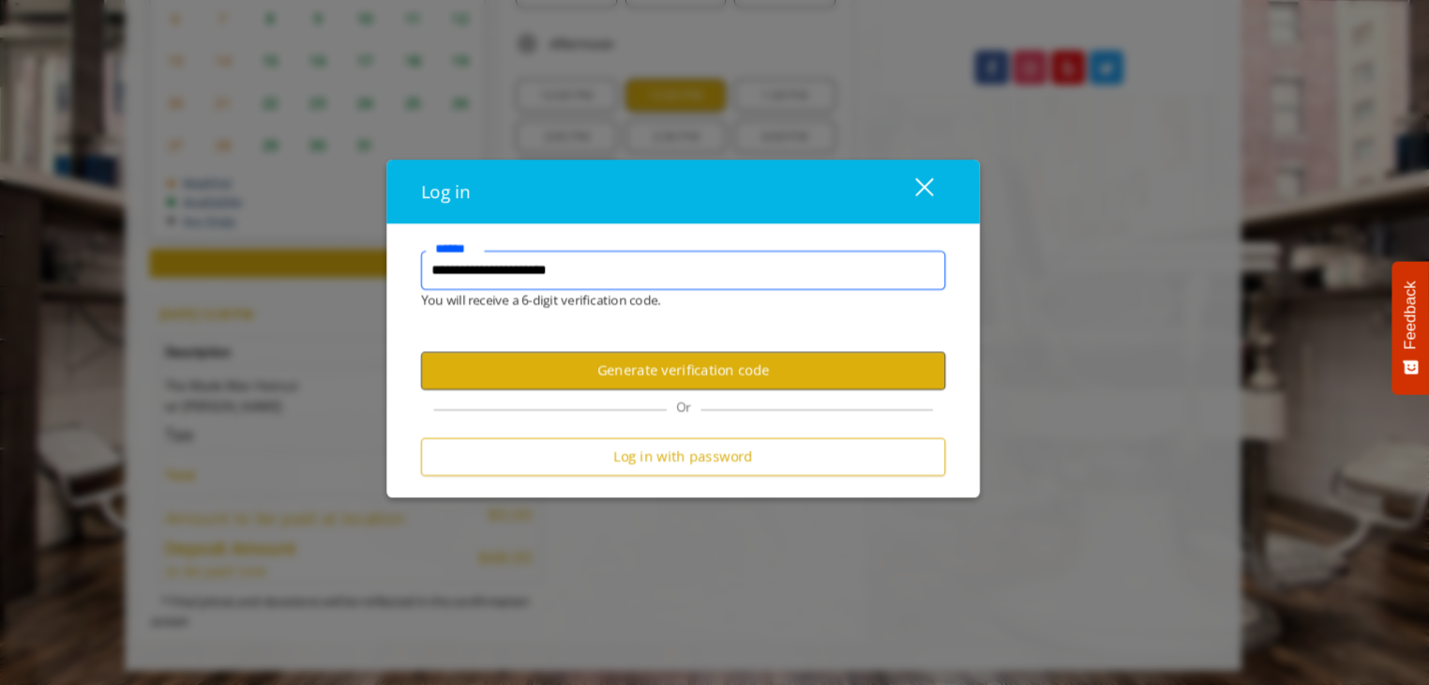
type input "**********"
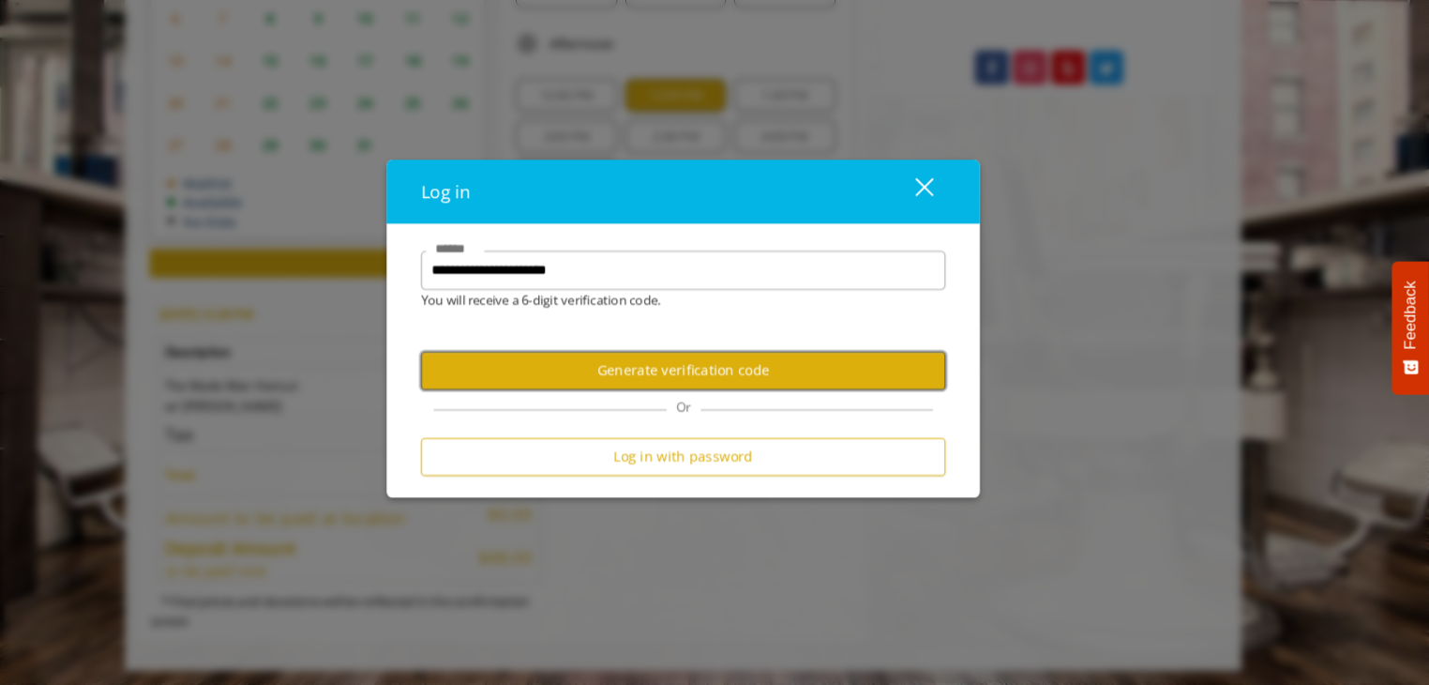
click at [689, 378] on button "Generate verification code" at bounding box center [714, 383] width 503 height 37
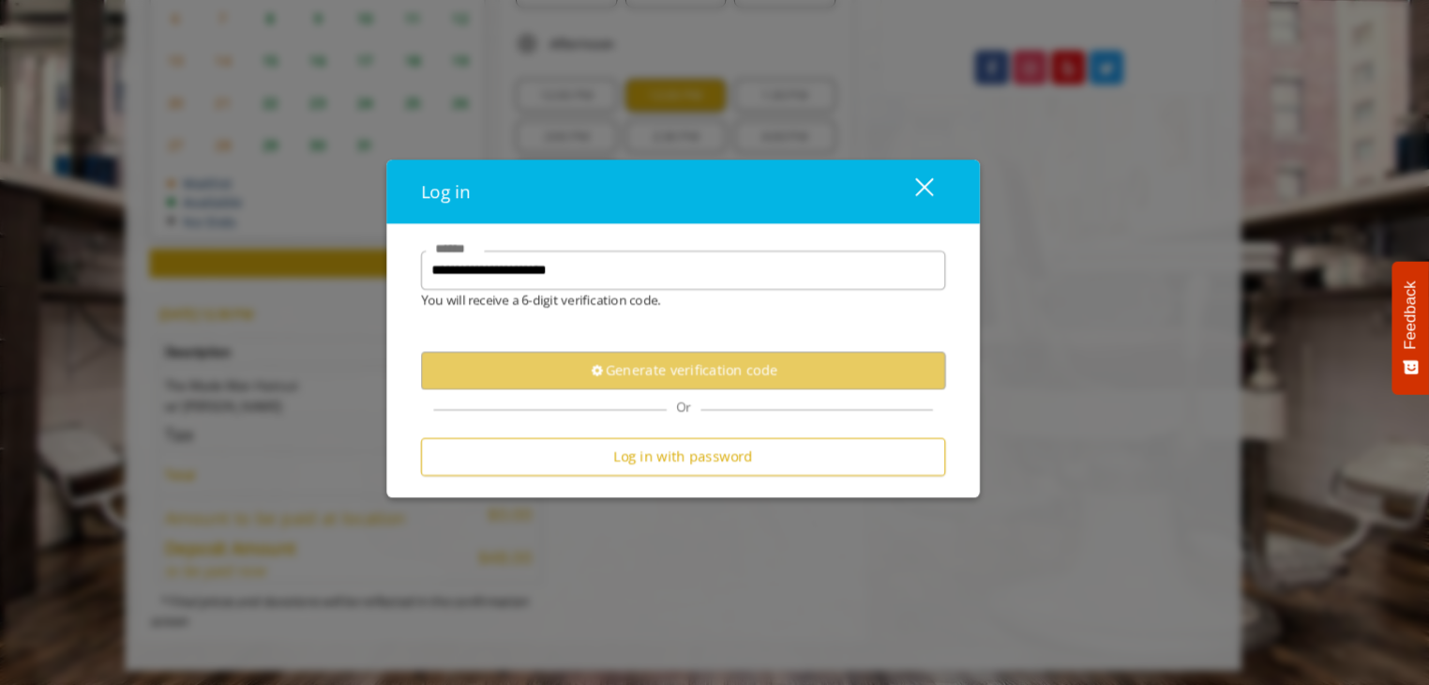
scroll to position [0, 0]
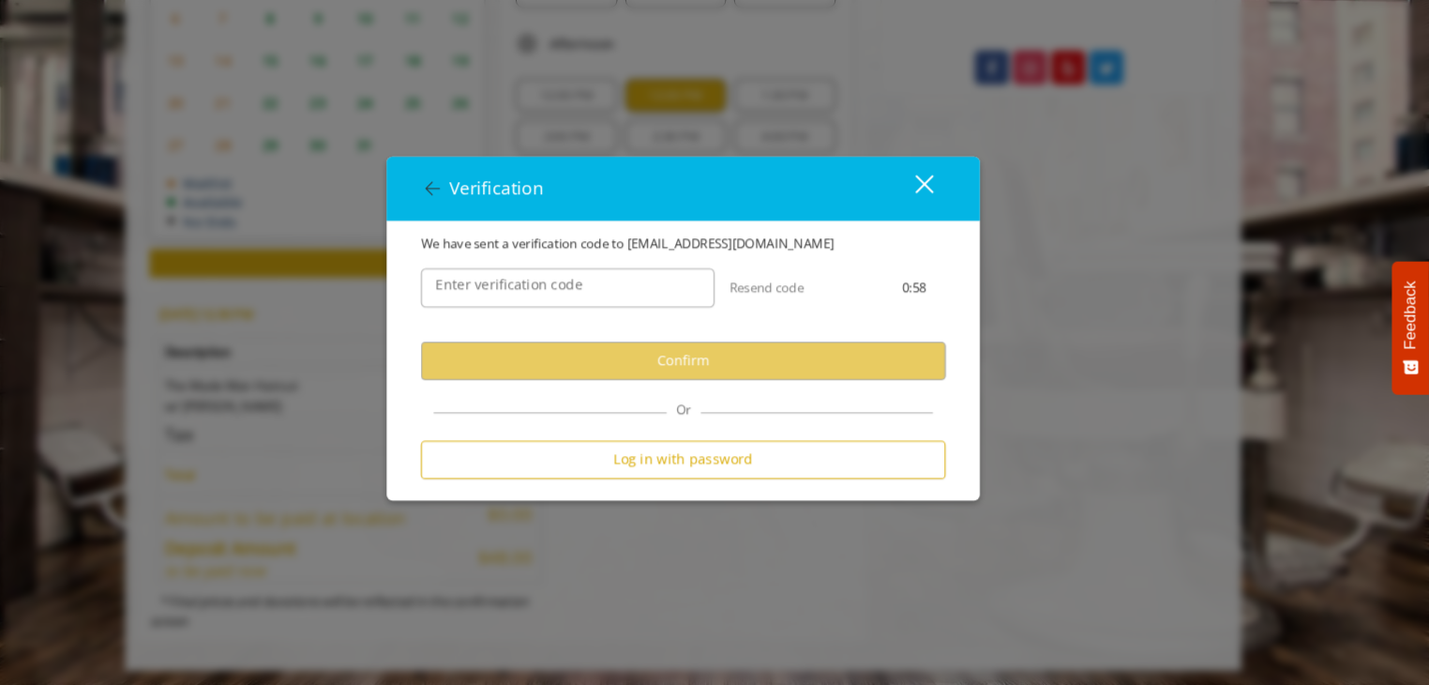
click at [573, 304] on label "Enter verification code" at bounding box center [547, 300] width 159 height 21
click at [573, 304] on input "Enter verification code" at bounding box center [603, 304] width 281 height 38
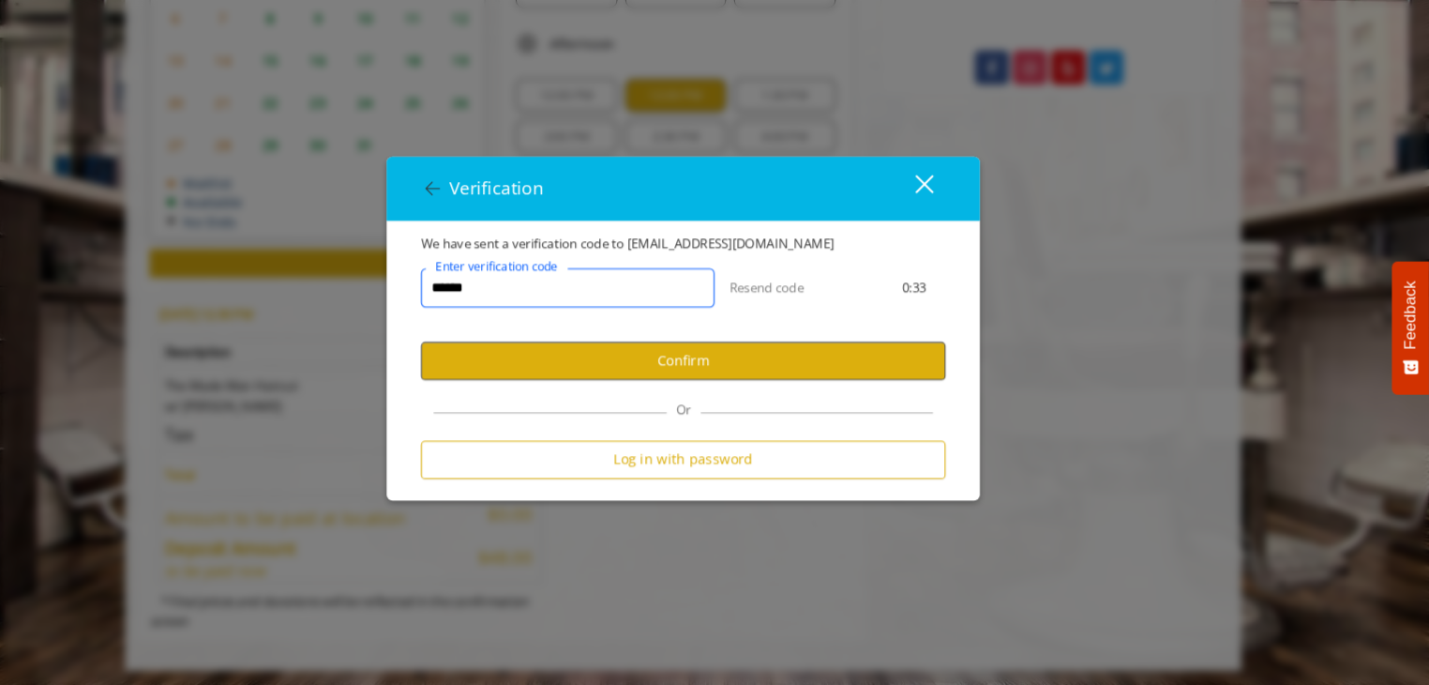
type input "******"
click at [678, 371] on button "Confirm" at bounding box center [714, 373] width 503 height 37
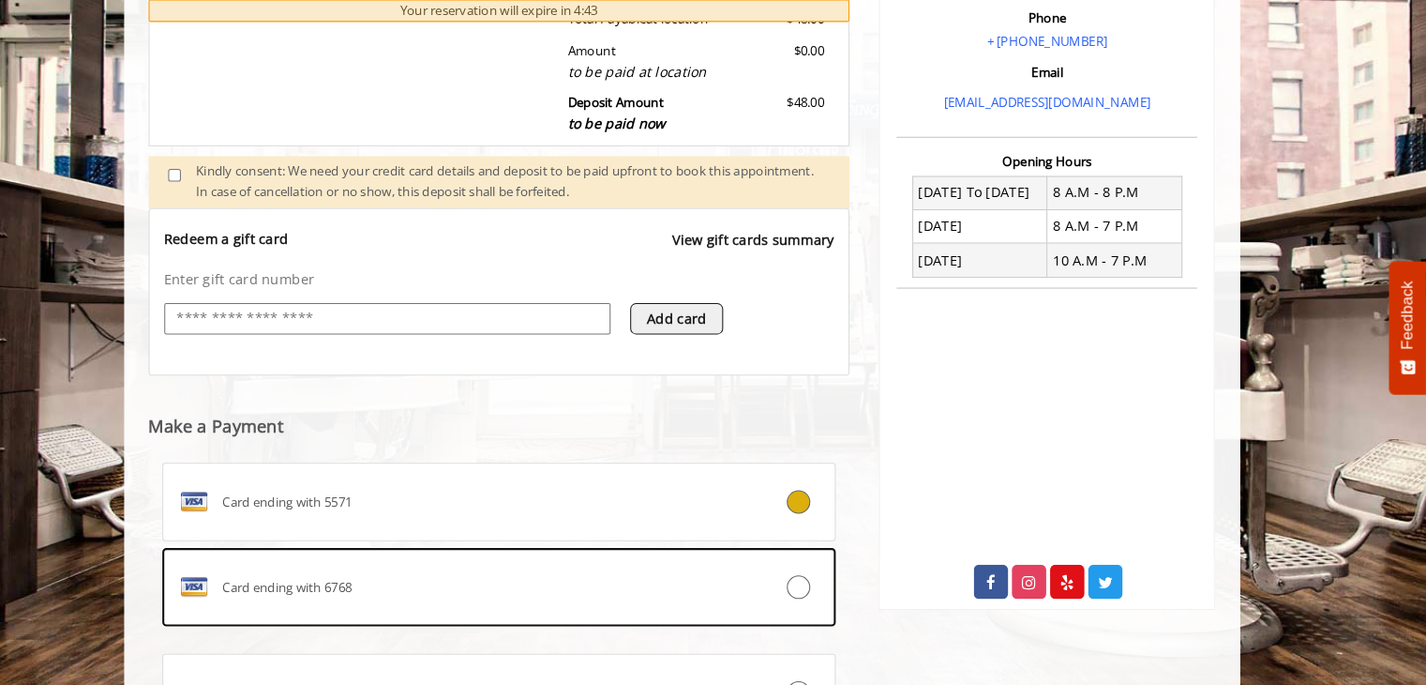
scroll to position [735, 0]
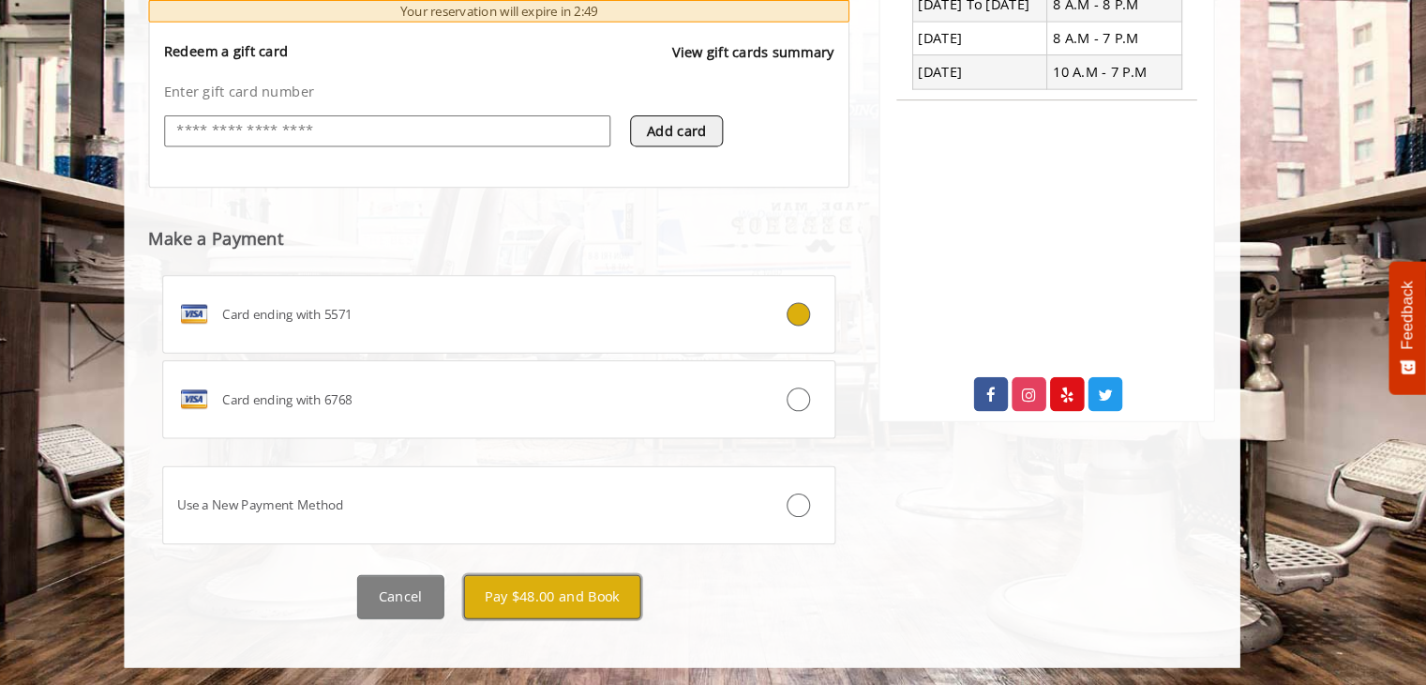
click at [583, 602] on button "Pay $48.00 and Book" at bounding box center [590, 600] width 170 height 42
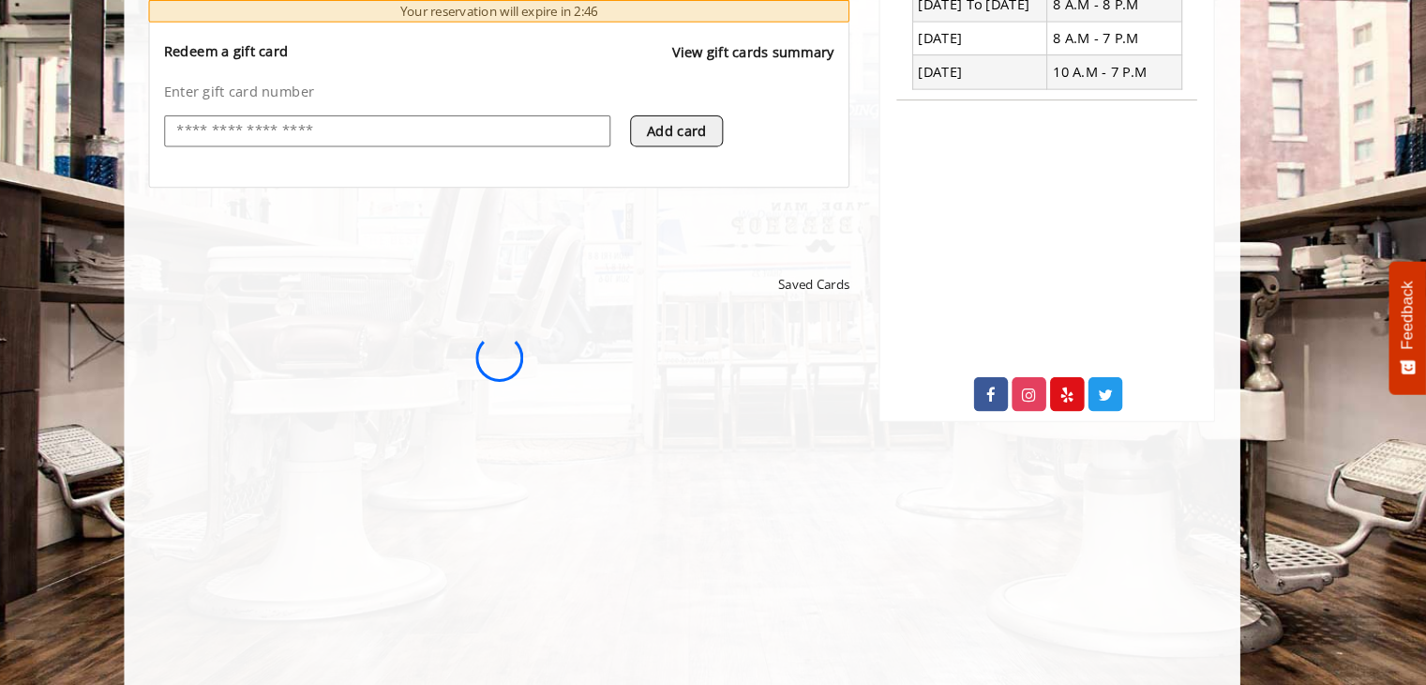
scroll to position [0, 0]
